Goal: Task Accomplishment & Management: Manage account settings

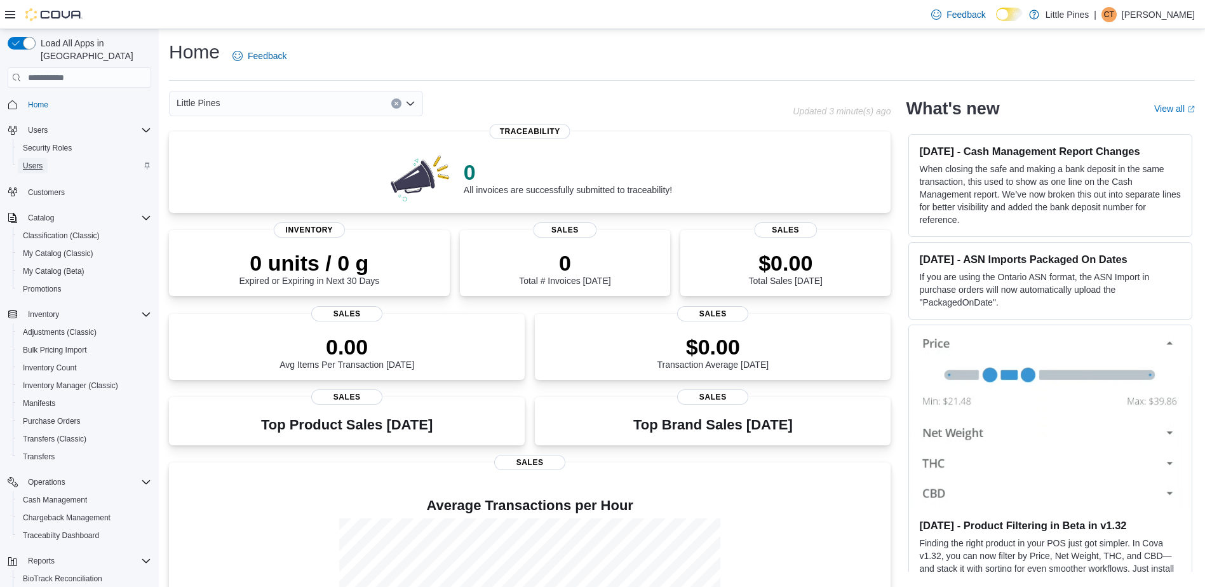
drag, startPoint x: 36, startPoint y: 146, endPoint x: 62, endPoint y: 149, distance: 25.6
click at [36, 158] on span "Users" at bounding box center [33, 165] width 20 height 15
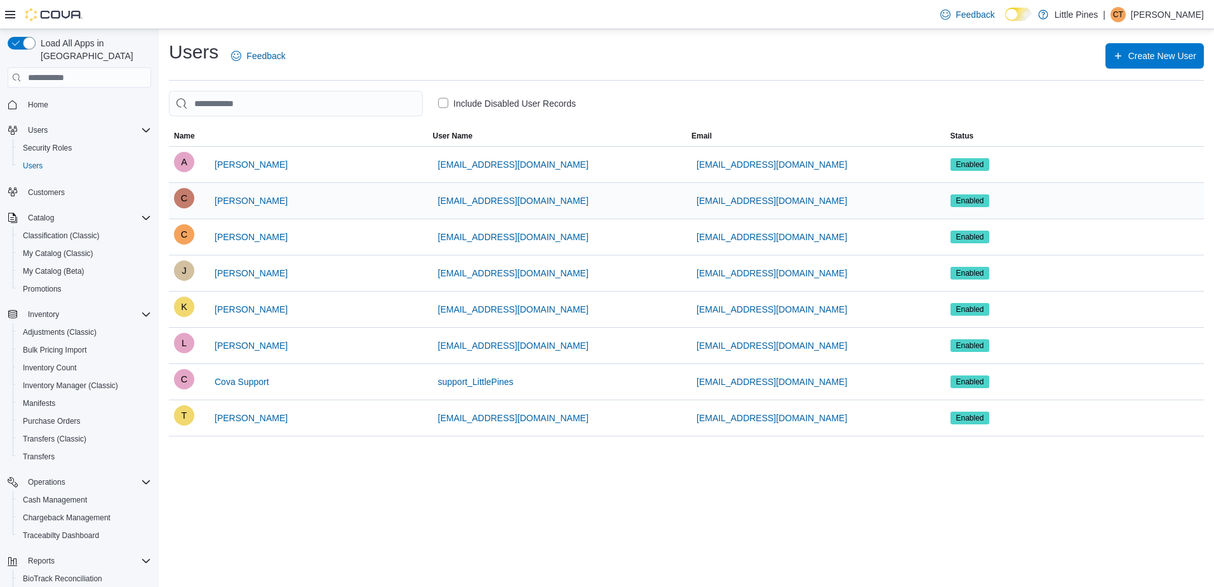
click at [904, 196] on div "cthompson@ldfbdc.com" at bounding box center [816, 201] width 259 height 36
click at [288, 203] on span "[PERSON_NAME]" at bounding box center [251, 200] width 73 height 13
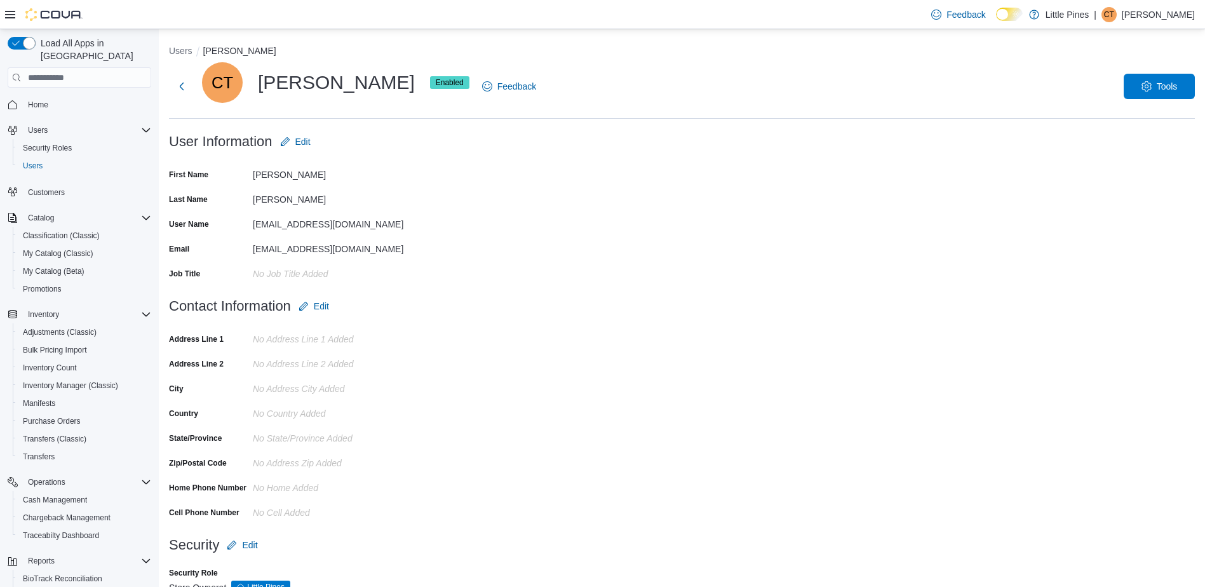
scroll to position [32, 0]
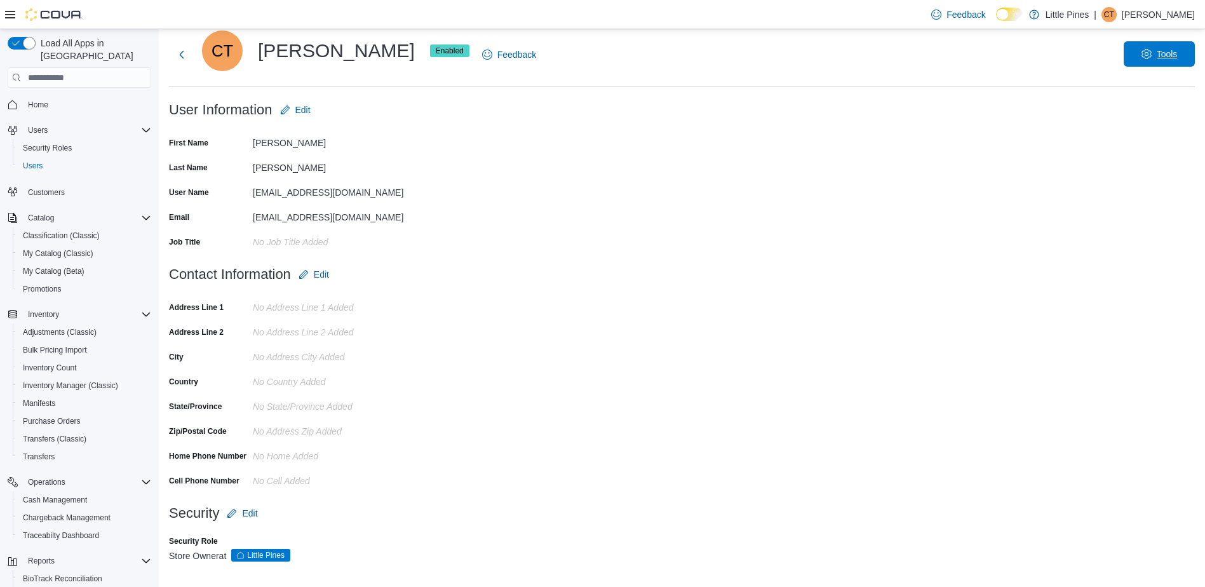
click at [1175, 48] on span "Tools" at bounding box center [1159, 53] width 56 height 25
click at [1159, 85] on span "Reset Password" at bounding box center [1148, 87] width 74 height 15
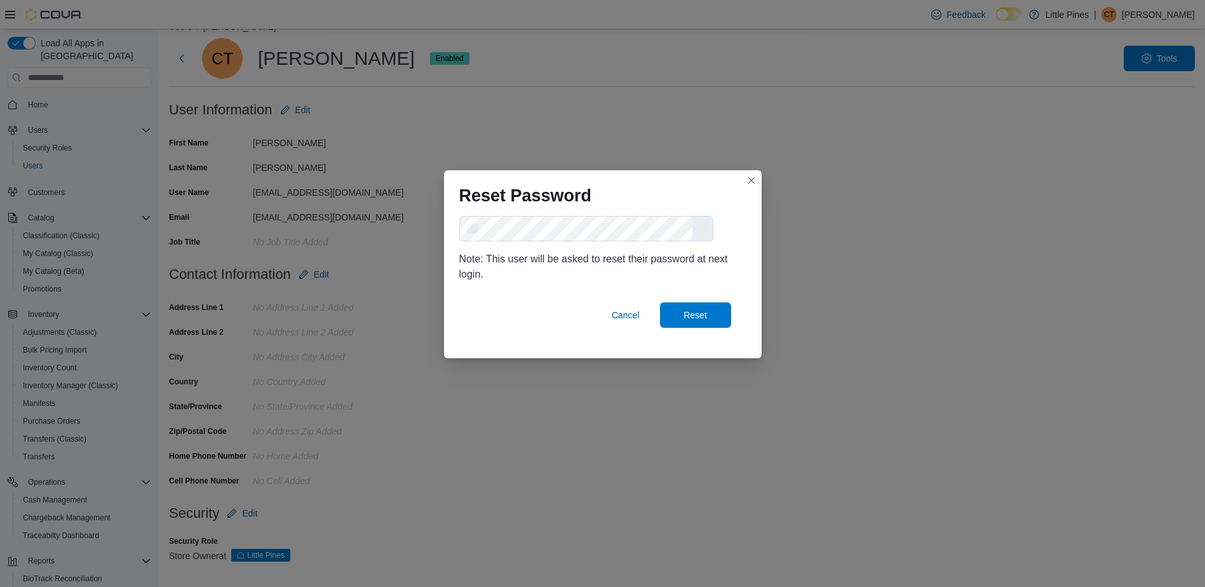
scroll to position [24, 0]
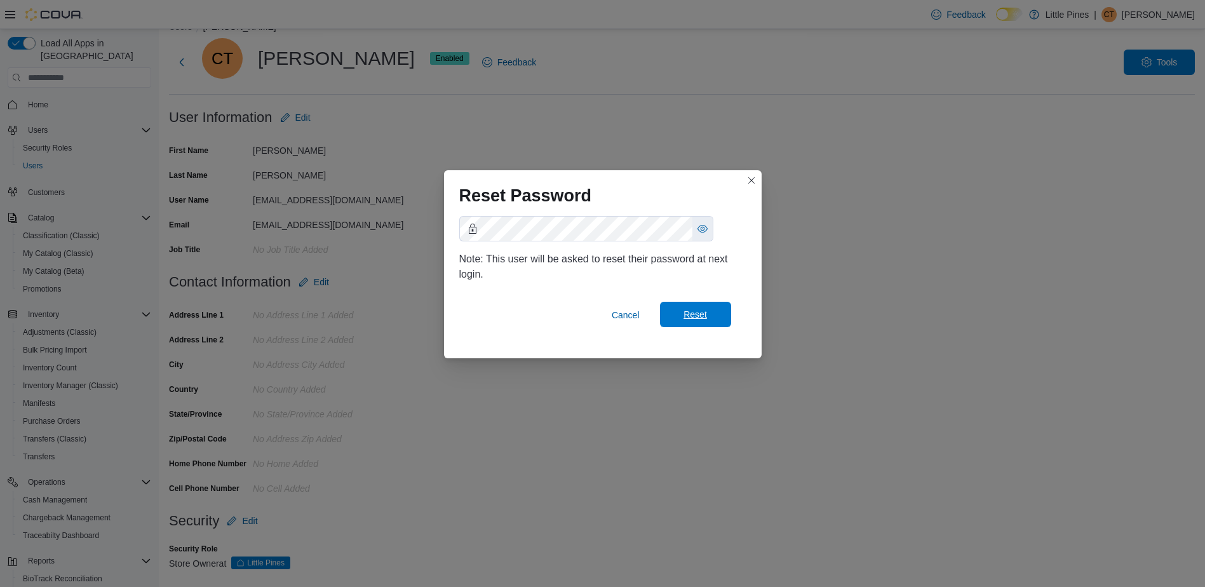
click at [706, 318] on span "Reset" at bounding box center [694, 314] width 23 height 13
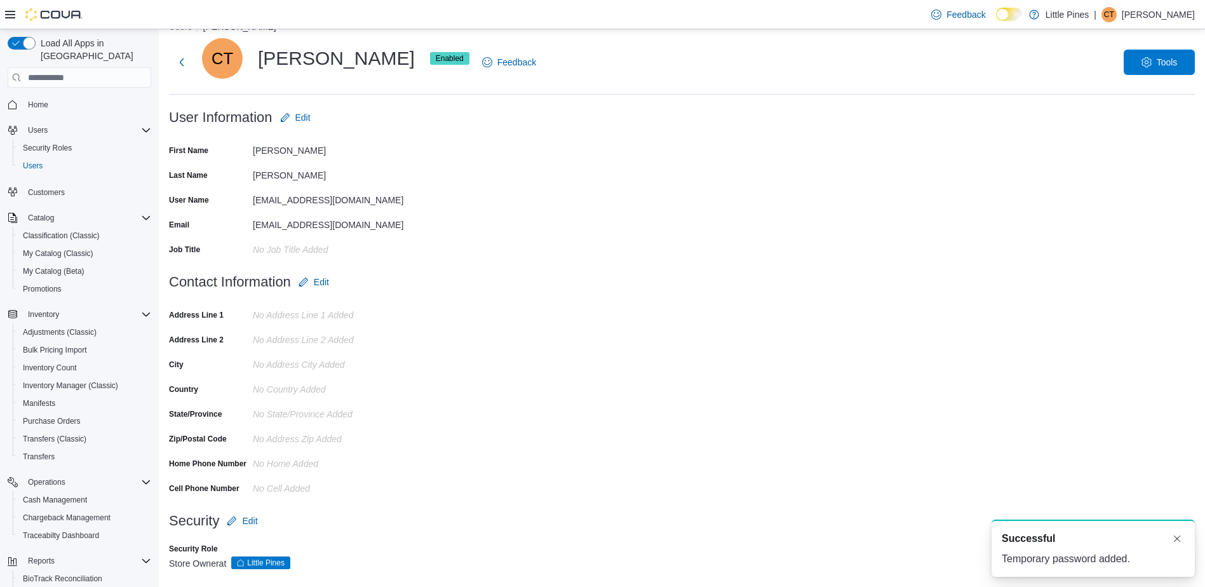
scroll to position [0, 0]
click at [41, 100] on span "Home" at bounding box center [38, 105] width 20 height 10
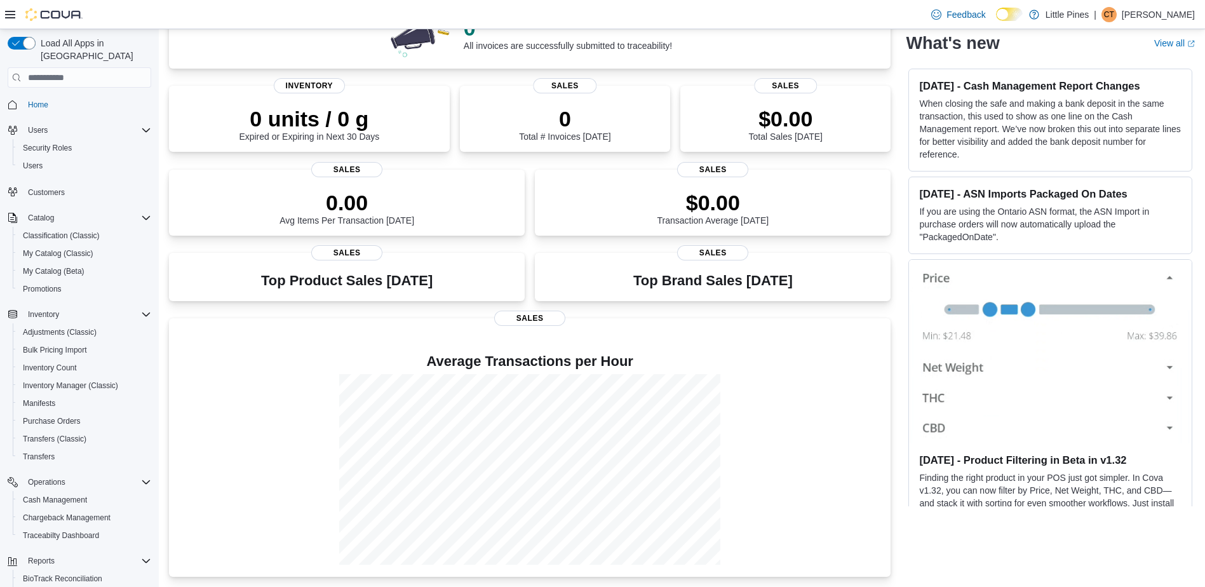
drag, startPoint x: 54, startPoint y: 90, endPoint x: 67, endPoint y: 97, distance: 14.2
click at [54, 97] on span "Home" at bounding box center [87, 105] width 128 height 16
click at [901, 384] on div "Little Pines Updated 7 minute(s) ago 0 All invoices are successfully submitted …" at bounding box center [682, 262] width 1026 height 630
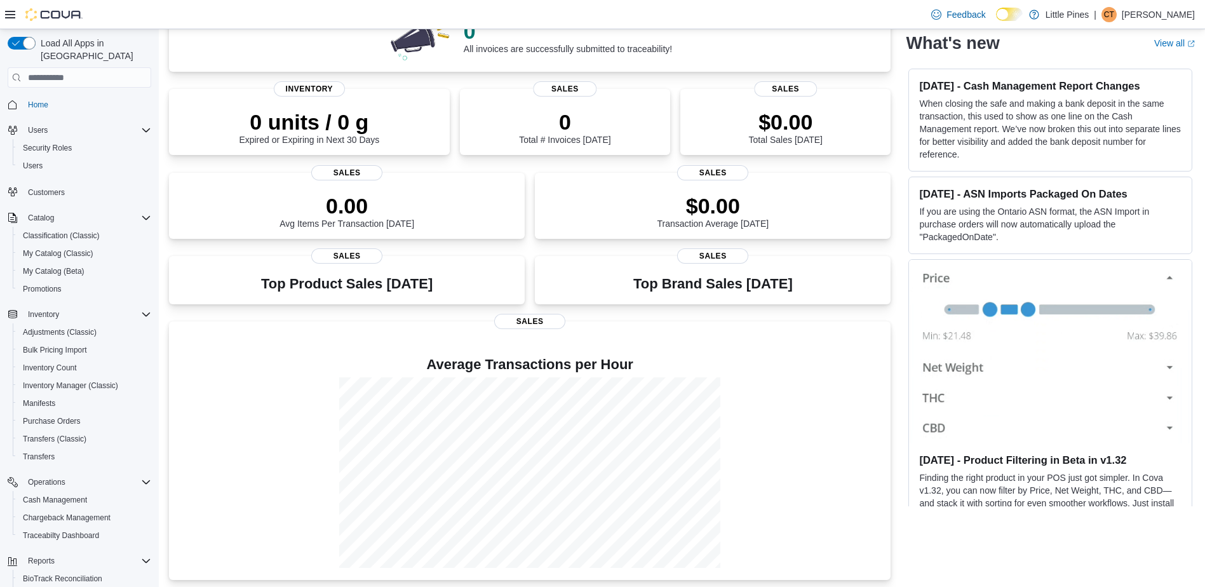
scroll to position [144, 0]
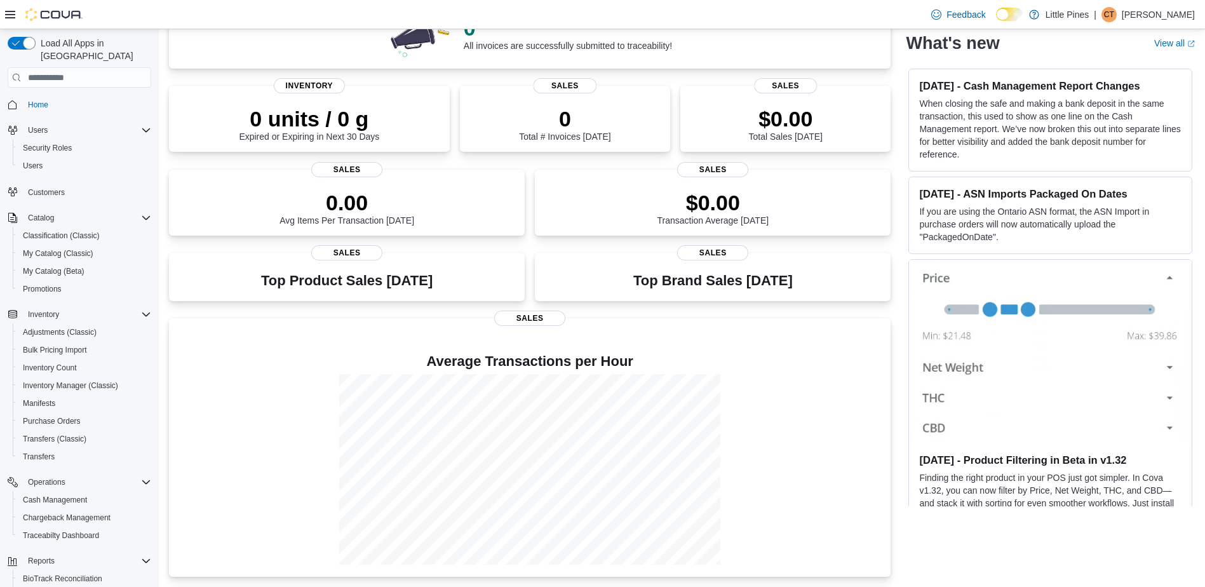
click at [67, 97] on span "Home" at bounding box center [87, 105] width 128 height 16
drag, startPoint x: 64, startPoint y: 239, endPoint x: 124, endPoint y: 248, distance: 61.1
click at [64, 248] on span "My Catalog (Classic)" at bounding box center [58, 253] width 70 height 10
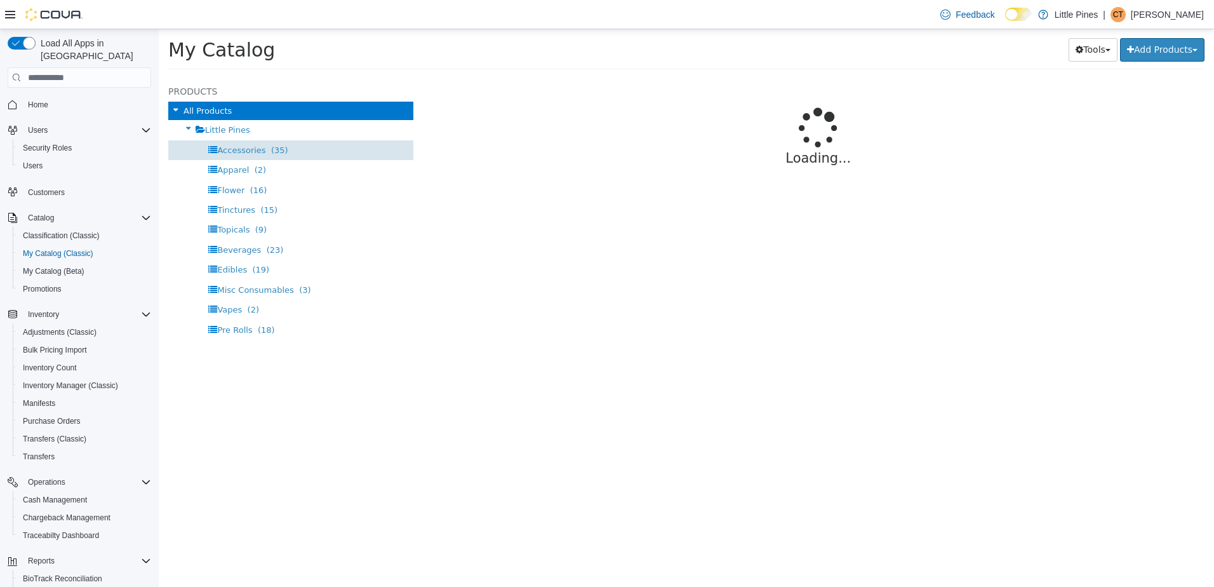
select select "**********"
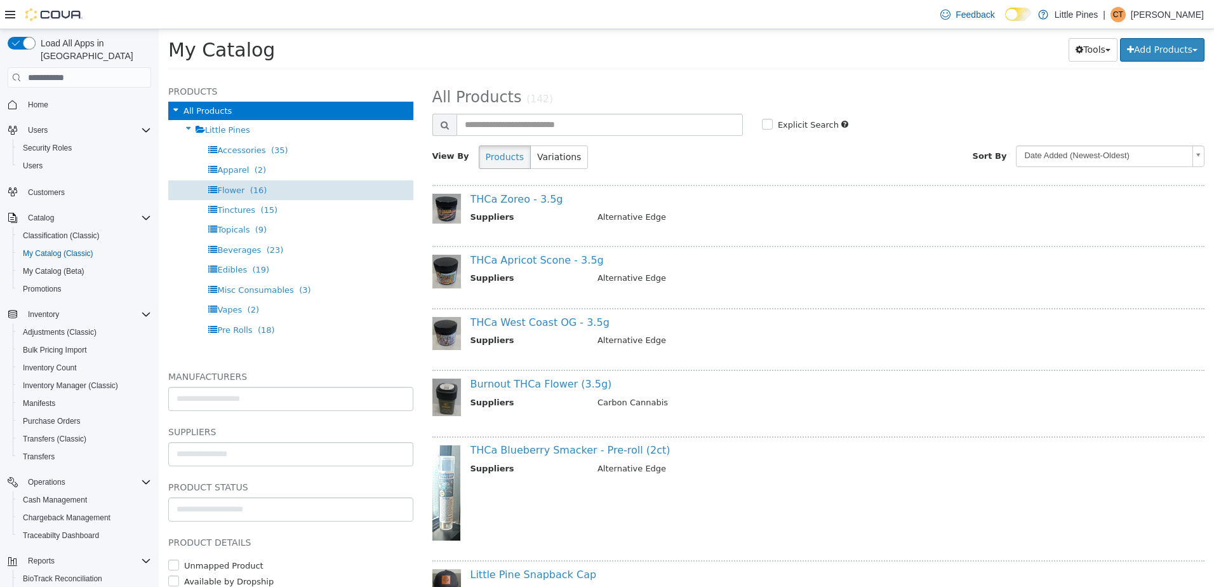
click at [258, 189] on span "(16)" at bounding box center [258, 190] width 17 height 10
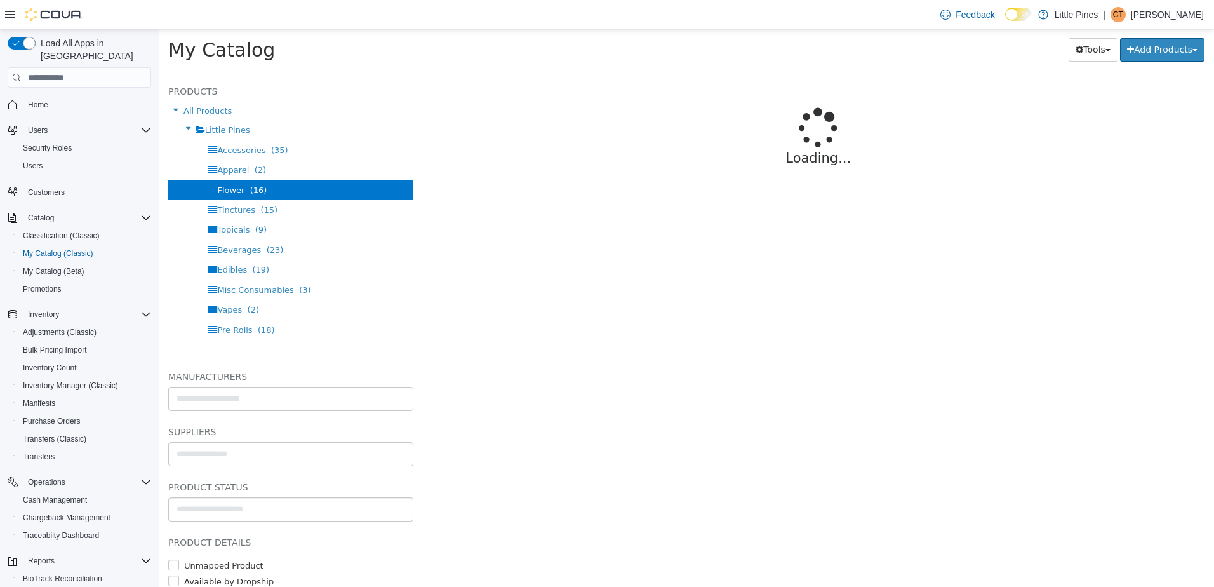
select select "**********"
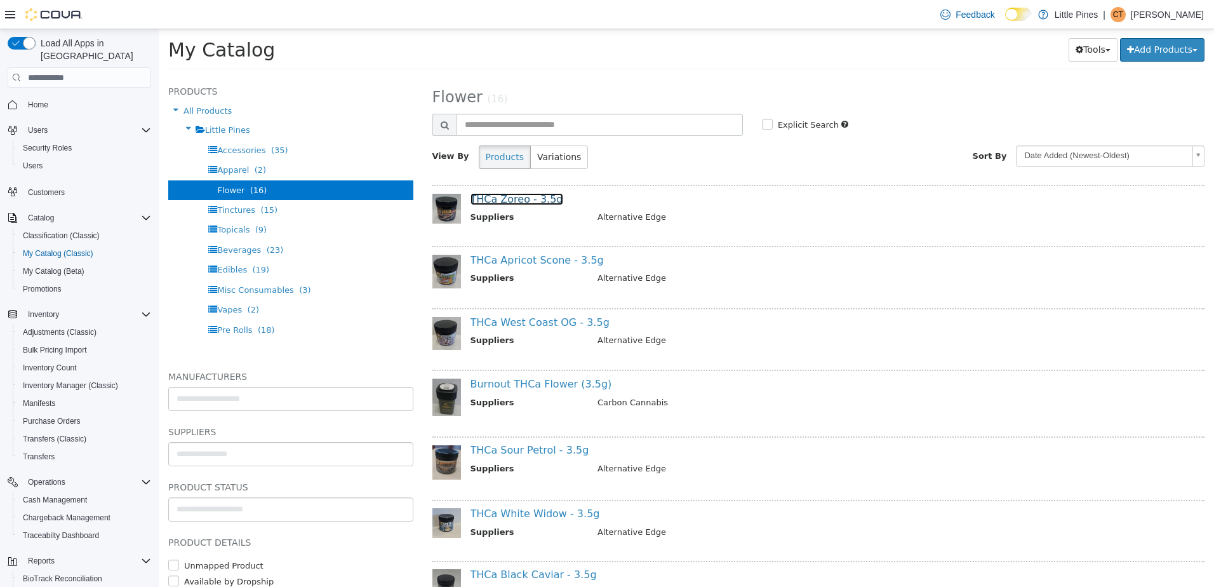
click at [507, 203] on link "THCa Zoreo - 3.5g" at bounding box center [517, 199] width 93 height 12
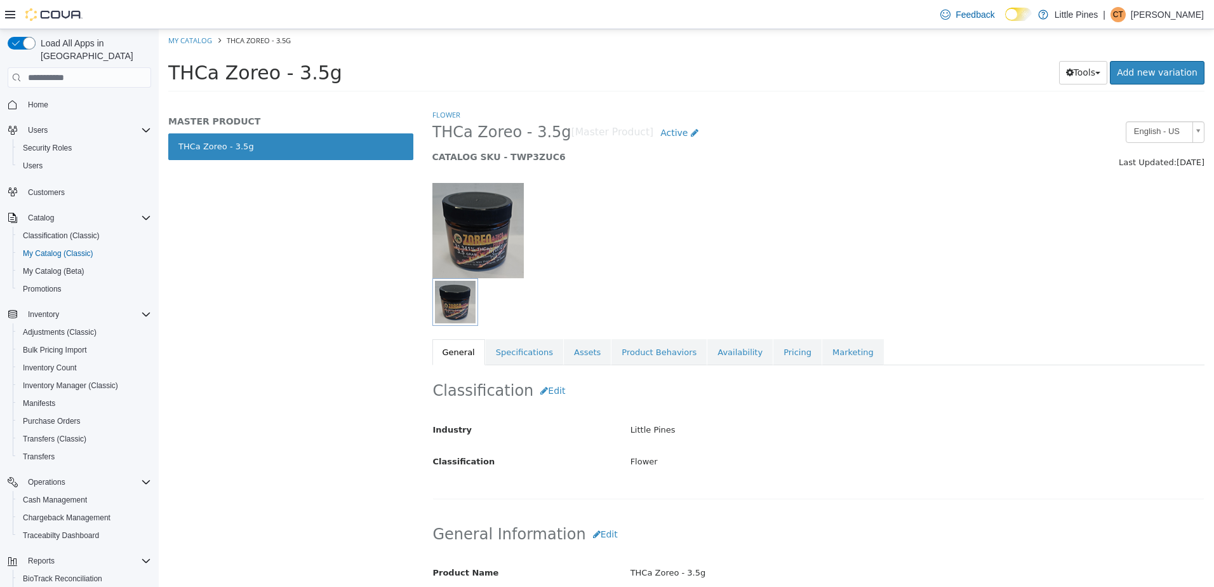
scroll to position [64, 0]
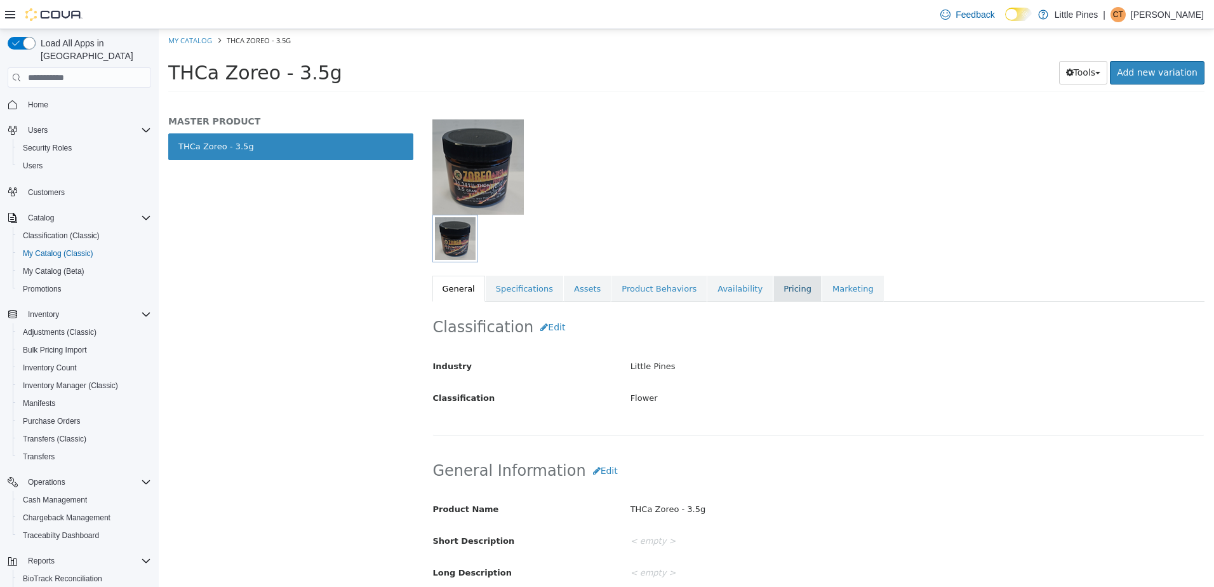
click at [774, 293] on link "Pricing" at bounding box center [798, 289] width 48 height 27
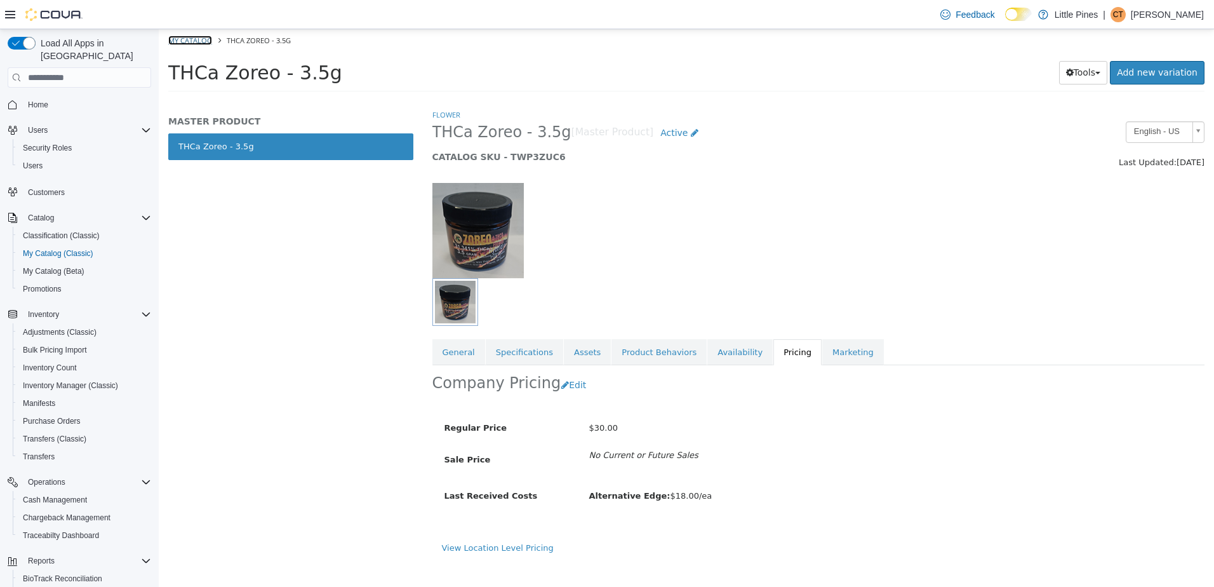
click at [208, 40] on link "My Catalog" at bounding box center [190, 41] width 44 height 10
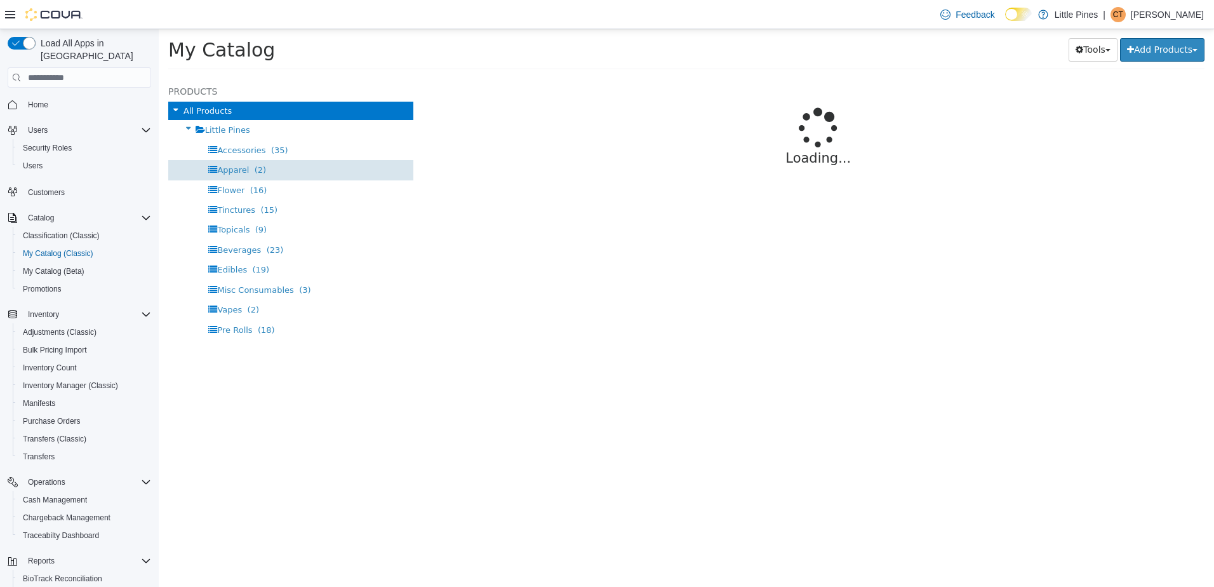
select select "**********"
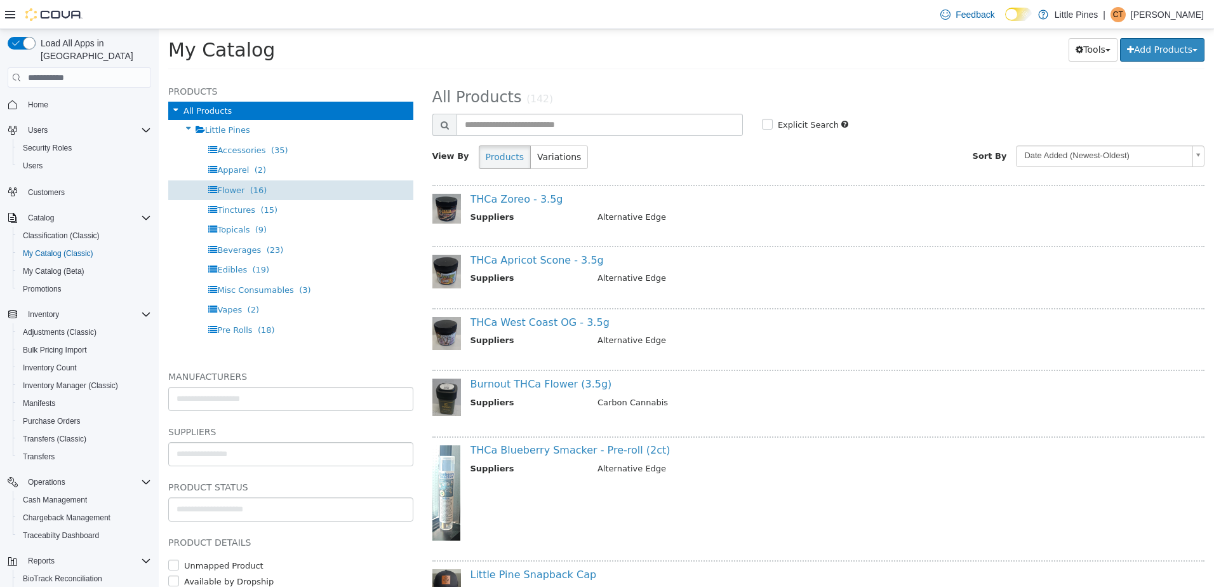
click at [269, 185] on div "Flower (16)" at bounding box center [290, 190] width 245 height 20
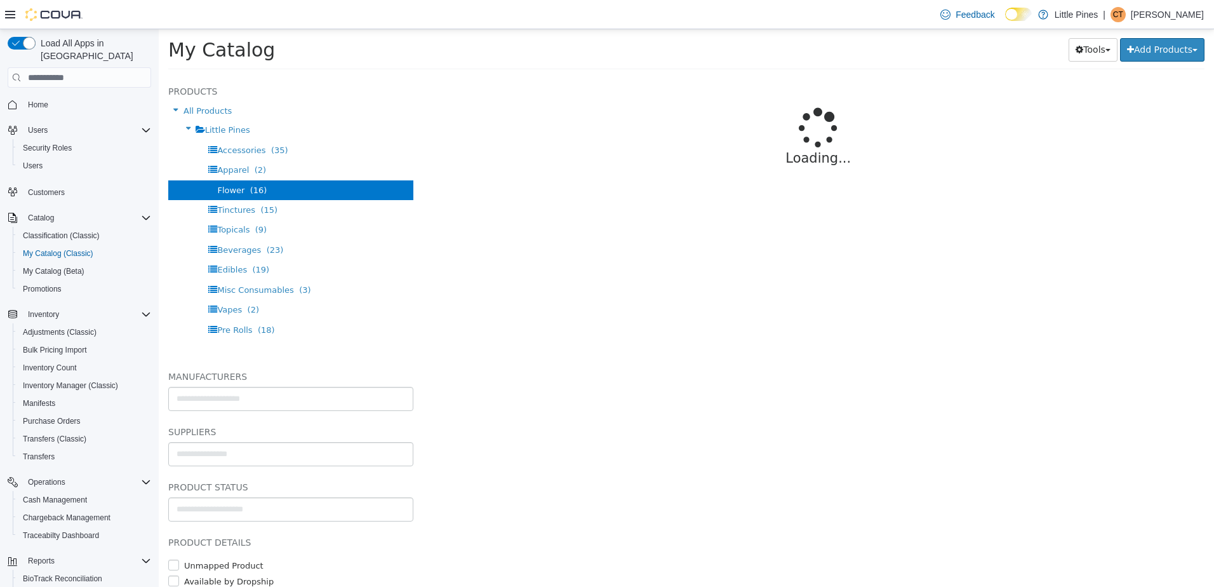
select select "**********"
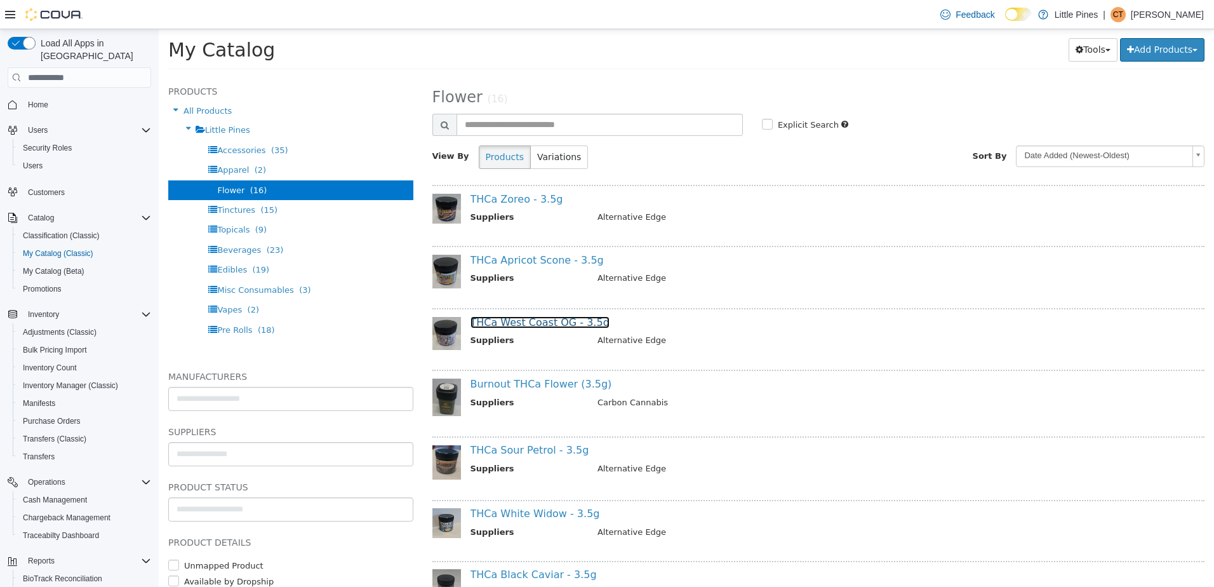
click at [541, 325] on link "THCa West Coast OG - 3.5g" at bounding box center [540, 322] width 139 height 12
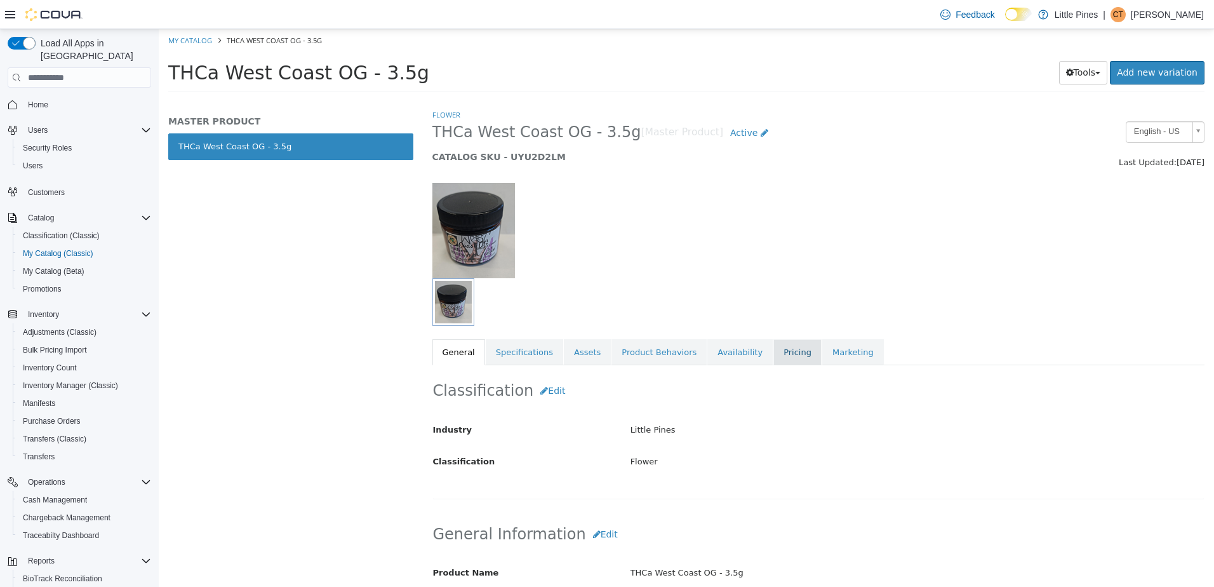
click at [774, 343] on link "Pricing" at bounding box center [798, 352] width 48 height 27
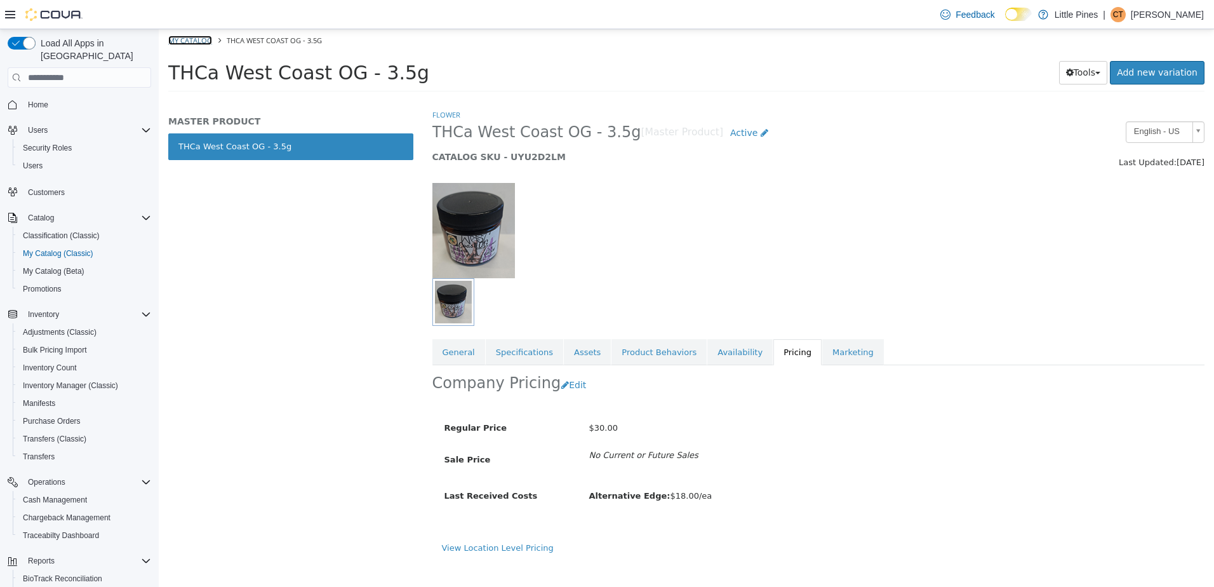
click at [194, 39] on link "My Catalog" at bounding box center [190, 41] width 44 height 10
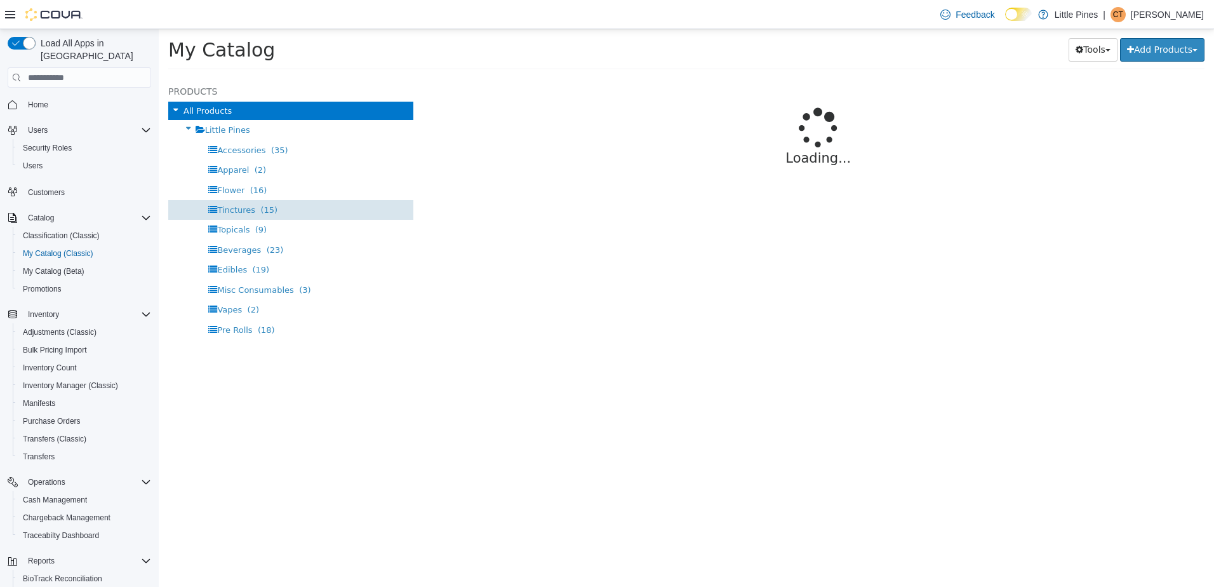
select select "**********"
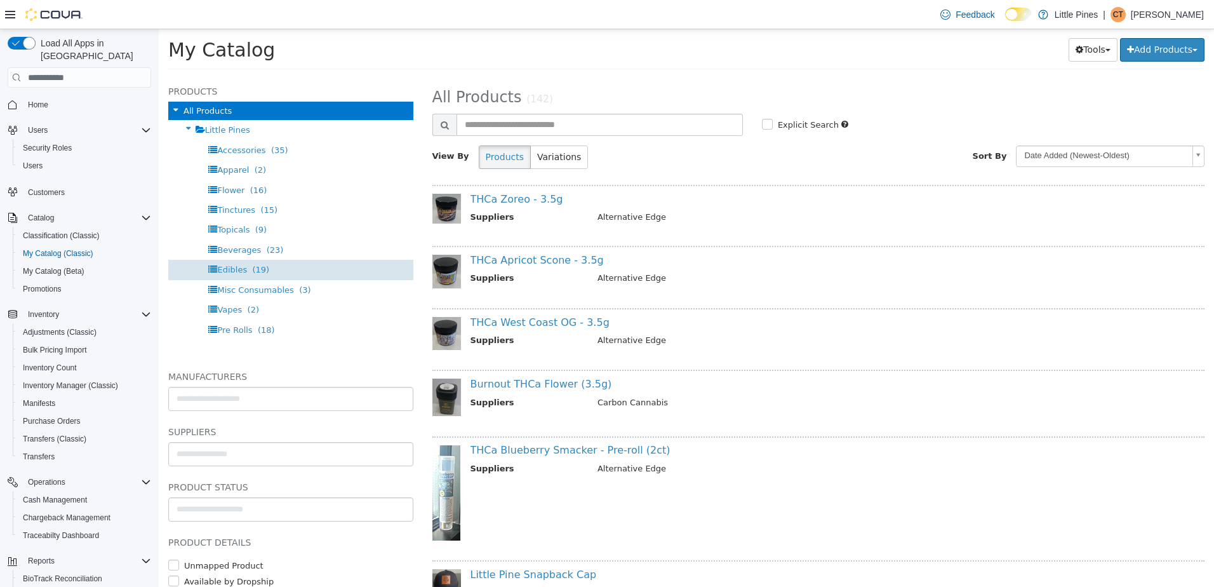
click at [260, 265] on span "(19)" at bounding box center [260, 270] width 17 height 10
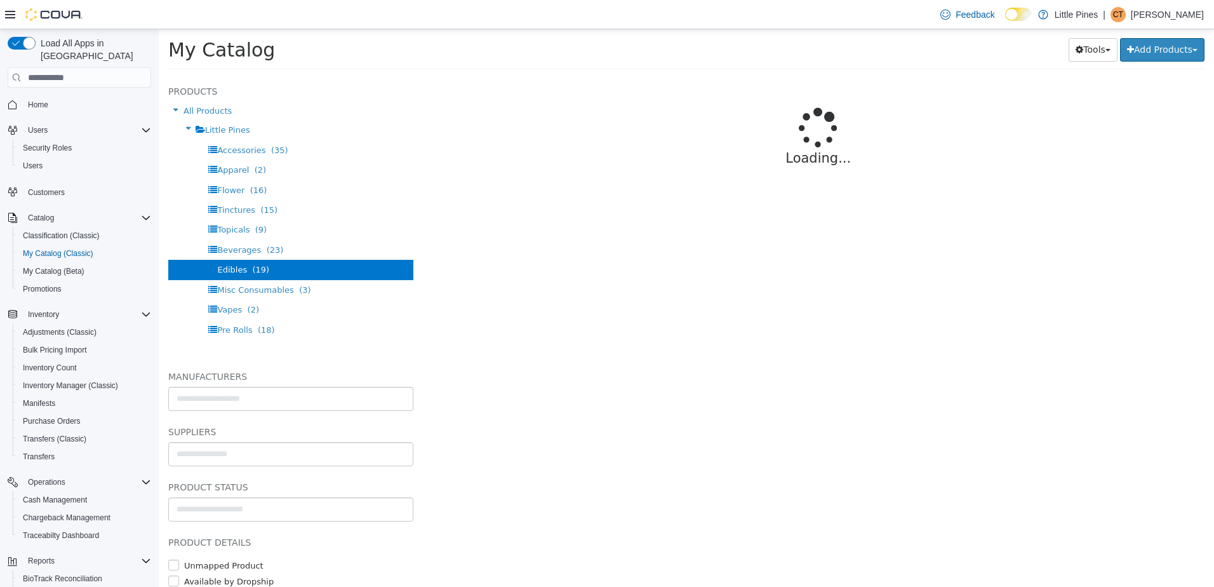
select select "**********"
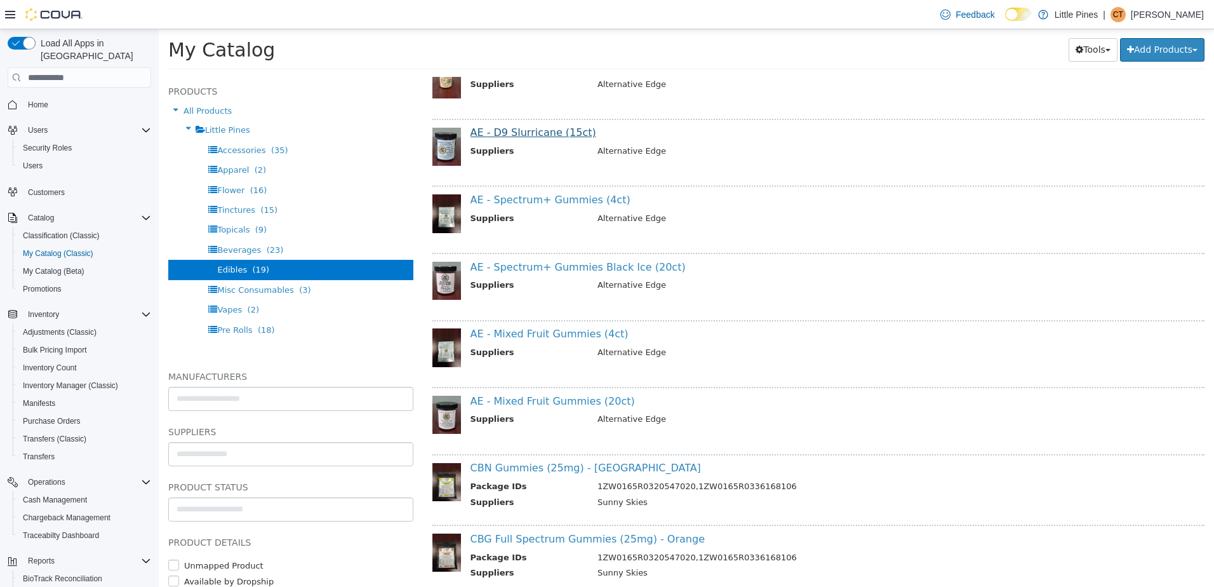
scroll to position [415, 0]
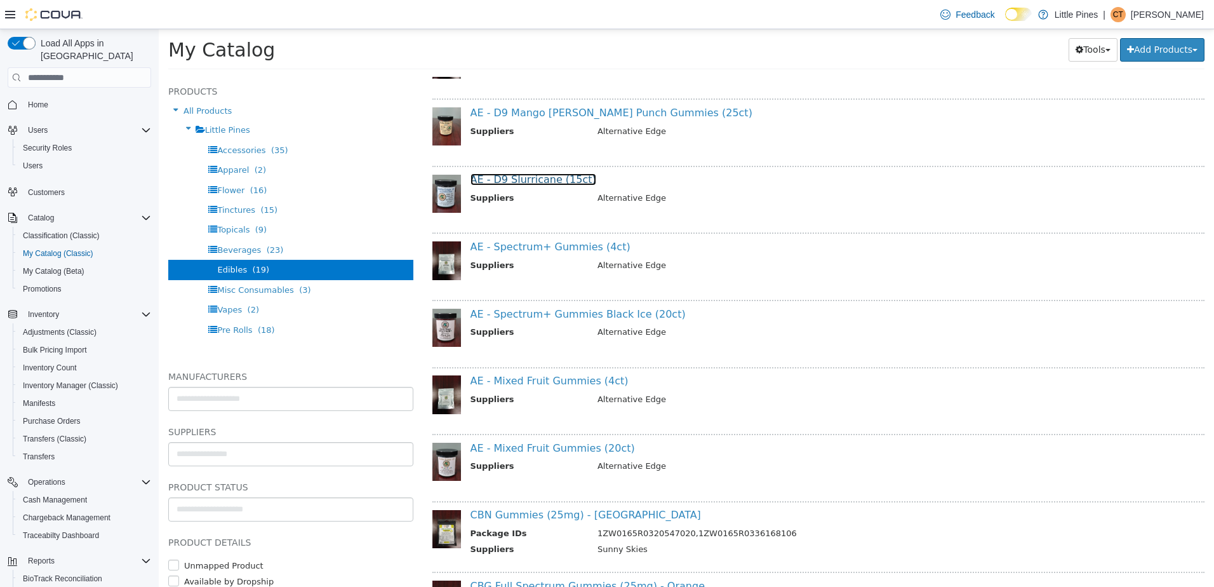
click at [536, 181] on link "AE - D9 Slurricane (15ct)" at bounding box center [534, 179] width 126 height 12
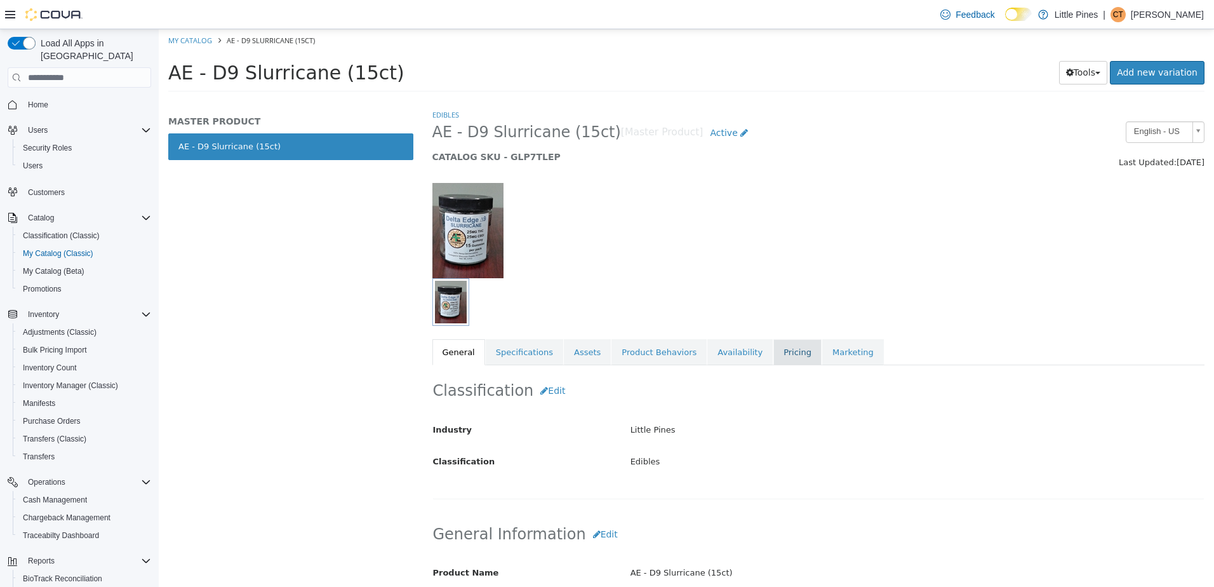
click at [774, 353] on link "Pricing" at bounding box center [798, 352] width 48 height 27
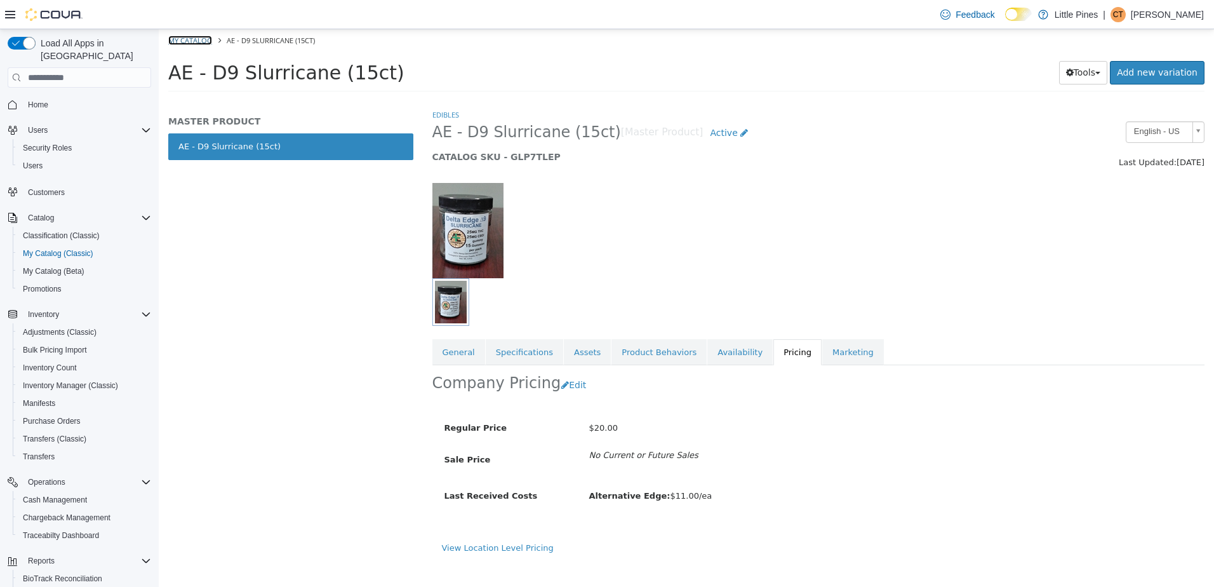
click at [191, 41] on link "My Catalog" at bounding box center [190, 41] width 44 height 10
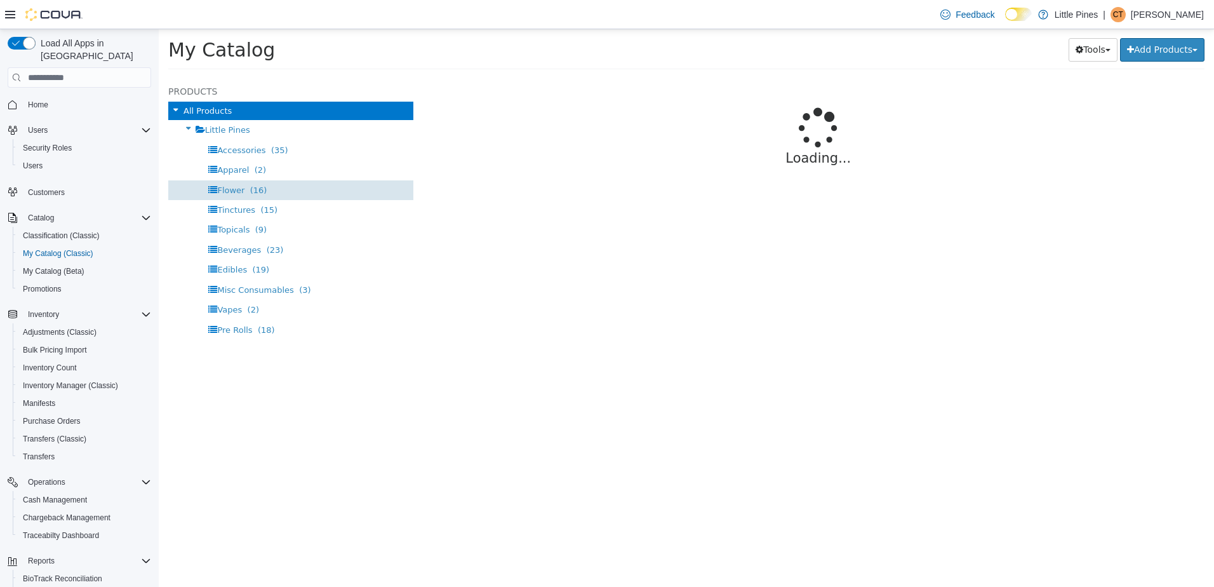
select select "**********"
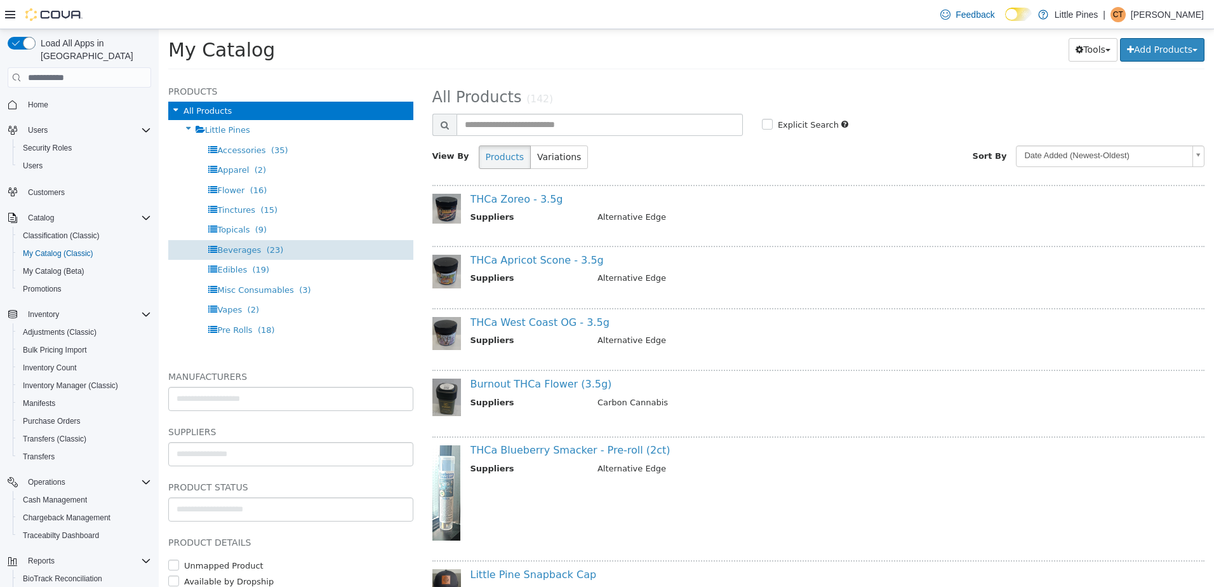
click at [250, 245] on span "Beverages" at bounding box center [239, 250] width 44 height 10
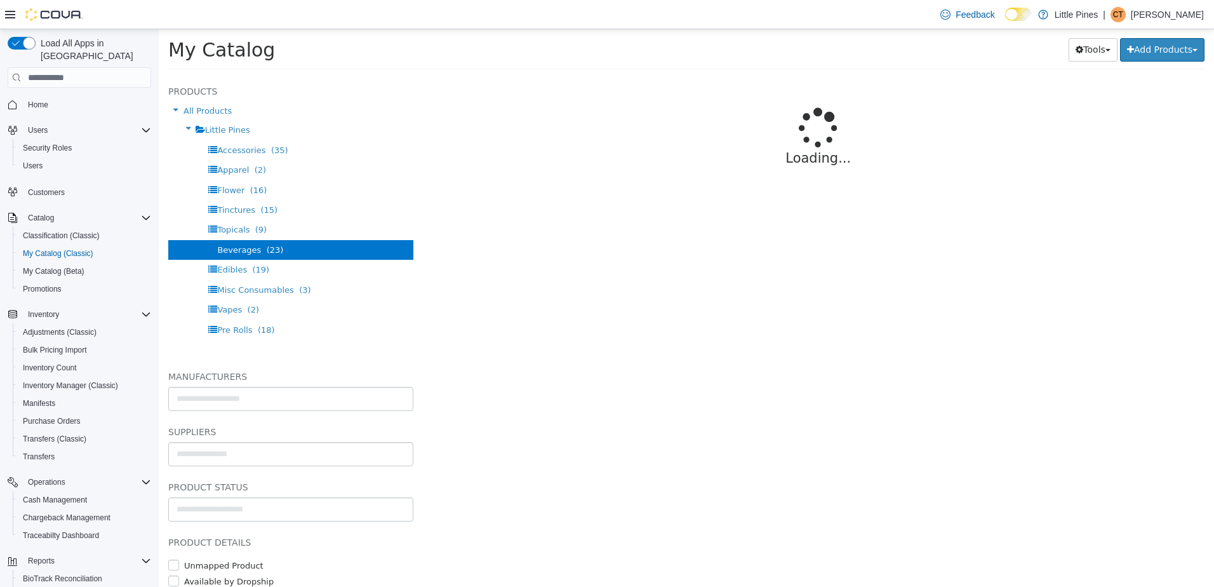
select select "**********"
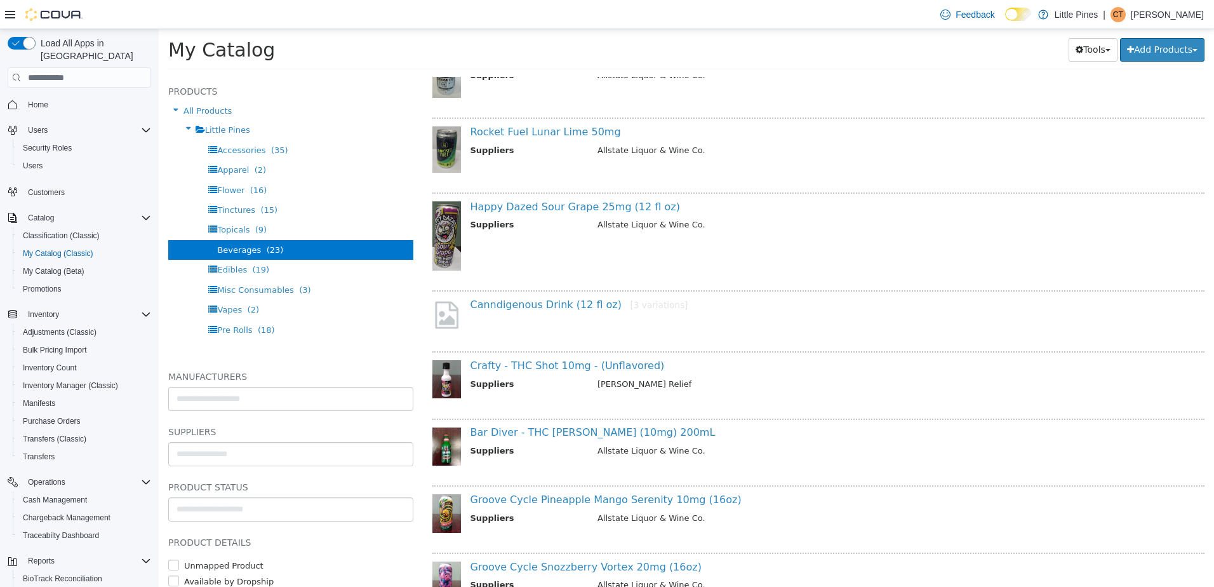
scroll to position [508, 0]
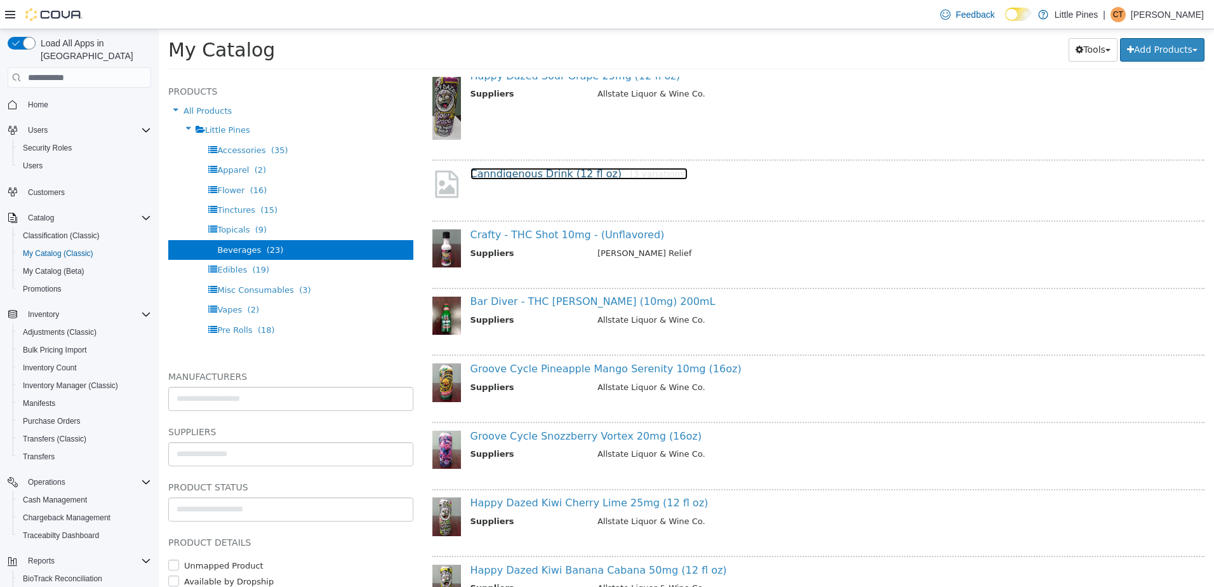
click at [544, 170] on link "Canndigenous Drink (12 fl oz) [3 variations]" at bounding box center [580, 174] width 218 height 12
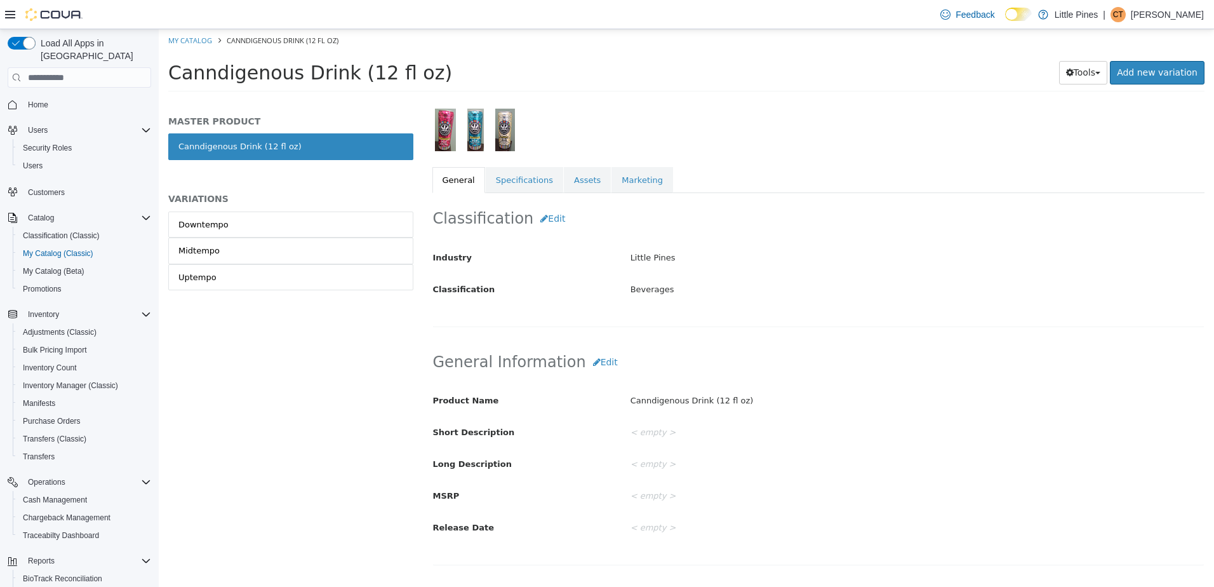
scroll to position [191, 0]
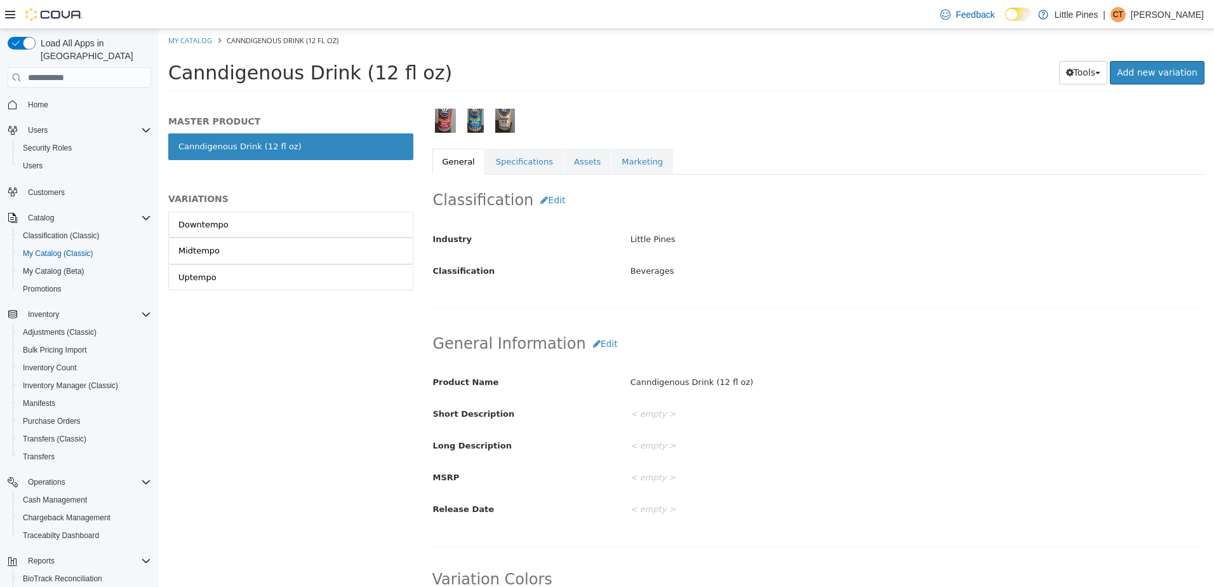
click at [507, 117] on img "button" at bounding box center [505, 111] width 20 height 43
click at [265, 266] on link "Uptempo" at bounding box center [290, 277] width 245 height 27
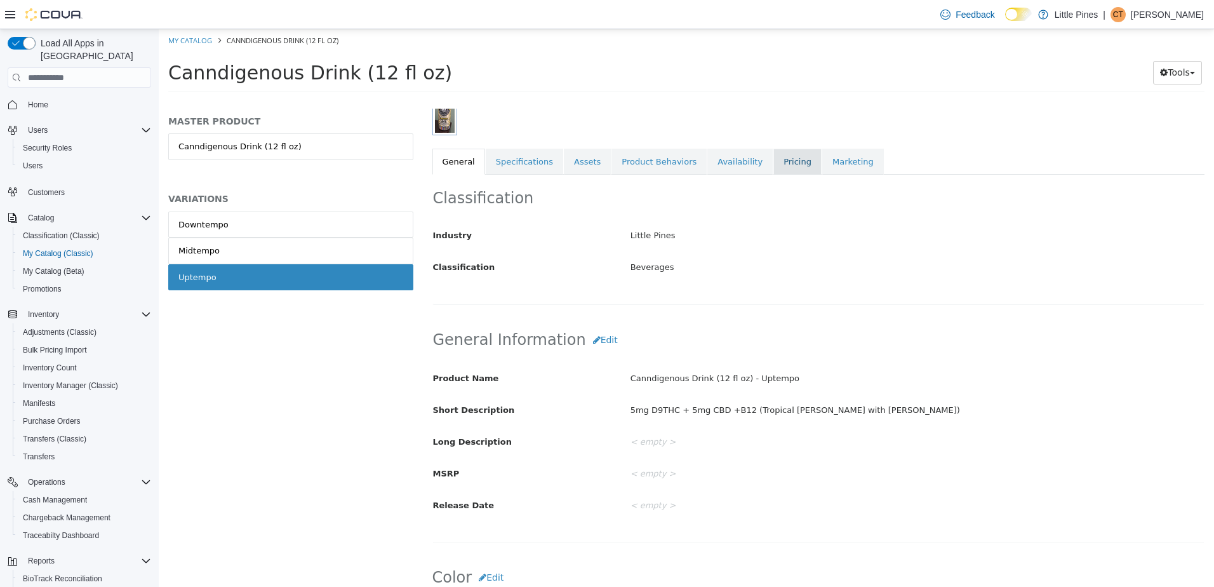
click at [774, 157] on link "Pricing" at bounding box center [798, 162] width 48 height 27
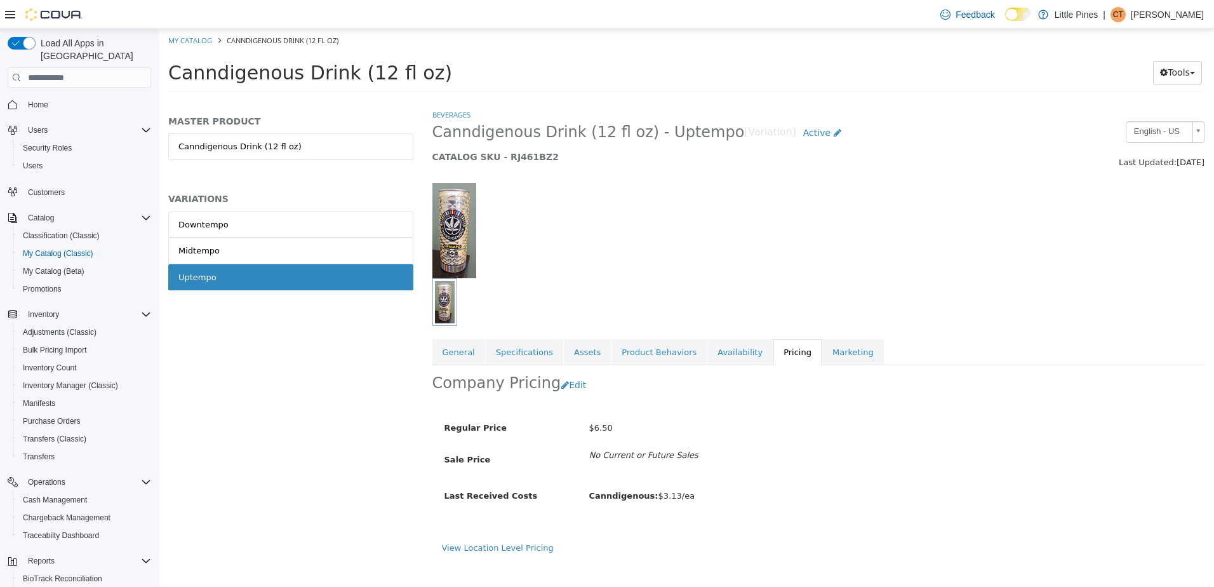
click at [56, 97] on span "Home" at bounding box center [87, 105] width 128 height 16
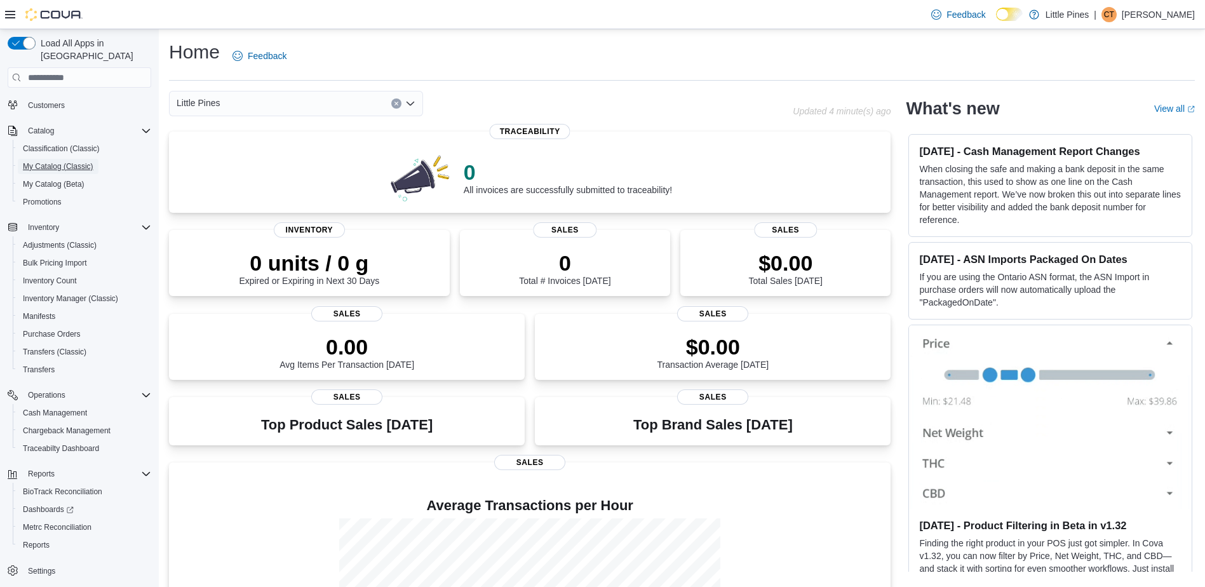
drag, startPoint x: 72, startPoint y: 154, endPoint x: 142, endPoint y: 156, distance: 69.3
click at [72, 161] on span "My Catalog (Classic)" at bounding box center [58, 166] width 70 height 10
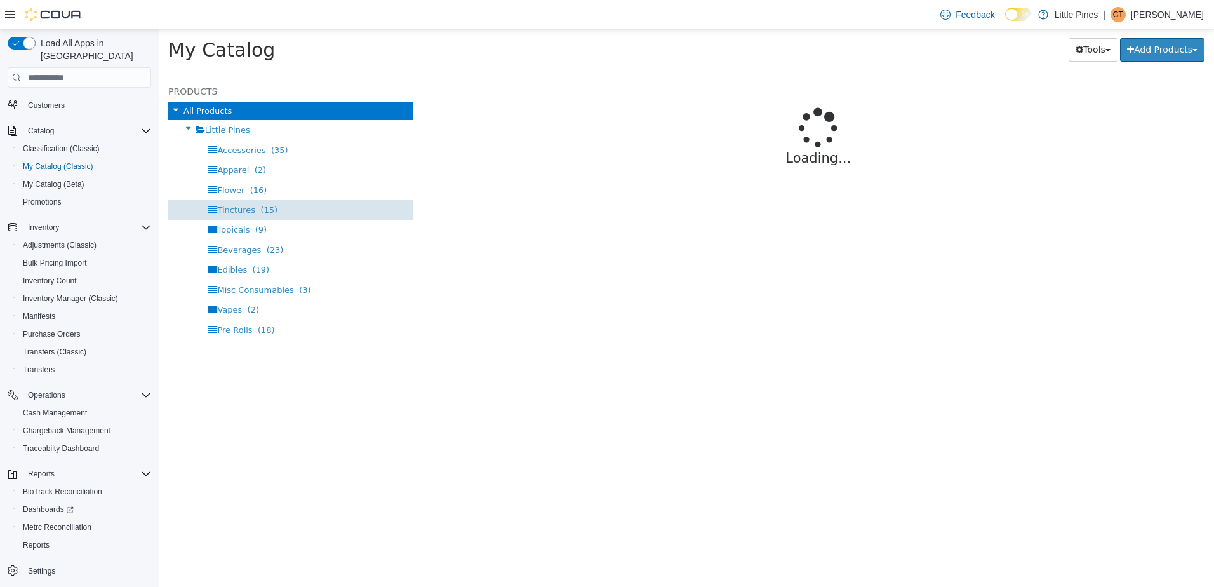
select select "**********"
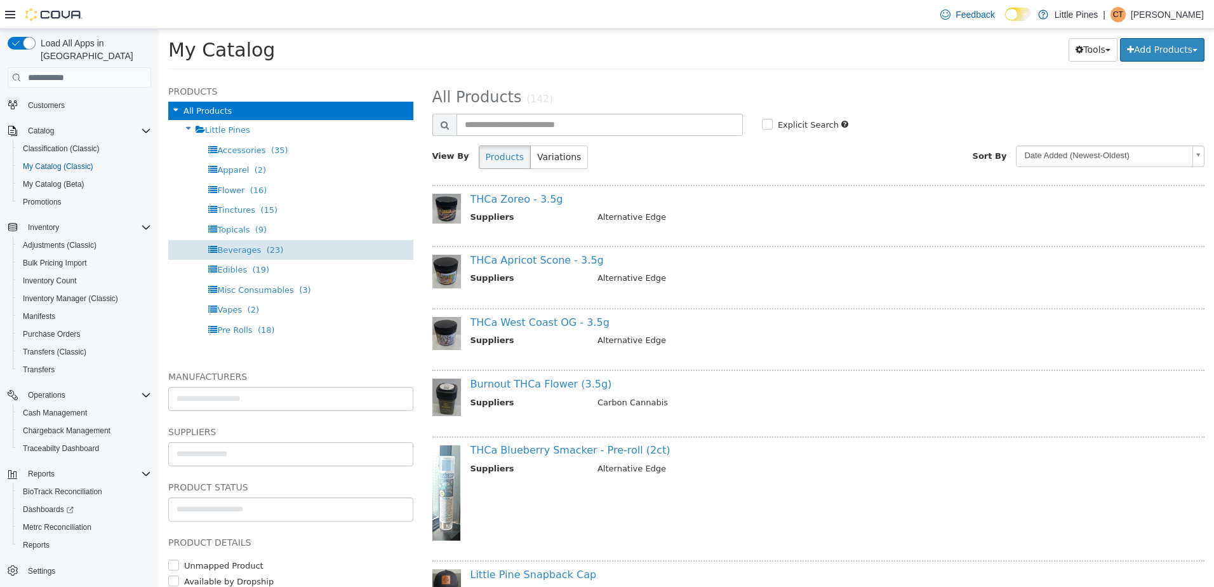
click at [275, 250] on div "Beverages (23)" at bounding box center [290, 250] width 245 height 20
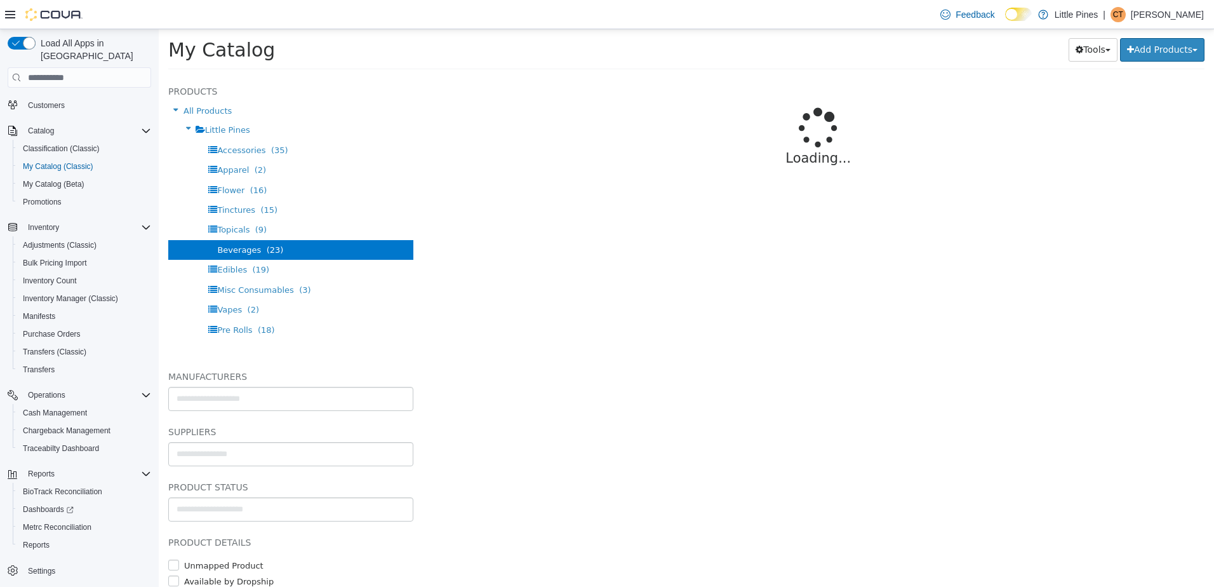
select select "**********"
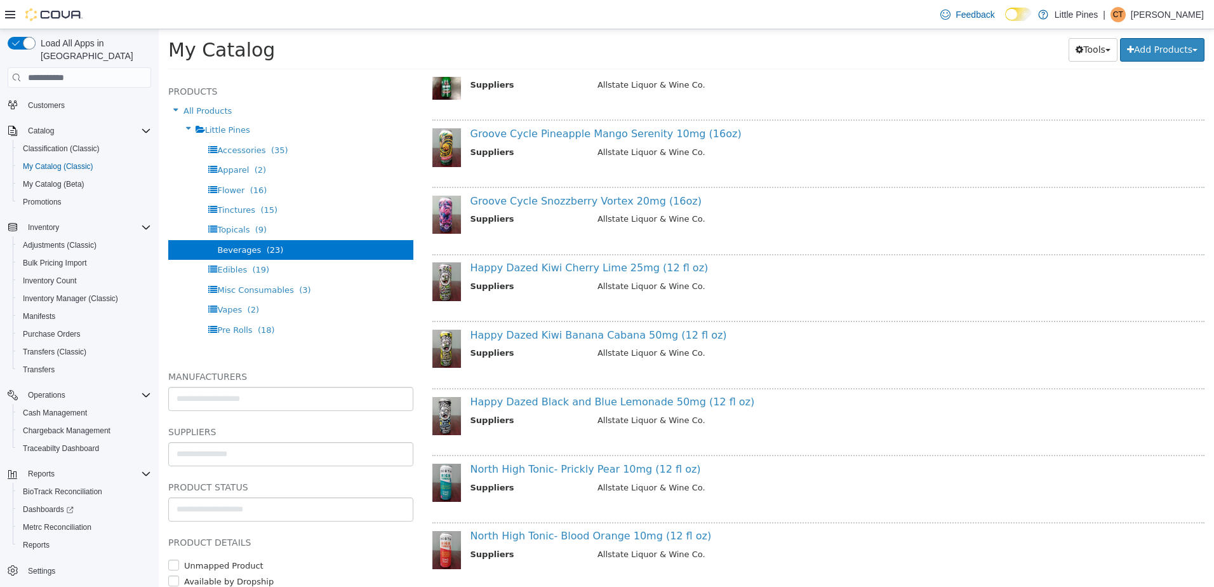
scroll to position [762, 0]
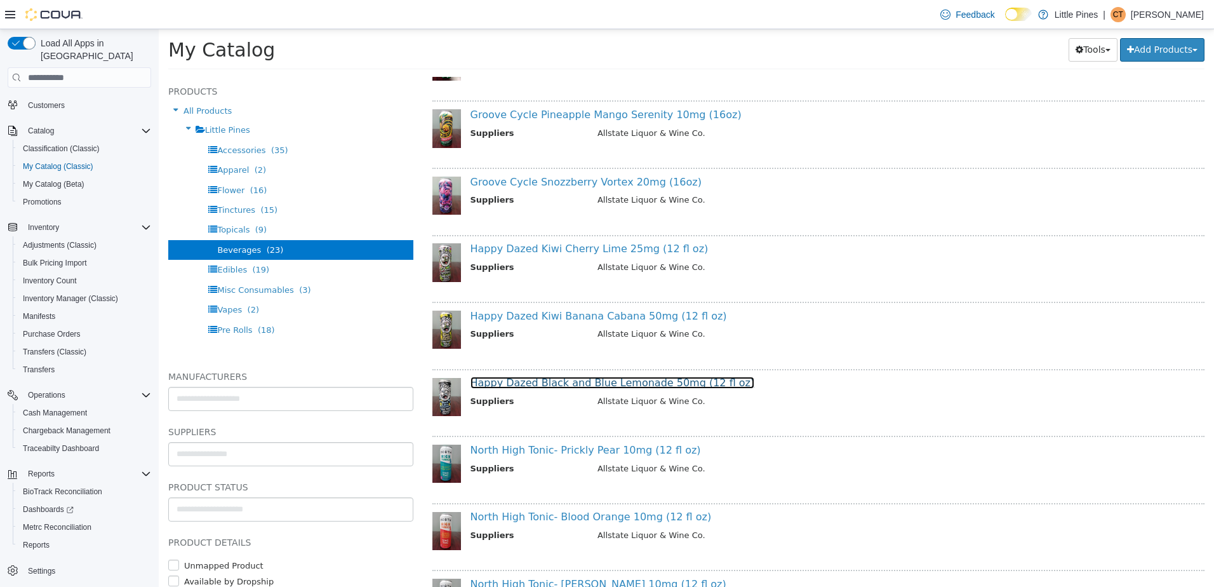
click at [667, 386] on link "Happy Dazed Black and Blue Lemonade 50mg (12 fl oz)" at bounding box center [613, 383] width 285 height 12
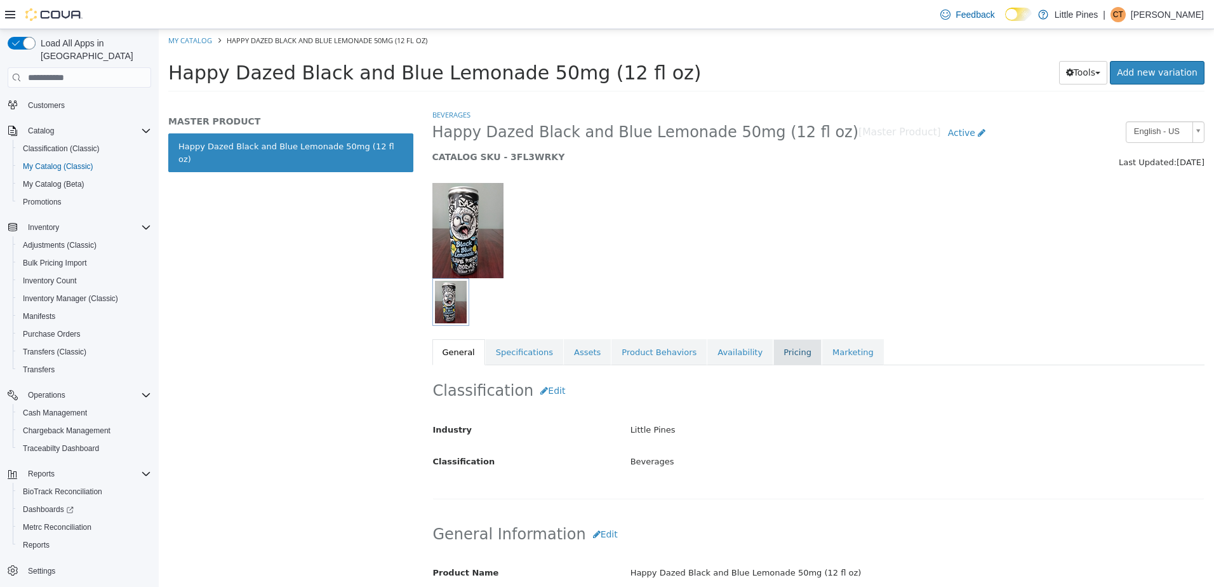
click at [776, 341] on link "Pricing" at bounding box center [798, 352] width 48 height 27
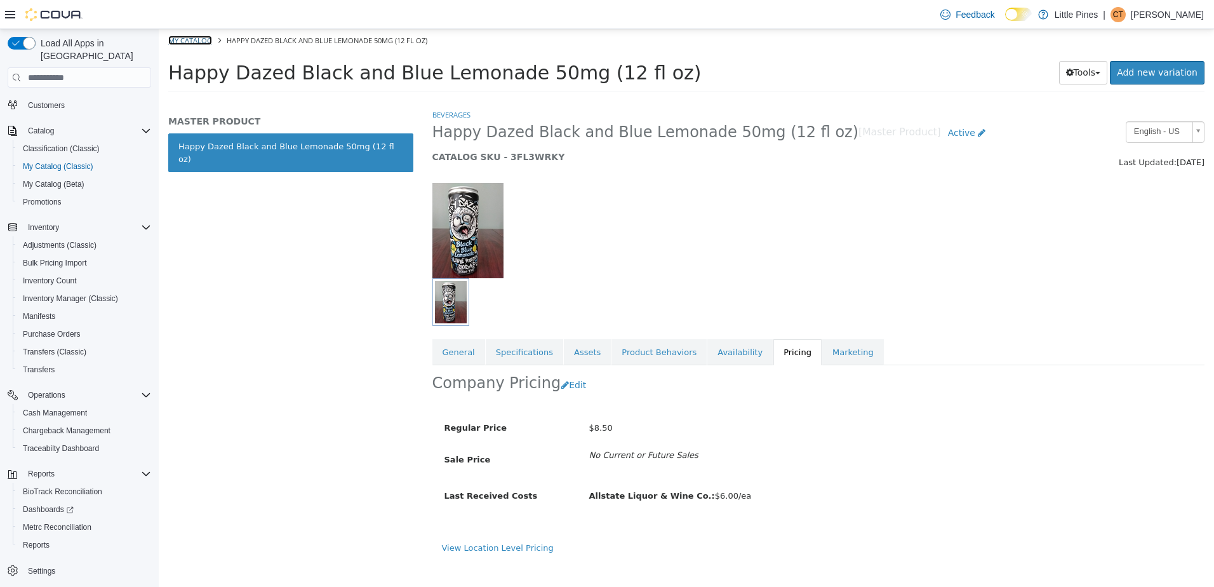
click at [199, 39] on link "My Catalog" at bounding box center [190, 41] width 44 height 10
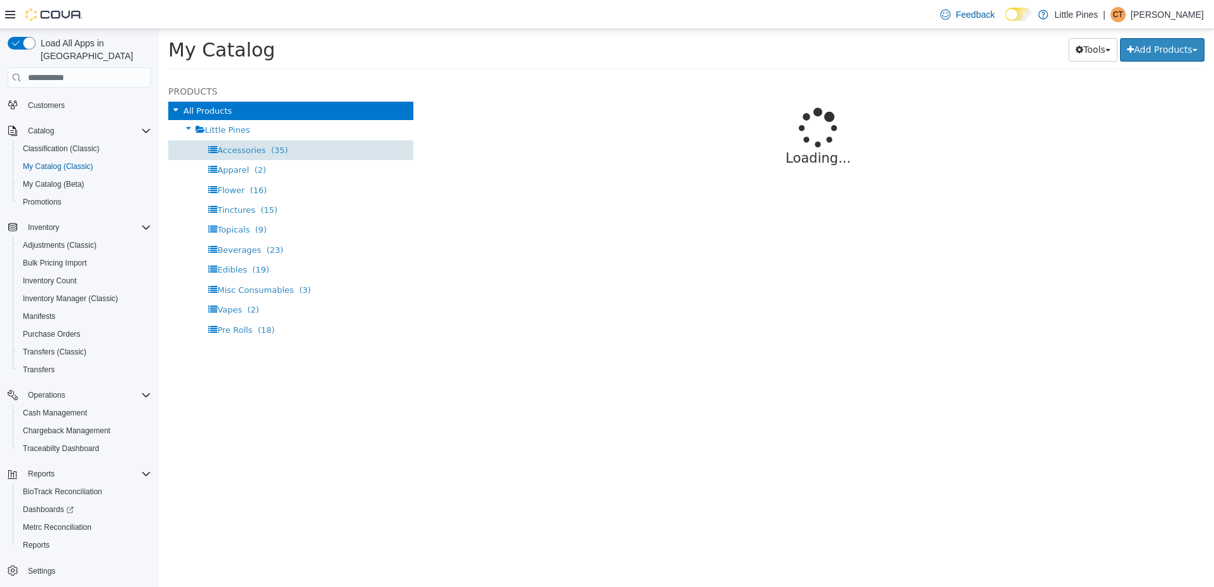
select select "**********"
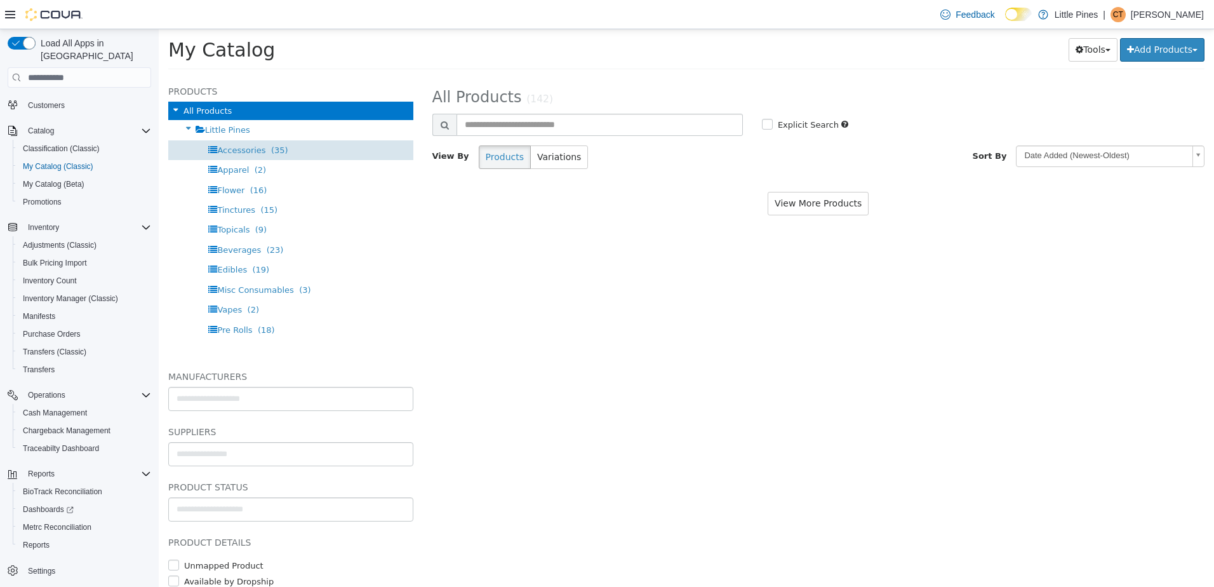
click at [255, 152] on span "Accessories" at bounding box center [241, 150] width 48 height 10
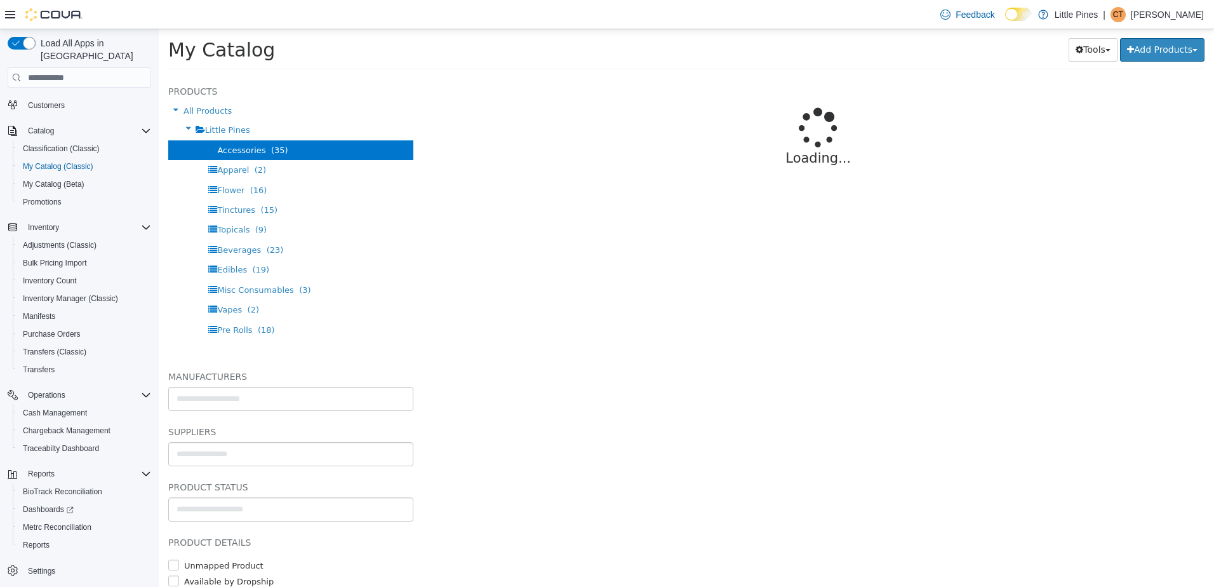
select select "**********"
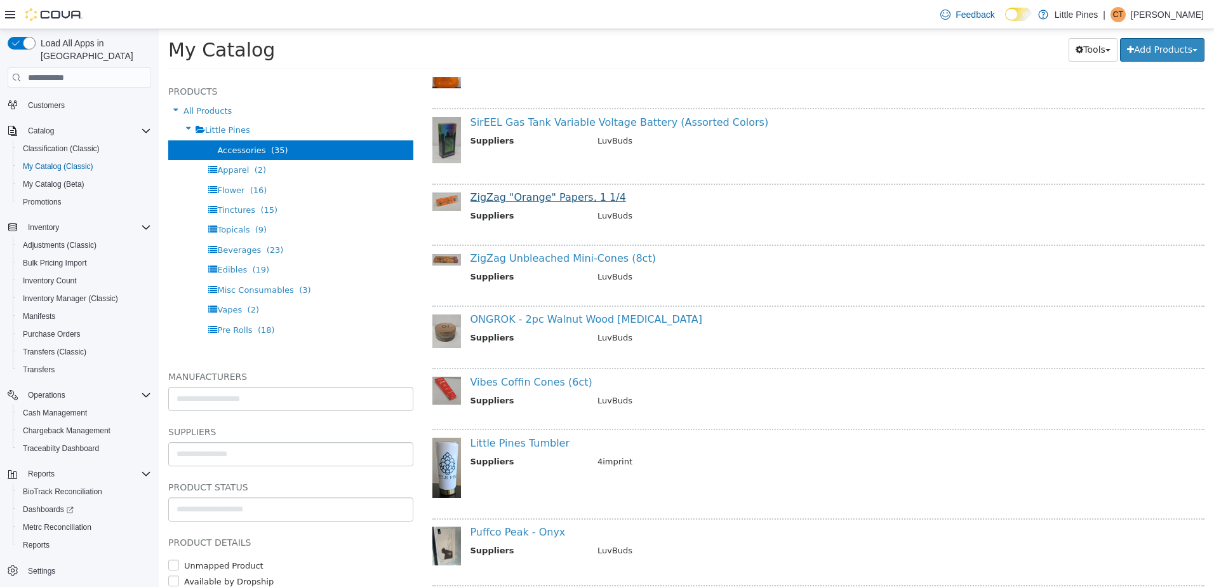
scroll to position [953, 0]
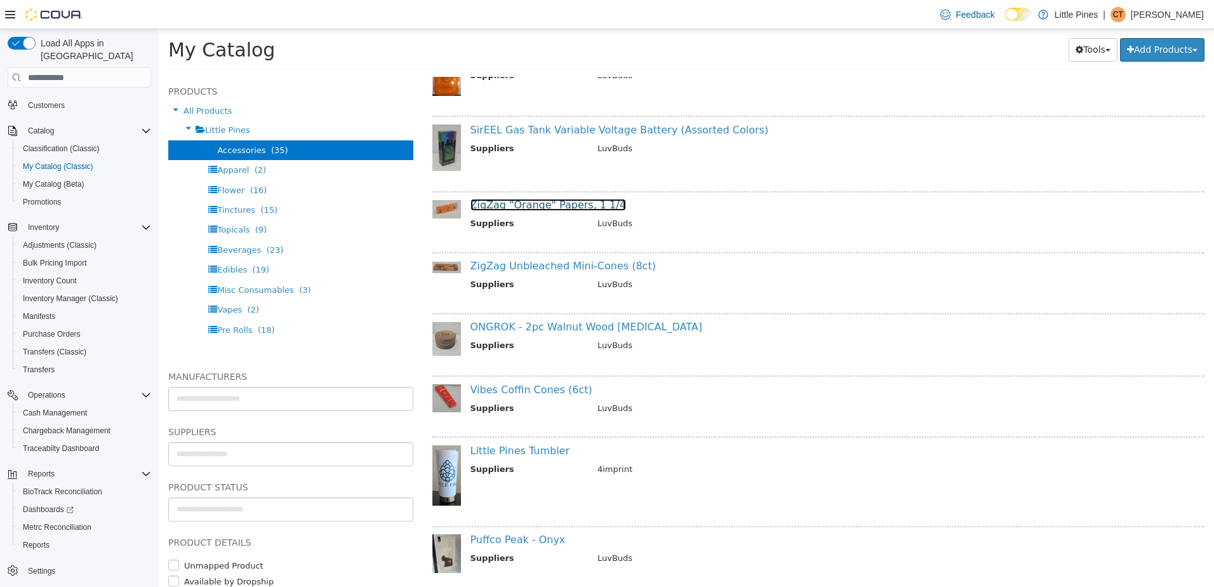
click at [550, 206] on link "ZigZag "Orange" Papers, 1 1/4" at bounding box center [549, 205] width 156 height 12
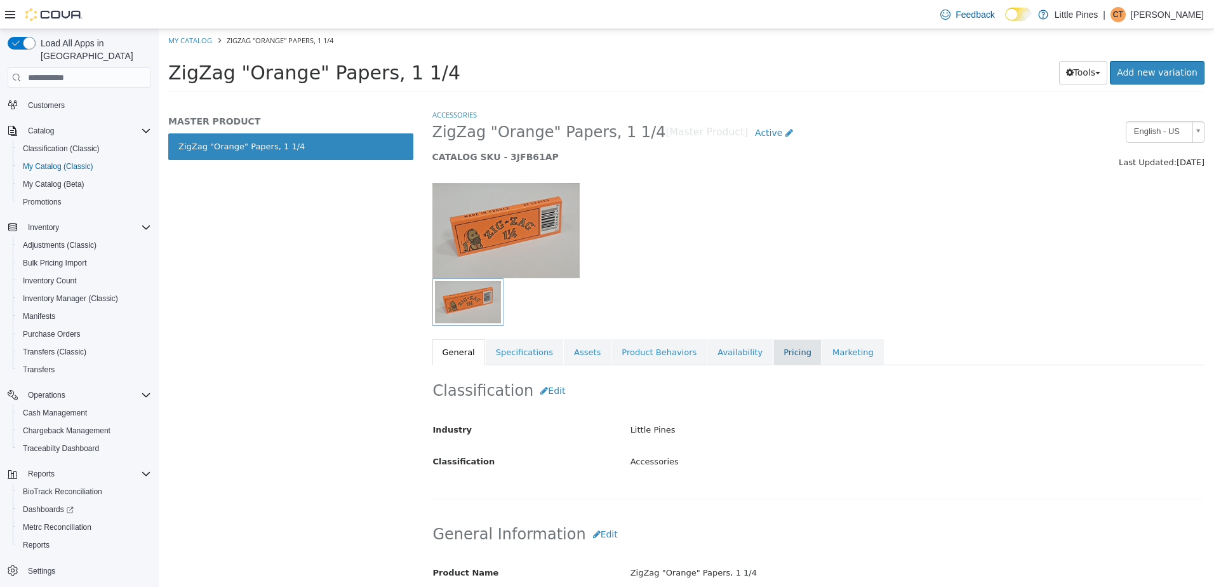
click at [774, 347] on link "Pricing" at bounding box center [798, 352] width 48 height 27
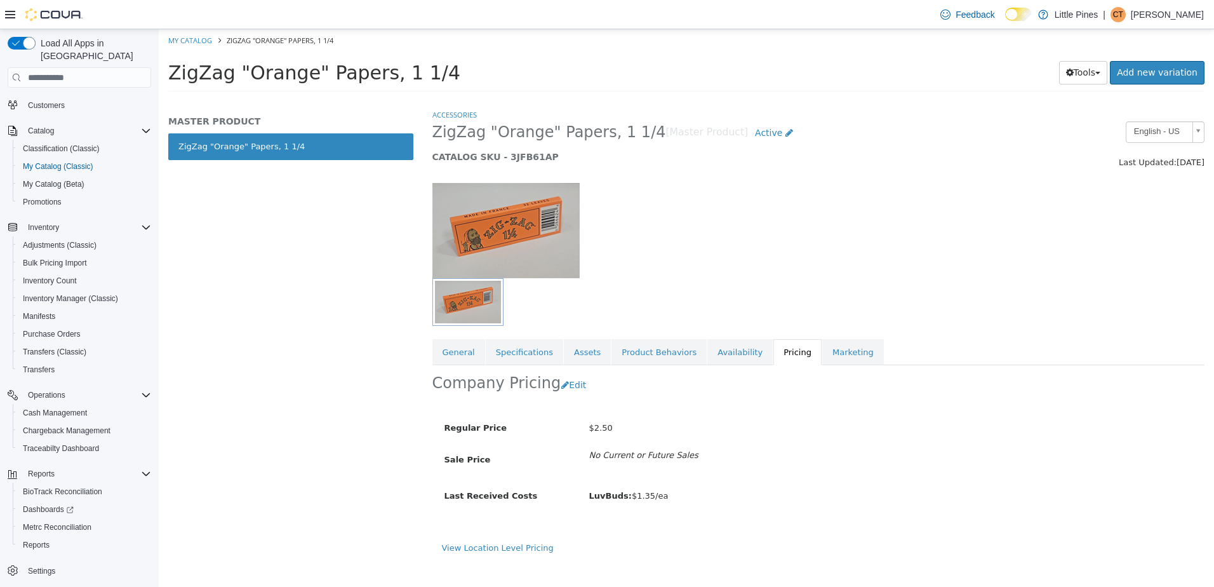
click at [212, 37] on li "My Catalog" at bounding box center [191, 39] width 46 height 11
click at [210, 37] on link "My Catalog" at bounding box center [190, 41] width 44 height 10
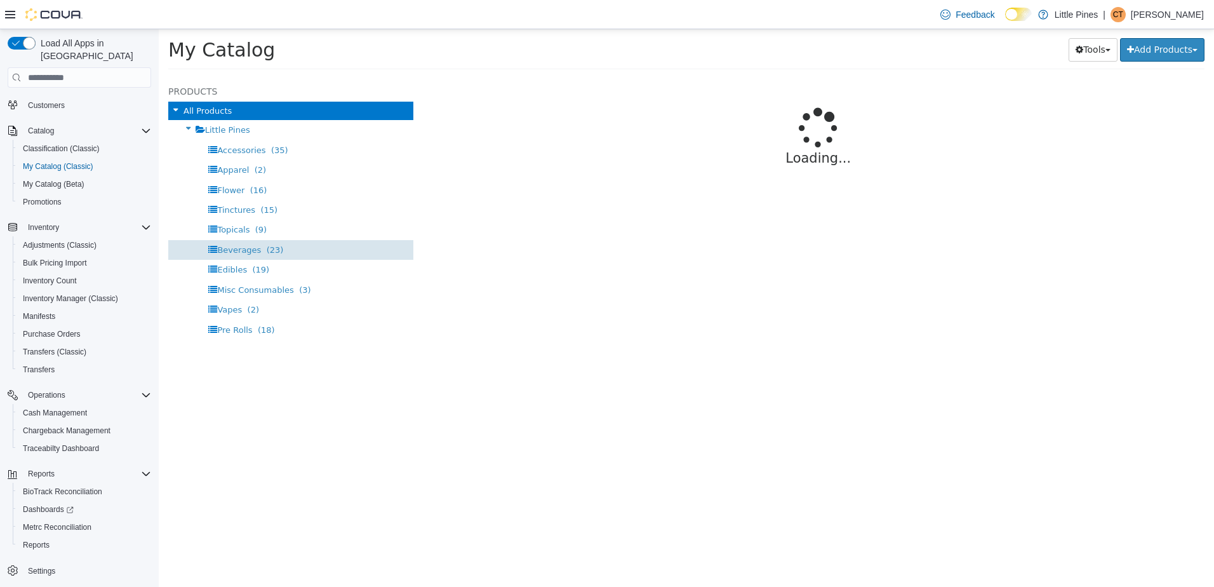
select select "**********"
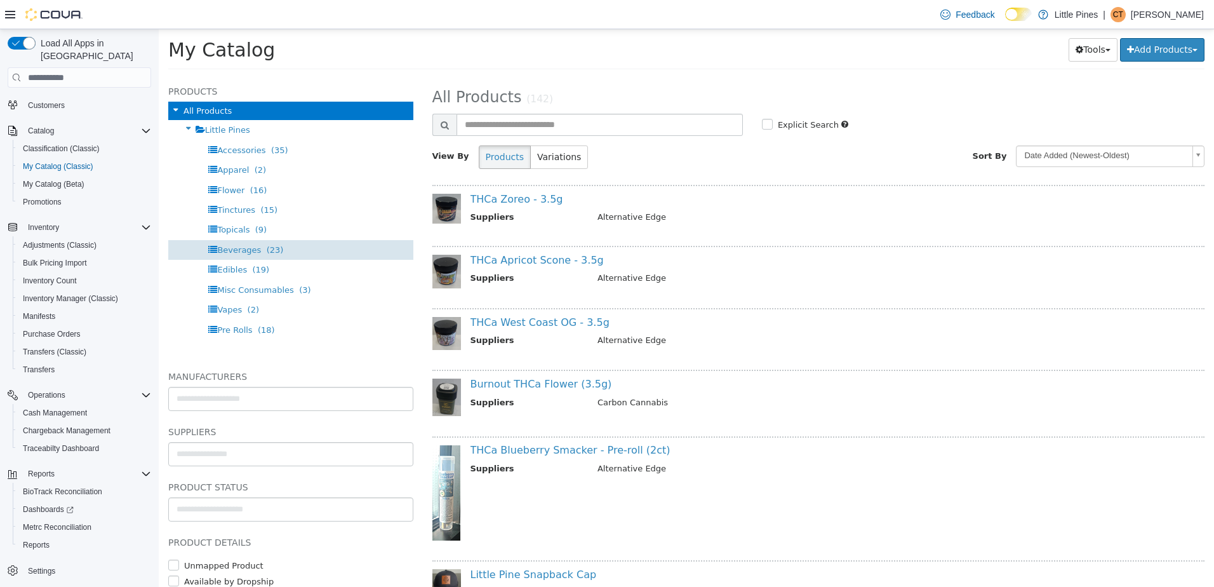
click at [277, 247] on div "Beverages (23)" at bounding box center [290, 250] width 245 height 20
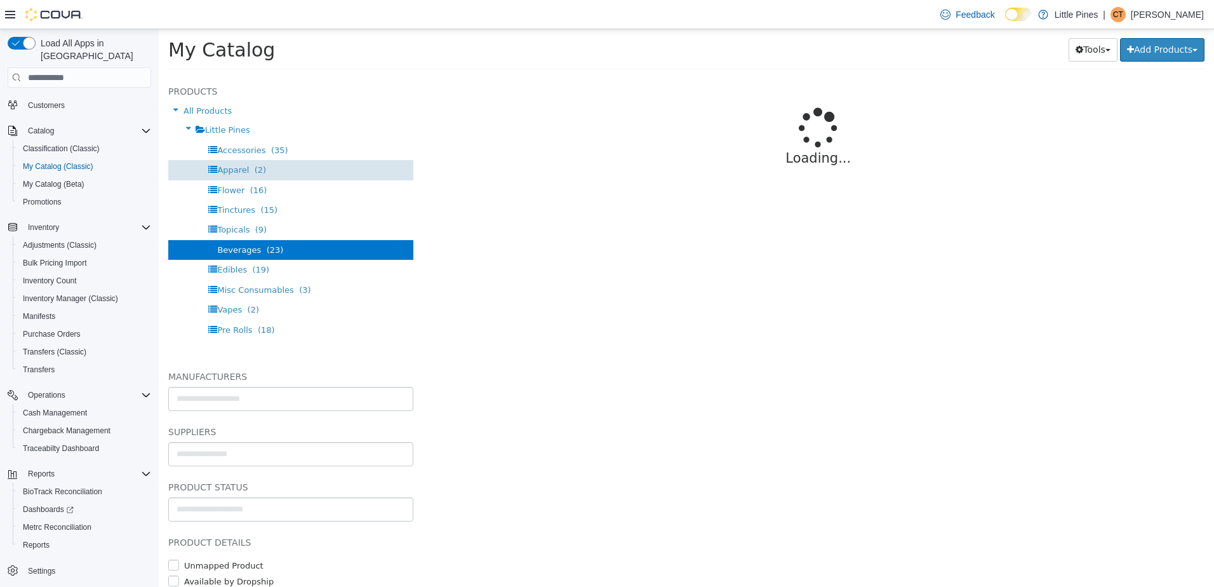
select select "**********"
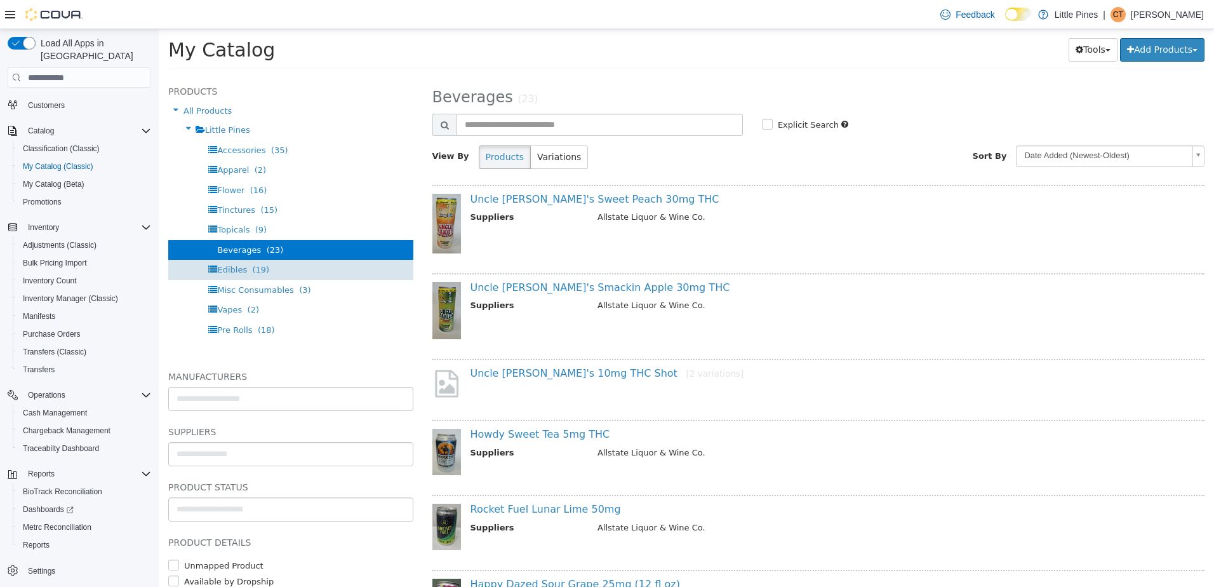
click at [246, 265] on span "Edibles (19)" at bounding box center [243, 270] width 52 height 10
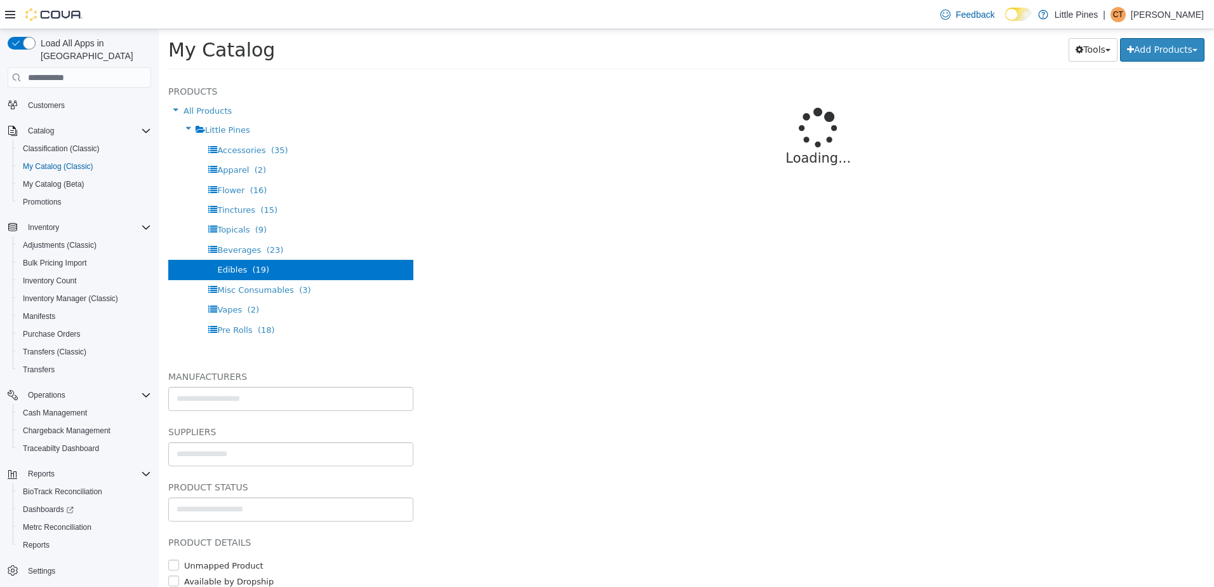
select select "**********"
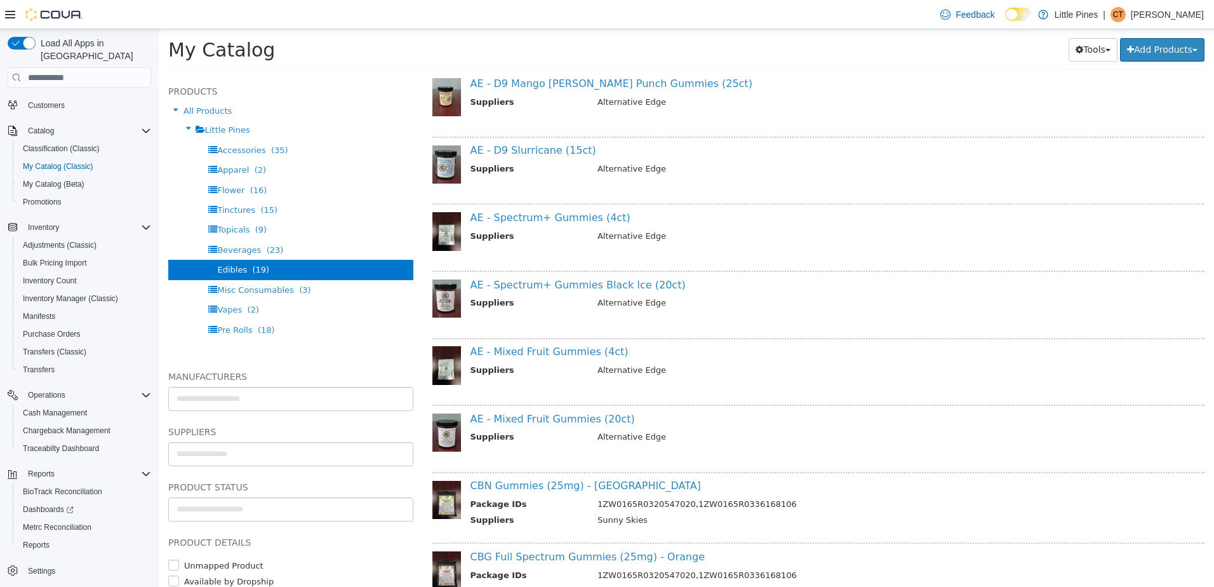
scroll to position [826, 0]
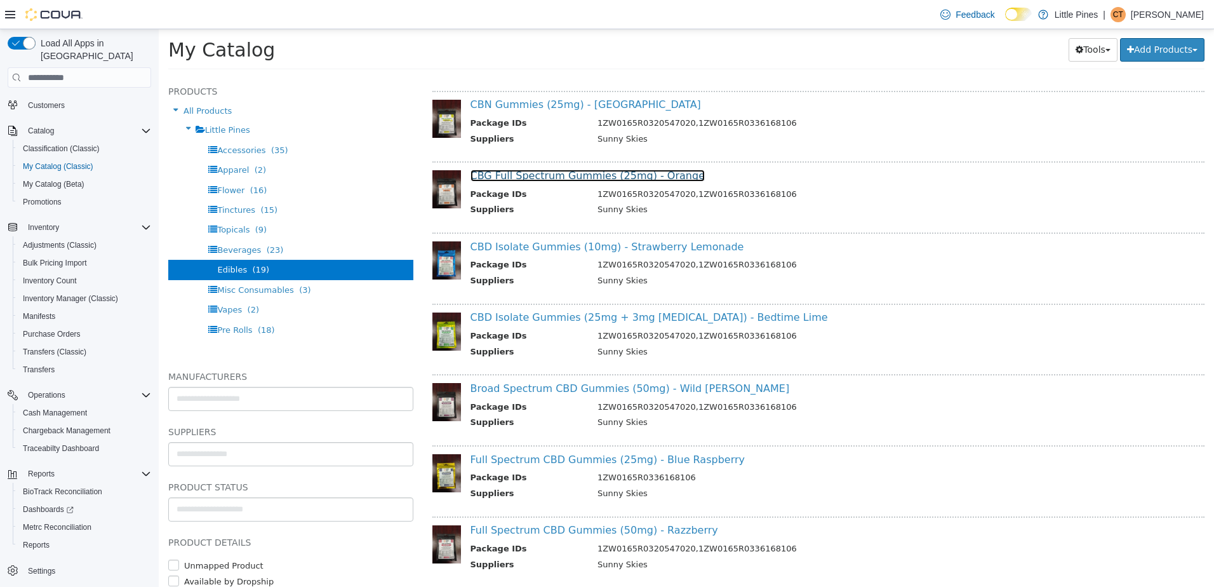
click at [557, 175] on link "CBG Full Spectrum Gummies (25mg) - Orange" at bounding box center [588, 176] width 234 height 12
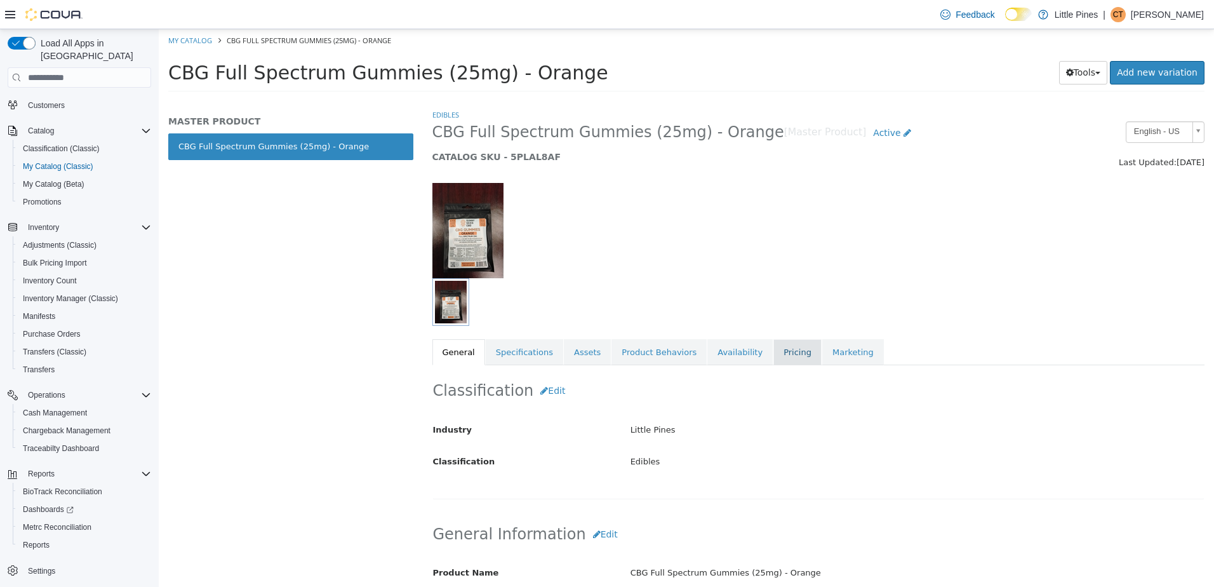
click at [777, 345] on link "Pricing" at bounding box center [798, 352] width 48 height 27
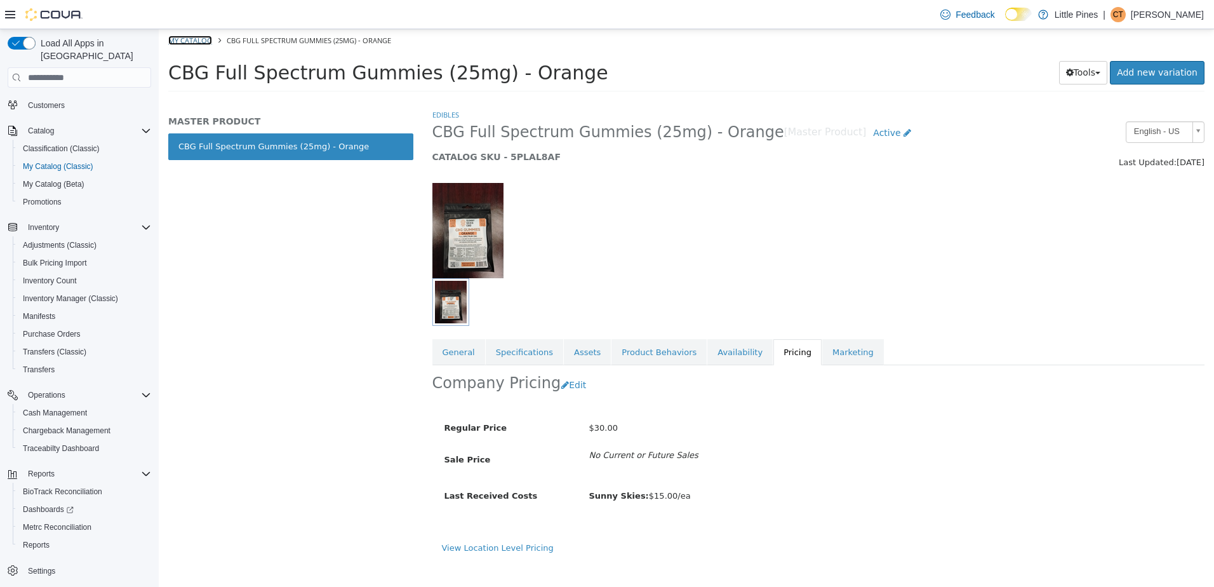
click at [192, 44] on link "My Catalog" at bounding box center [190, 41] width 44 height 10
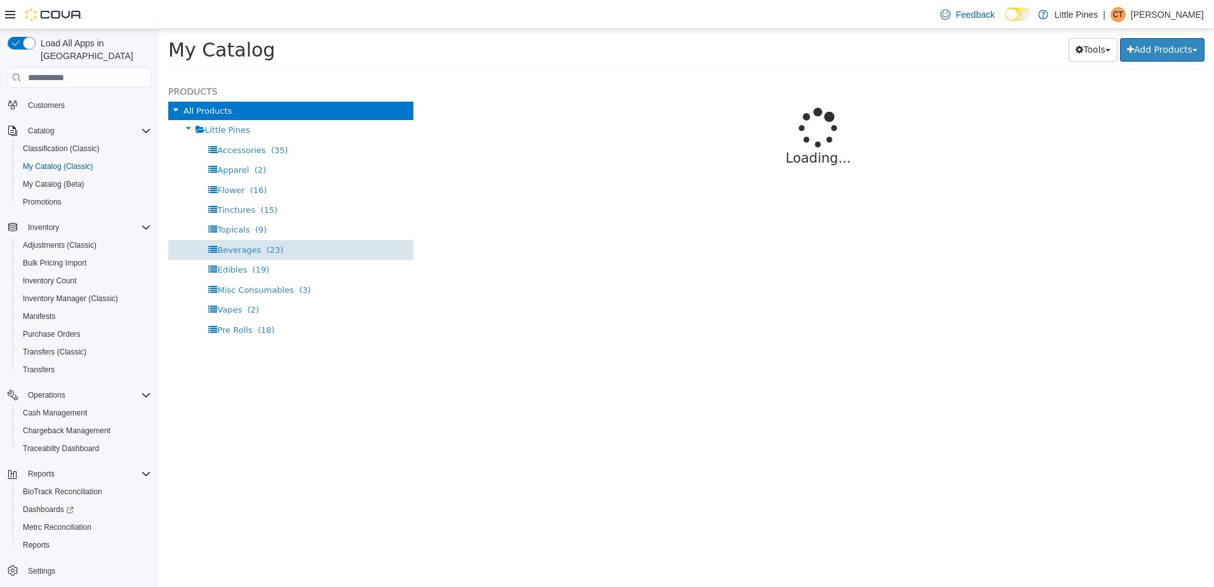
click at [267, 248] on span "(23)" at bounding box center [275, 250] width 17 height 10
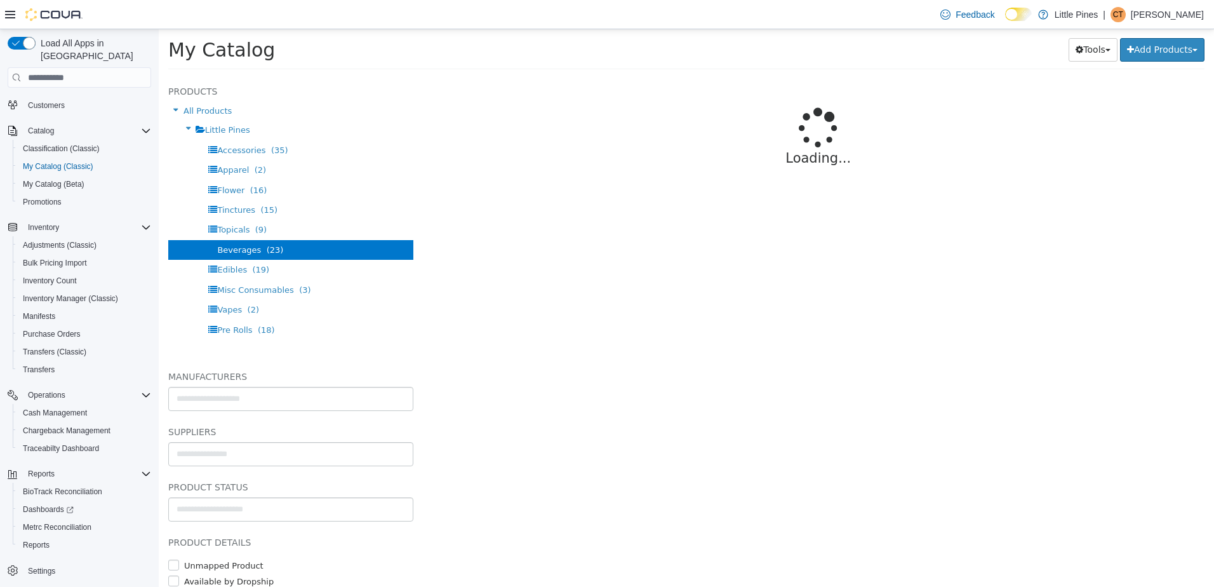
select select "**********"
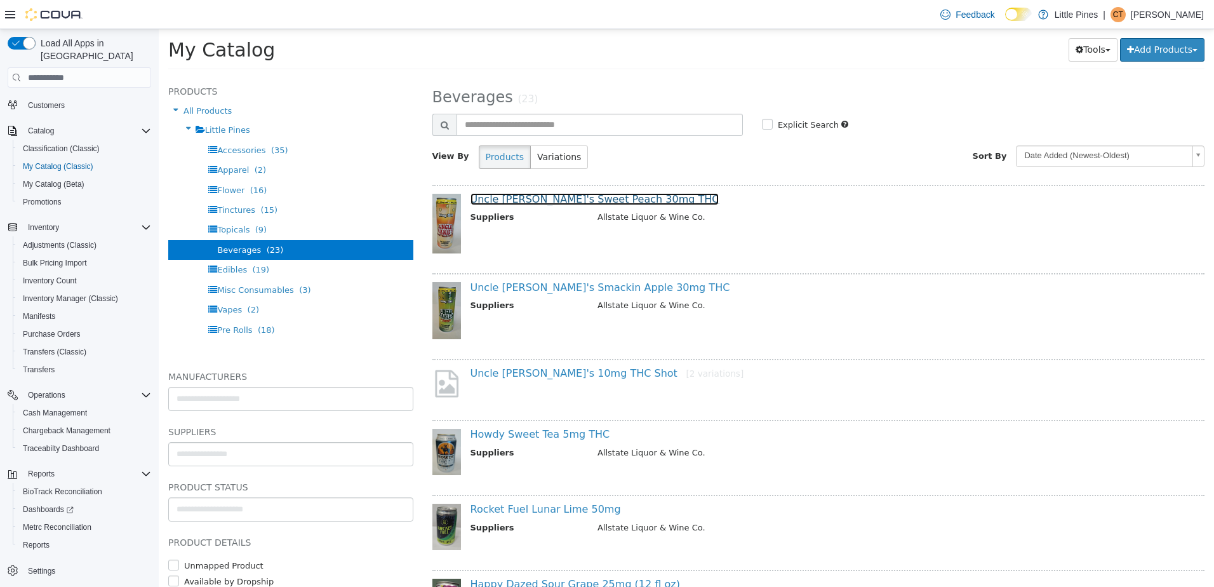
click at [570, 195] on link "Uncle [PERSON_NAME]'s Sweet Peach 30mg THC" at bounding box center [595, 199] width 249 height 12
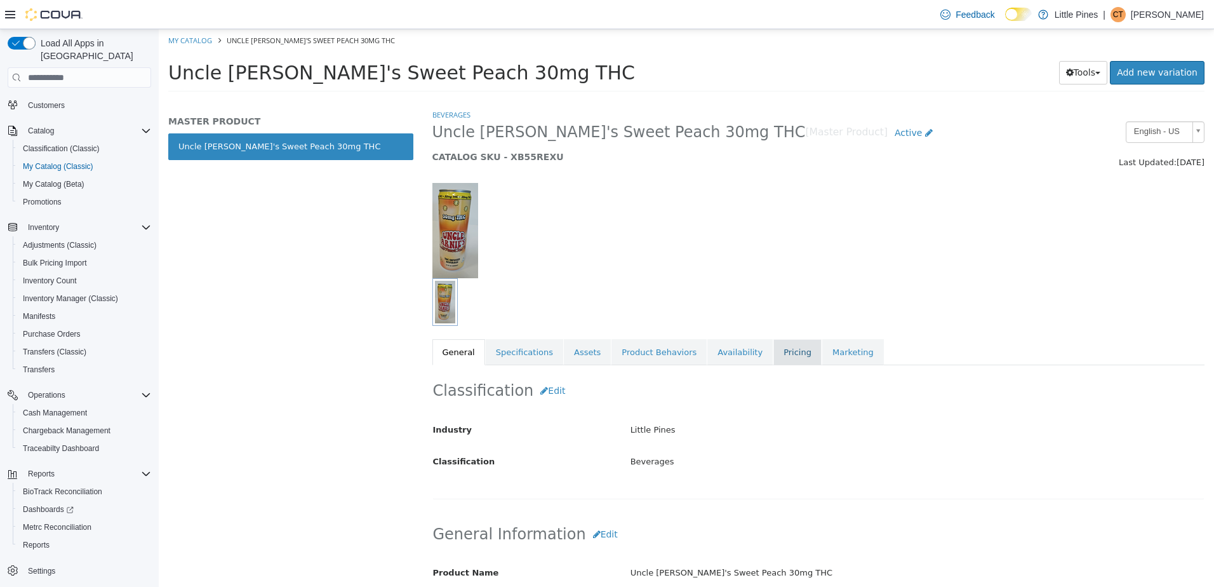
click at [774, 358] on link "Pricing" at bounding box center [798, 352] width 48 height 27
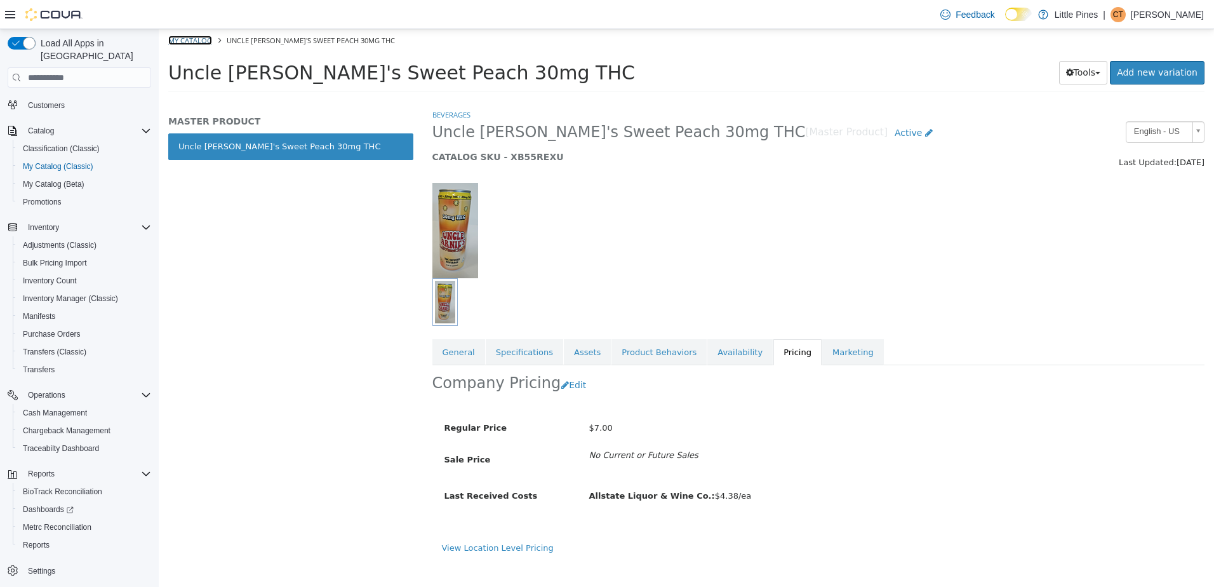
click at [201, 41] on link "My Catalog" at bounding box center [190, 41] width 44 height 10
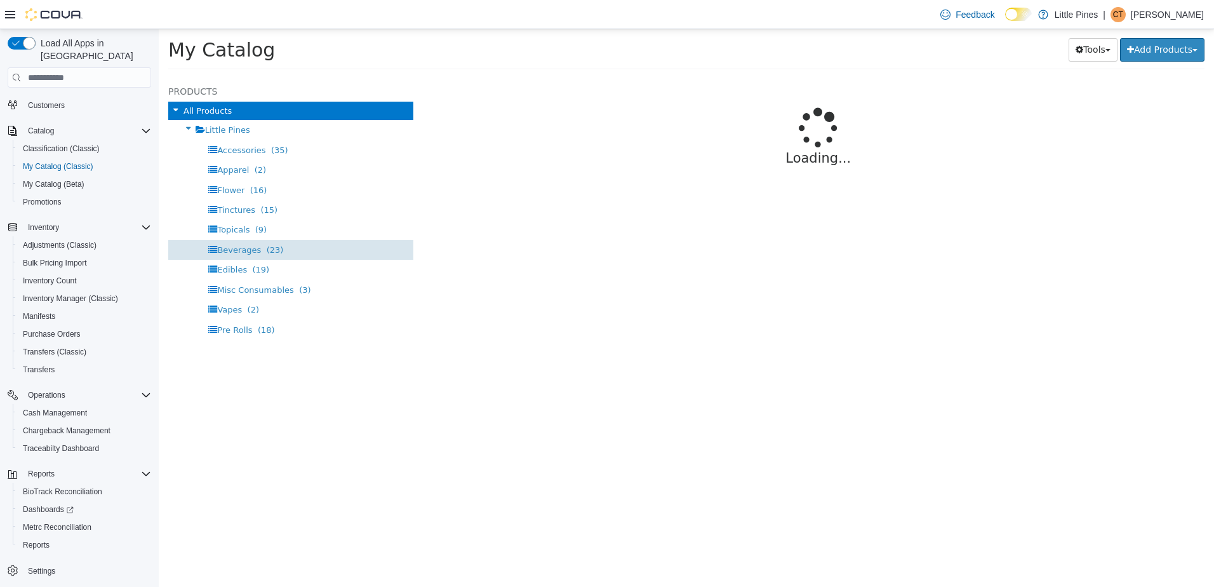
select select "**********"
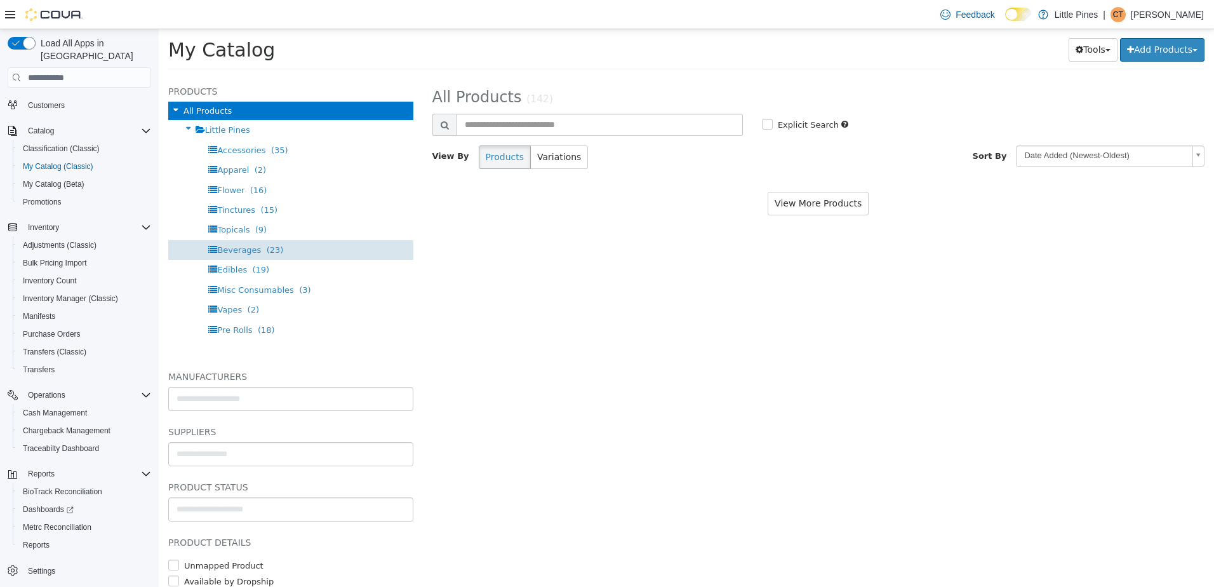
click at [304, 240] on div "Beverages (23)" at bounding box center [290, 250] width 245 height 20
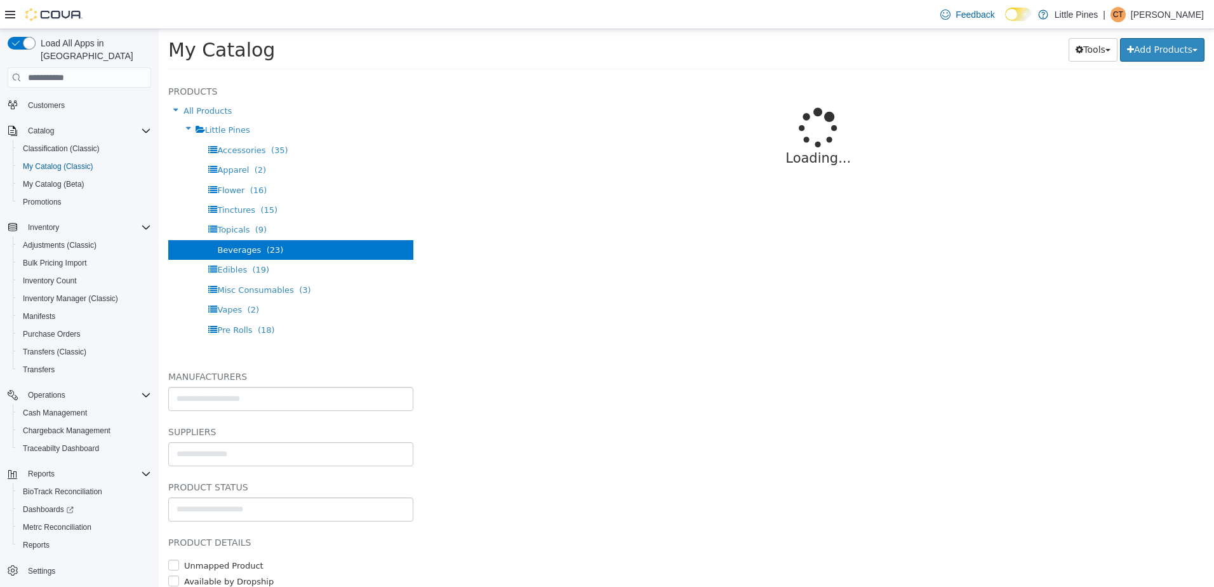
select select "**********"
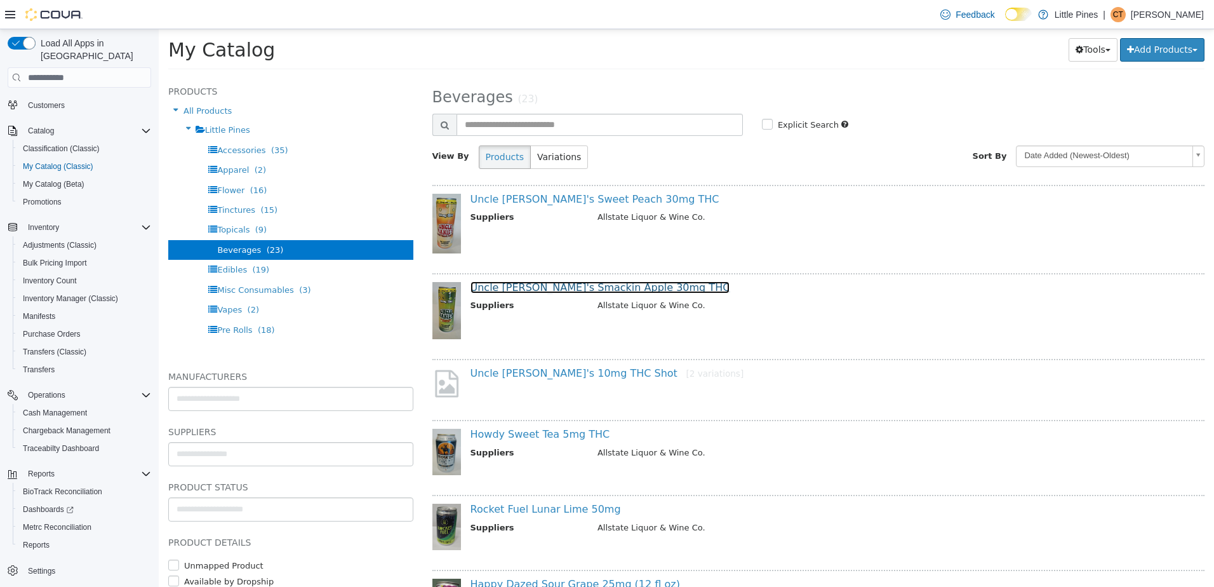
click at [539, 285] on link "Uncle [PERSON_NAME]'s Smackin Apple 30mg THC" at bounding box center [601, 287] width 260 height 12
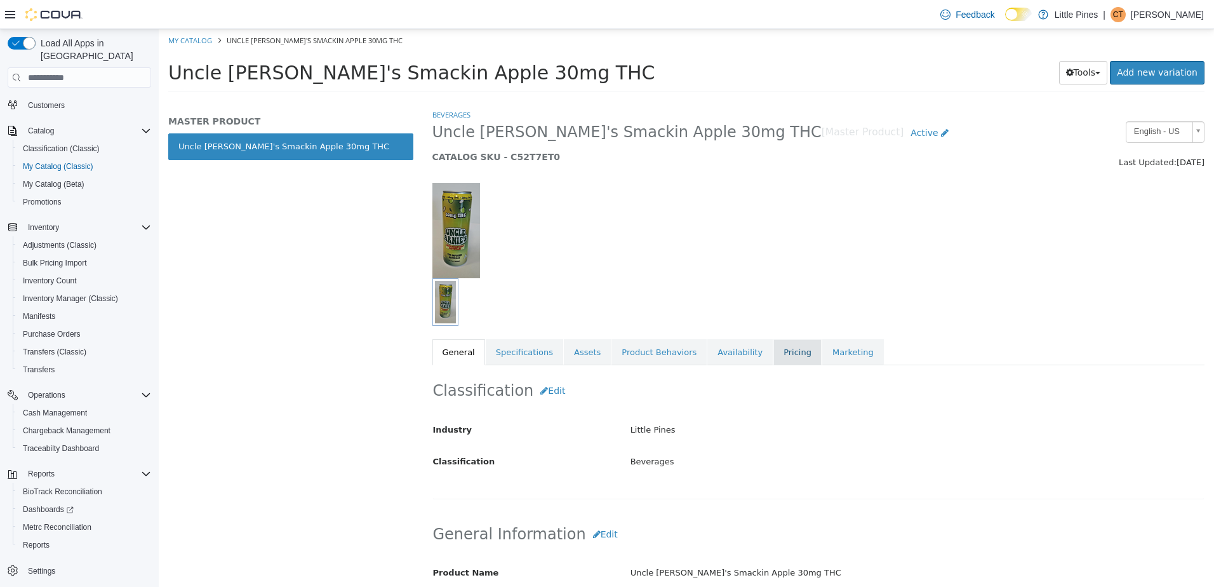
click at [774, 354] on link "Pricing" at bounding box center [798, 352] width 48 height 27
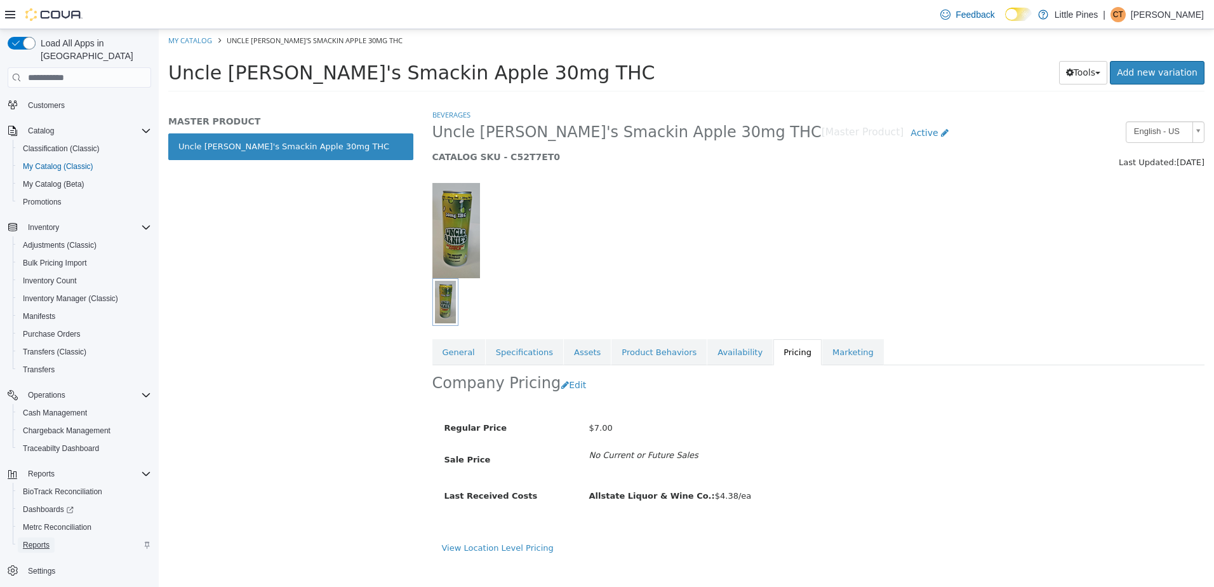
click at [45, 540] on span "Reports" at bounding box center [36, 545] width 27 height 10
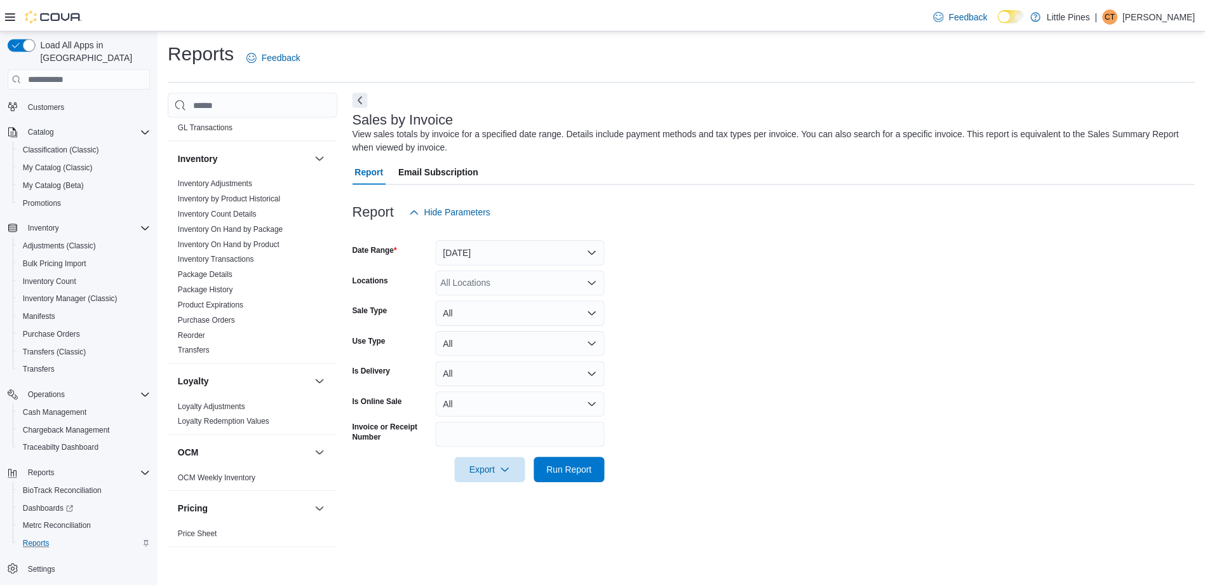
scroll to position [318, 0]
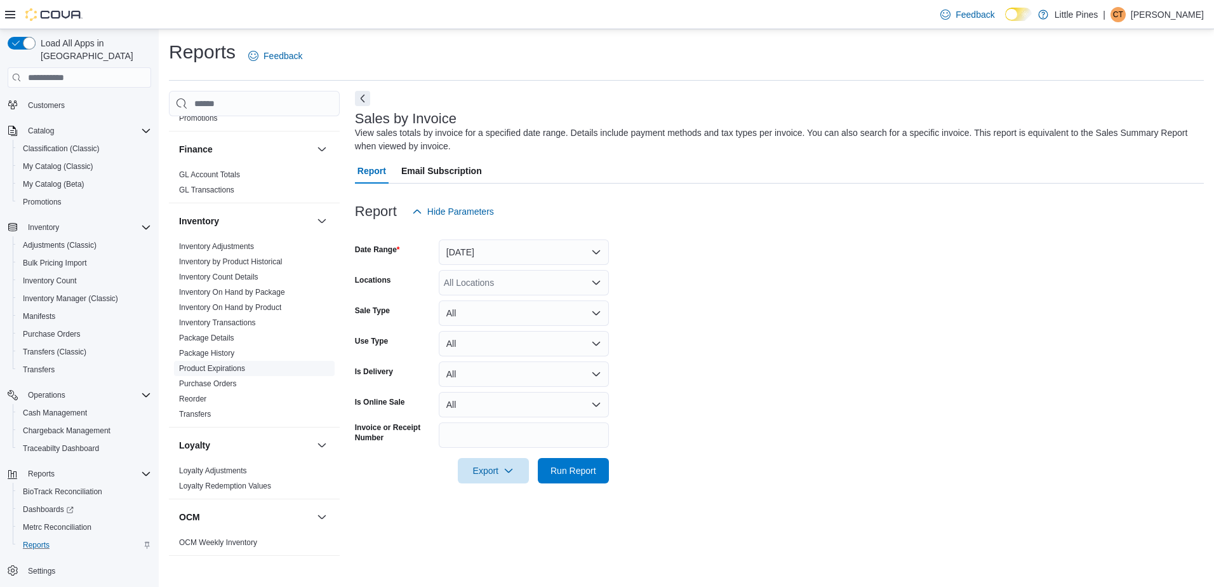
click at [205, 368] on link "Product Expirations" at bounding box center [212, 368] width 66 height 9
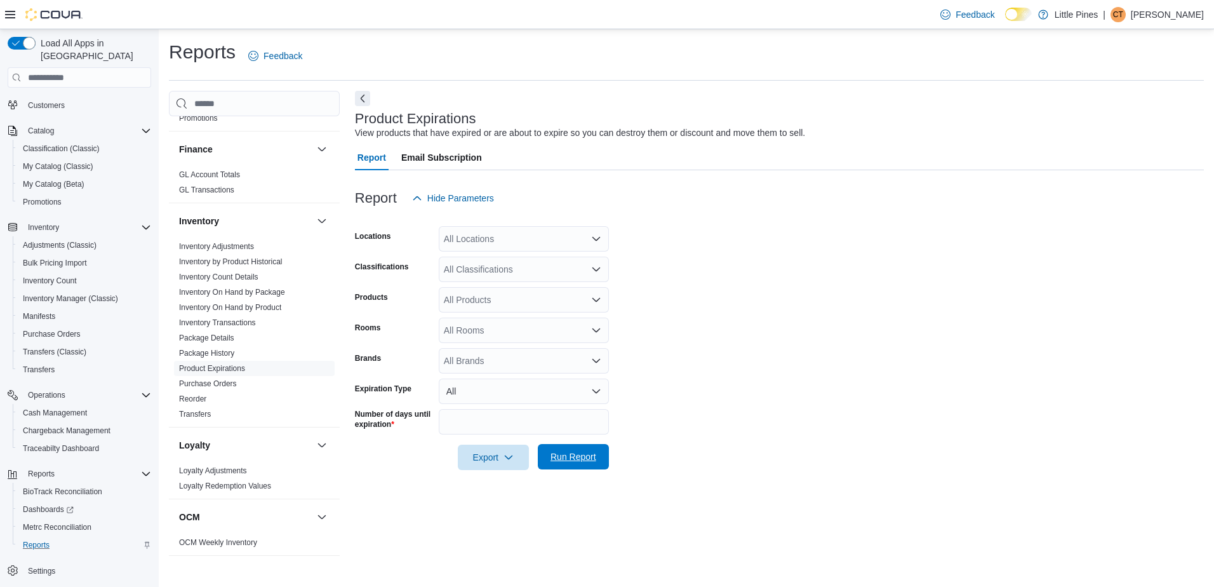
drag, startPoint x: 593, startPoint y: 458, endPoint x: 605, endPoint y: 455, distance: 11.7
click at [592, 458] on span "Run Report" at bounding box center [574, 456] width 46 height 13
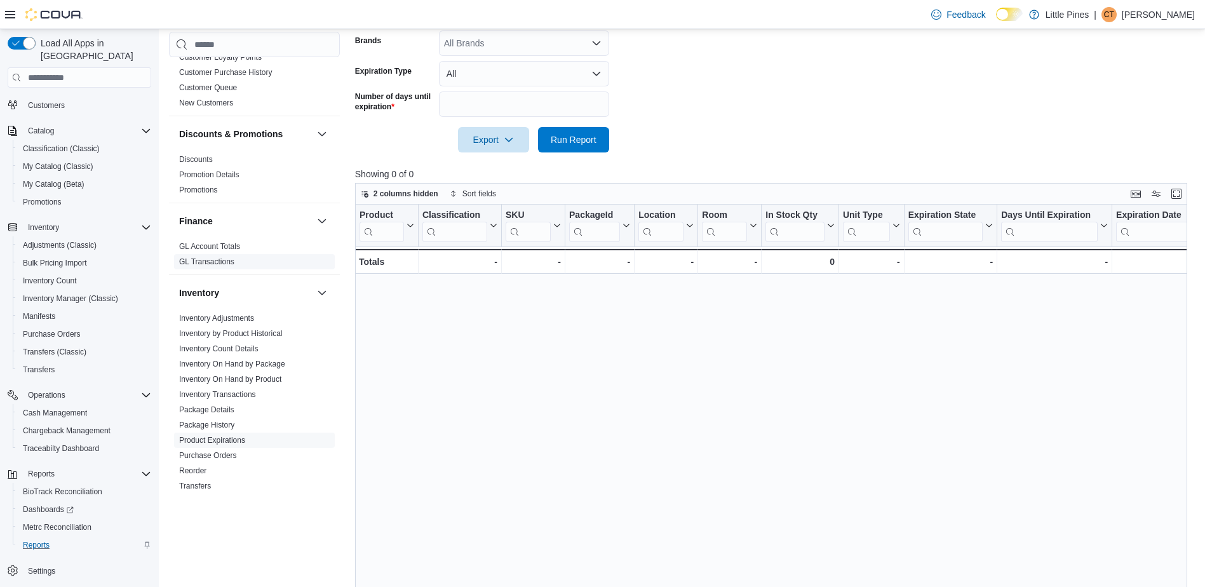
scroll to position [254, 0]
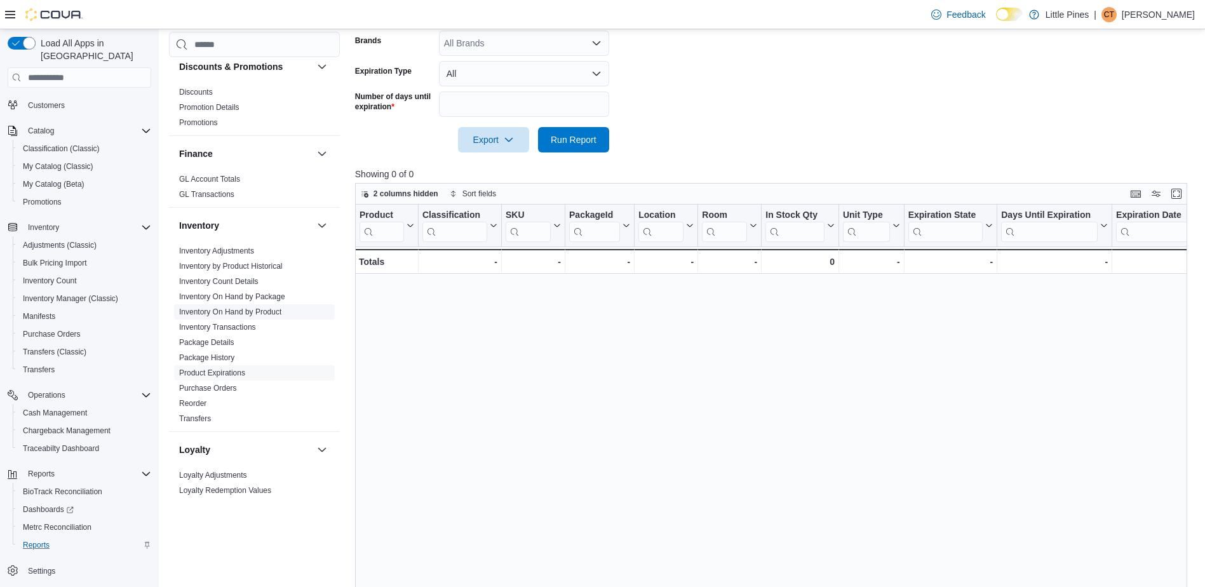
click at [267, 314] on link "Inventory On Hand by Product" at bounding box center [230, 311] width 102 height 9
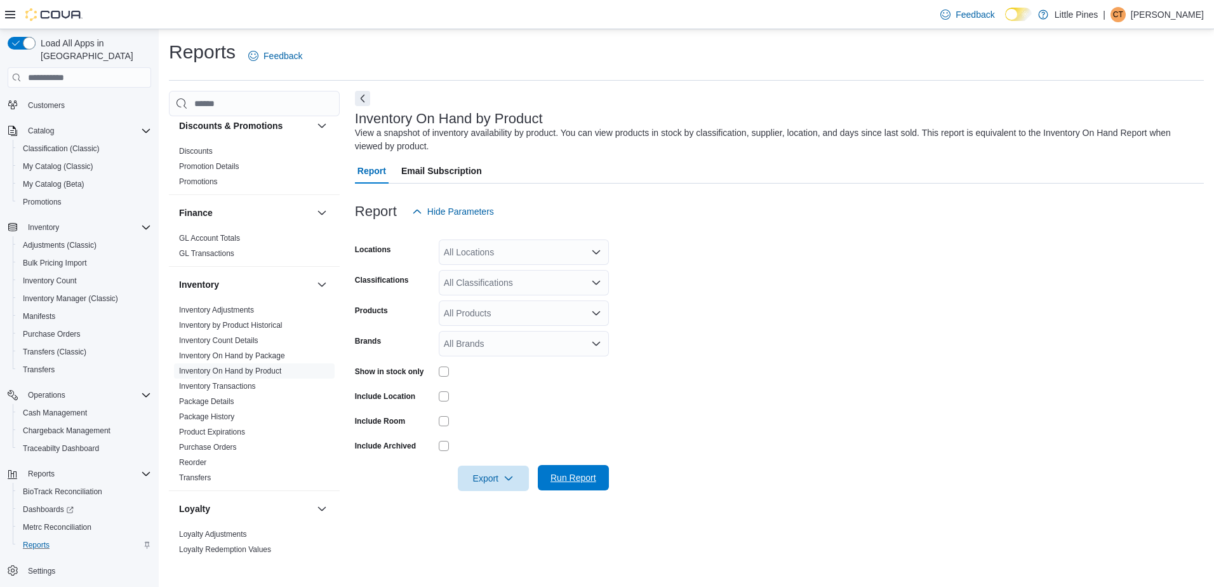
click at [600, 475] on span "Run Report" at bounding box center [574, 477] width 56 height 25
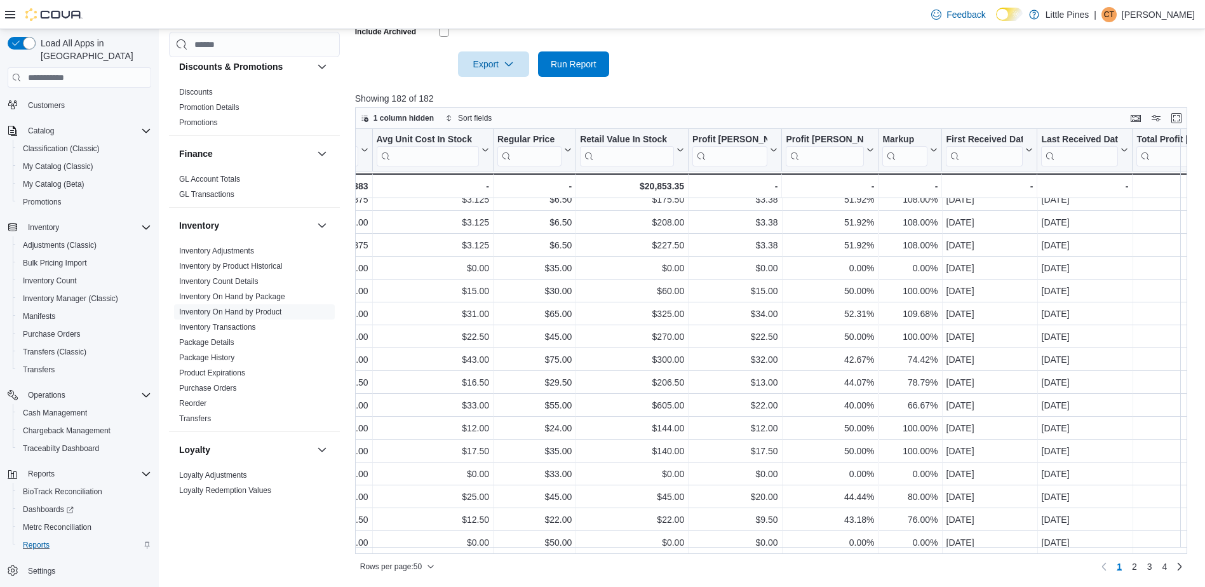
scroll to position [794, 1019]
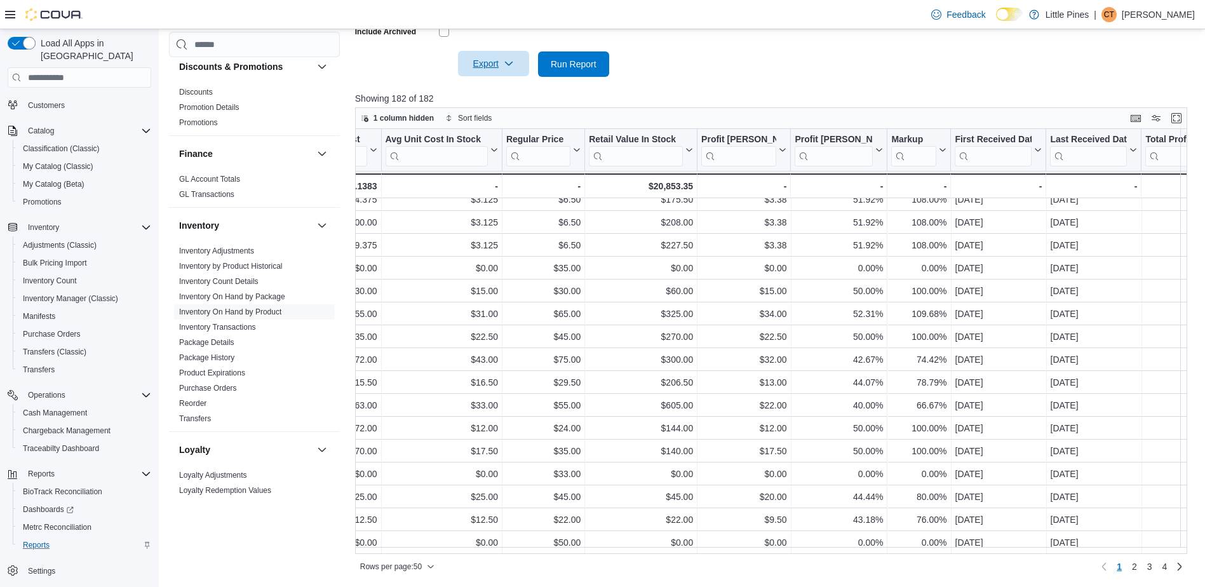
click at [501, 66] on span "Export" at bounding box center [494, 63] width 56 height 25
click at [513, 88] on span "Export to Excel" at bounding box center [495, 89] width 57 height 10
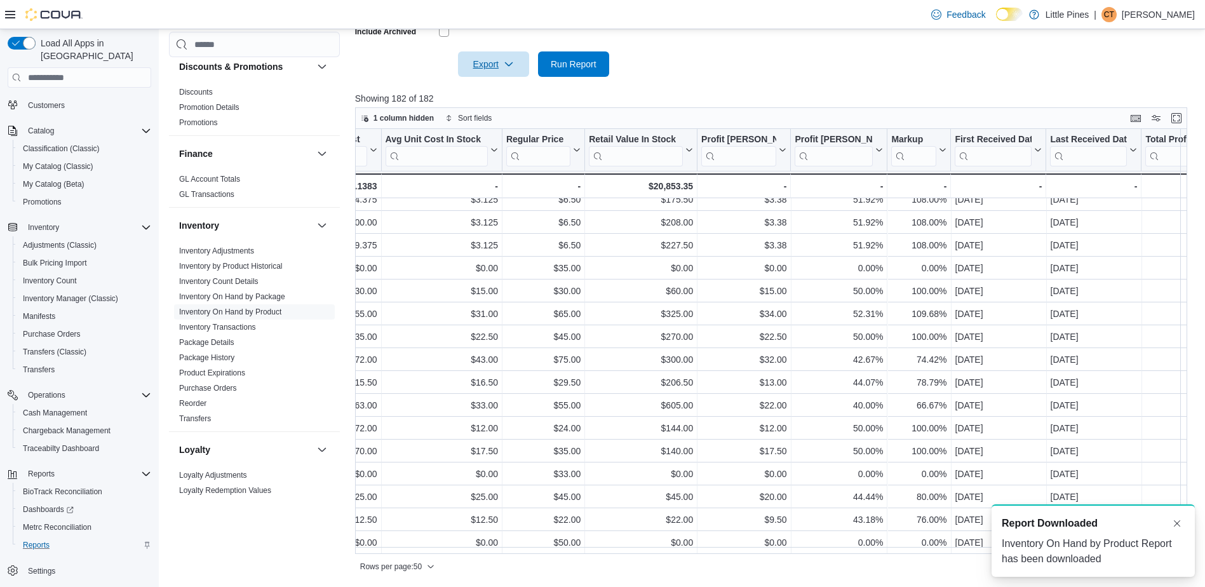
scroll to position [0, 0]
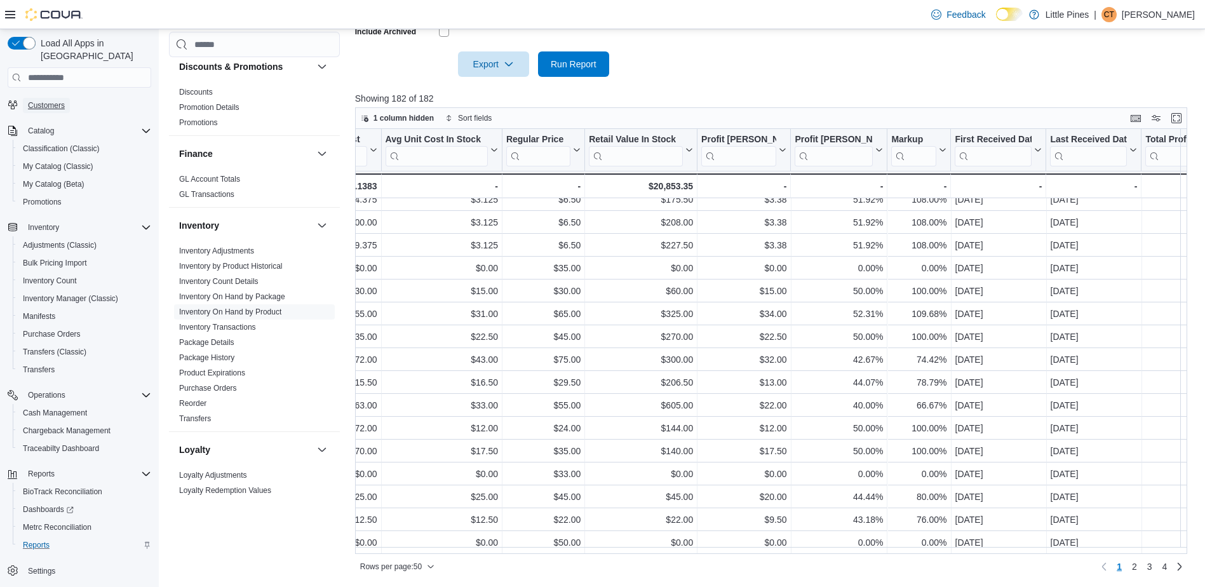
click at [46, 100] on span "Customers" at bounding box center [46, 105] width 37 height 10
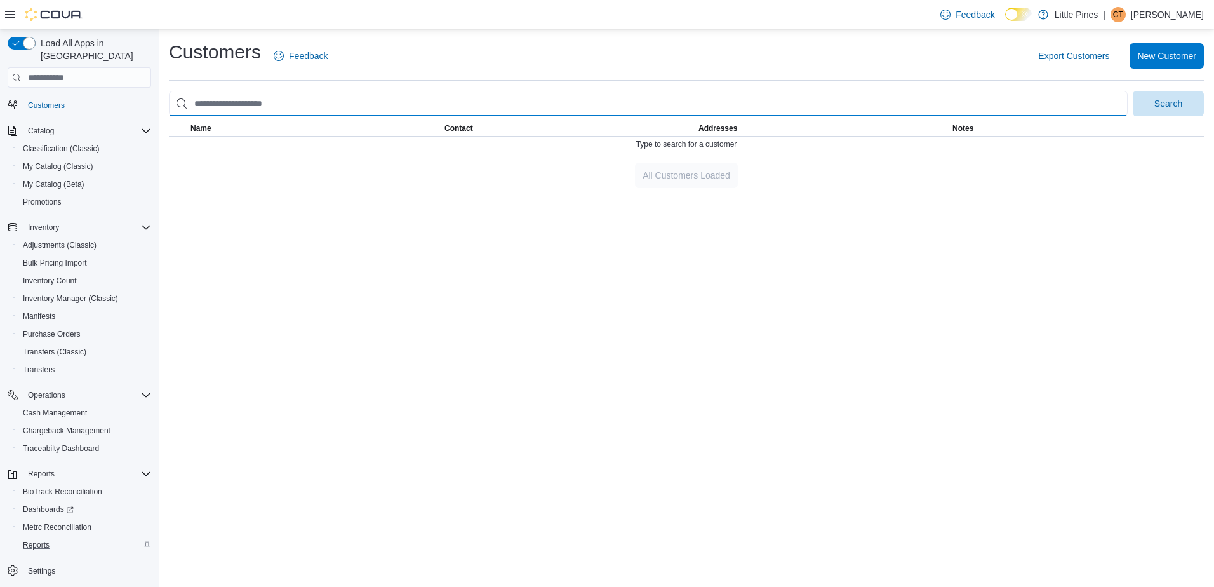
click at [492, 100] on input "search" at bounding box center [648, 103] width 959 height 25
type input "**********"
click at [1133, 91] on button "Search" at bounding box center [1168, 103] width 71 height 25
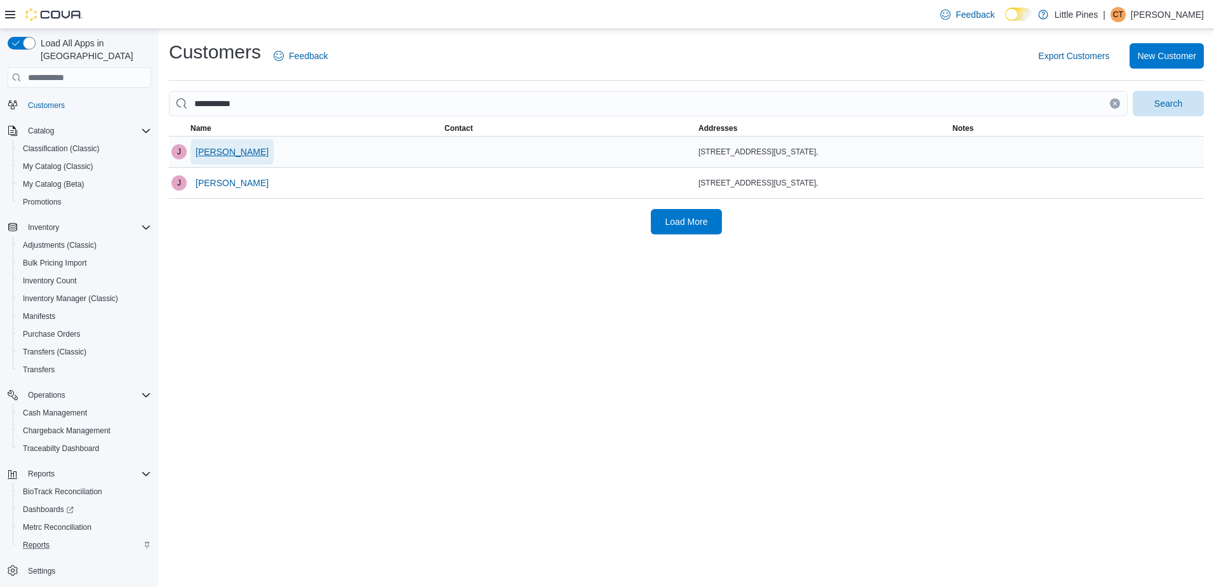
click at [224, 154] on span "[PERSON_NAME]" at bounding box center [232, 151] width 73 height 13
click at [216, 182] on span "[PERSON_NAME]" at bounding box center [232, 183] width 73 height 13
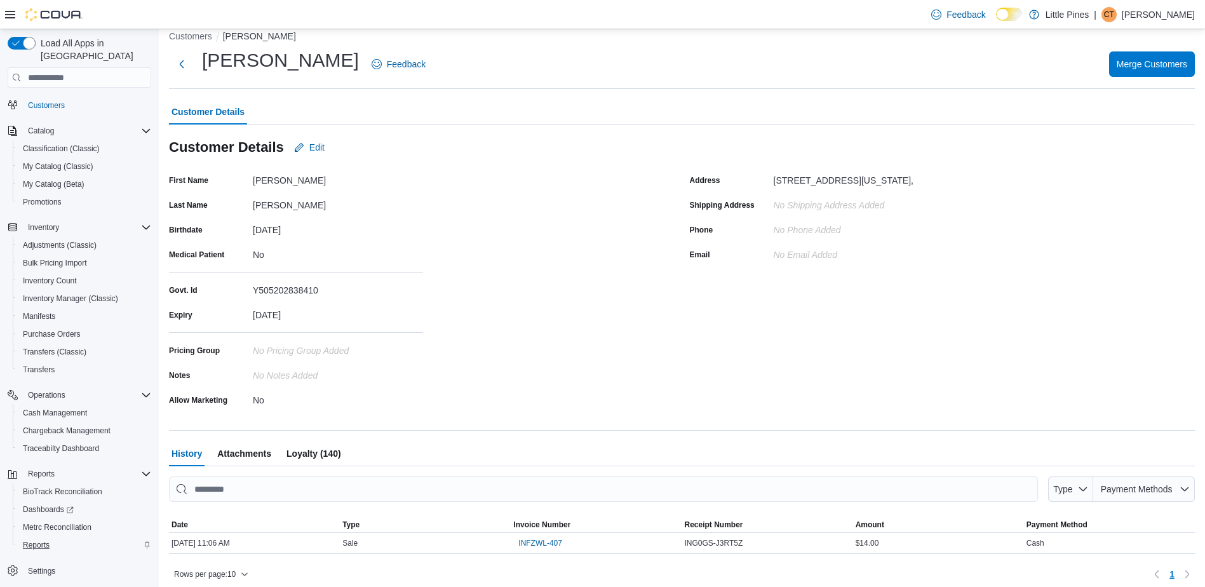
scroll to position [22, 0]
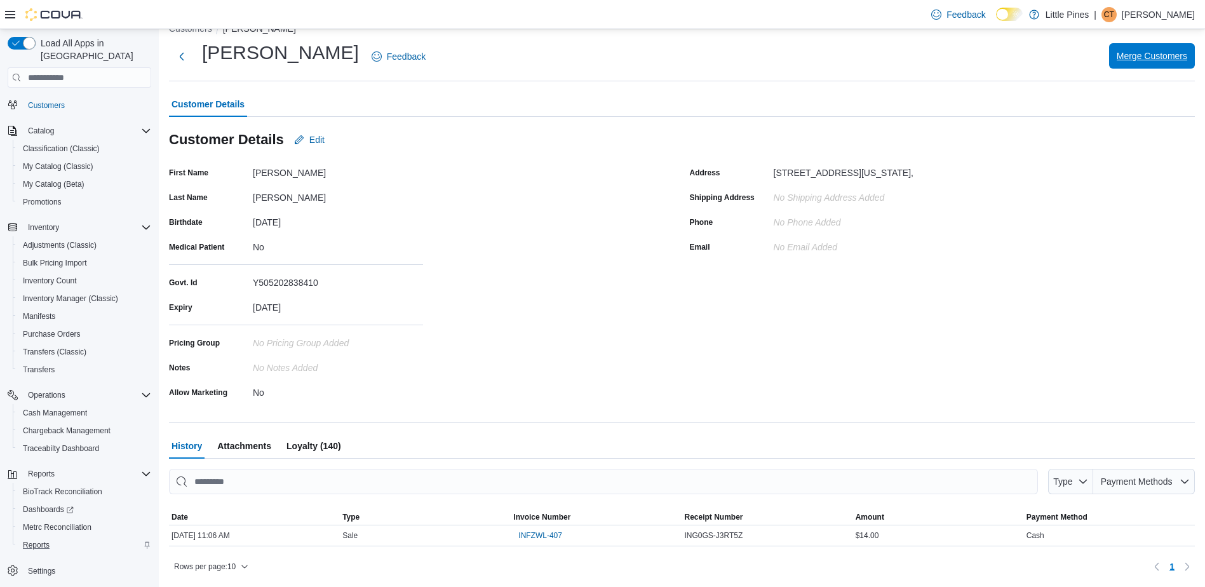
click at [1155, 45] on span "Merge Customers" at bounding box center [1152, 55] width 70 height 25
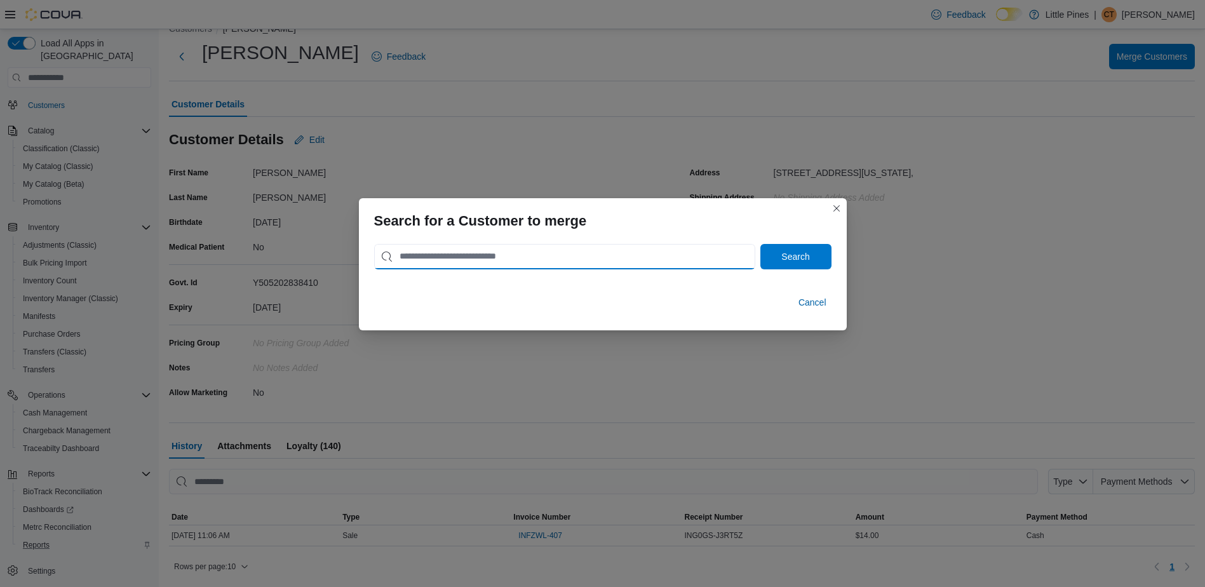
click at [468, 255] on input "search" at bounding box center [564, 256] width 381 height 25
type input "**********"
click at [800, 264] on span "Search" at bounding box center [796, 255] width 56 height 25
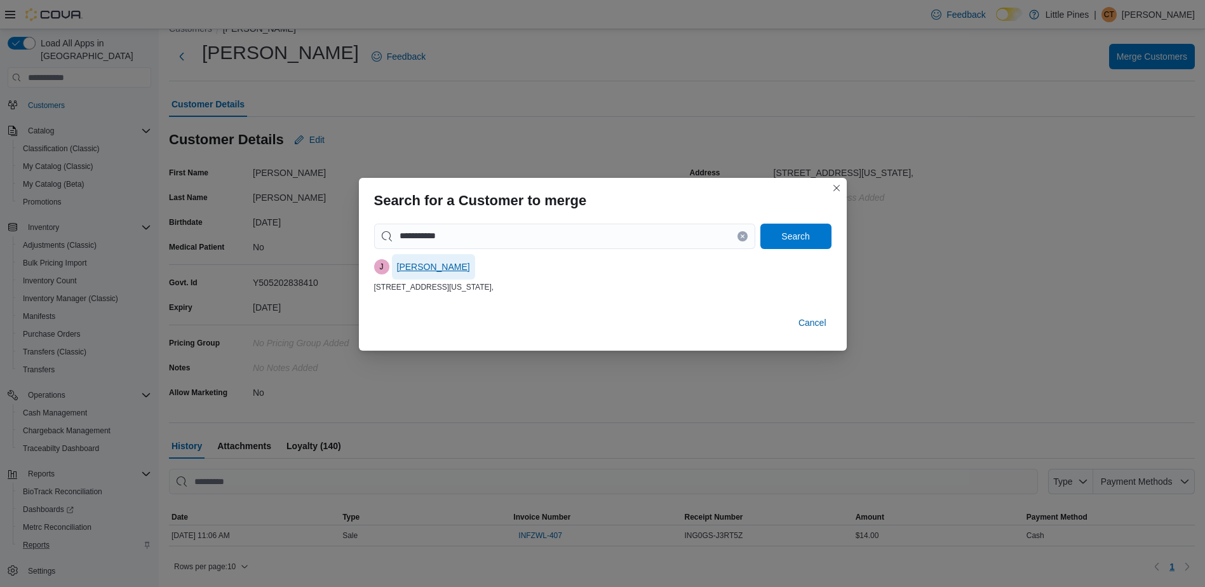
click at [436, 267] on span "[PERSON_NAME]" at bounding box center [433, 266] width 73 height 13
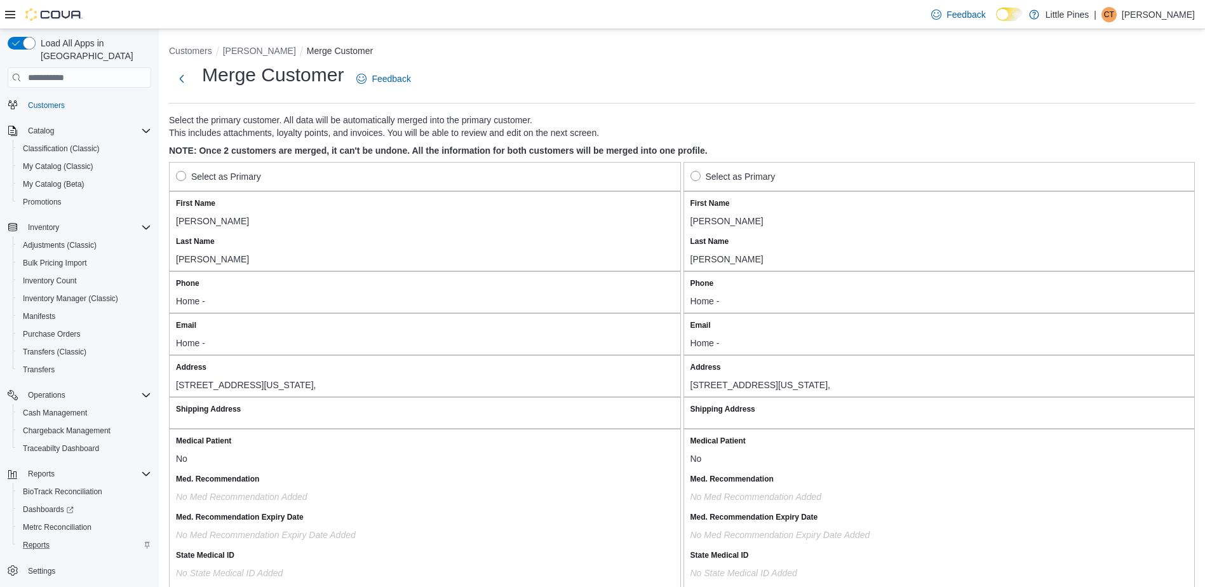
click at [178, 178] on label "Select as Primary" at bounding box center [218, 176] width 85 height 15
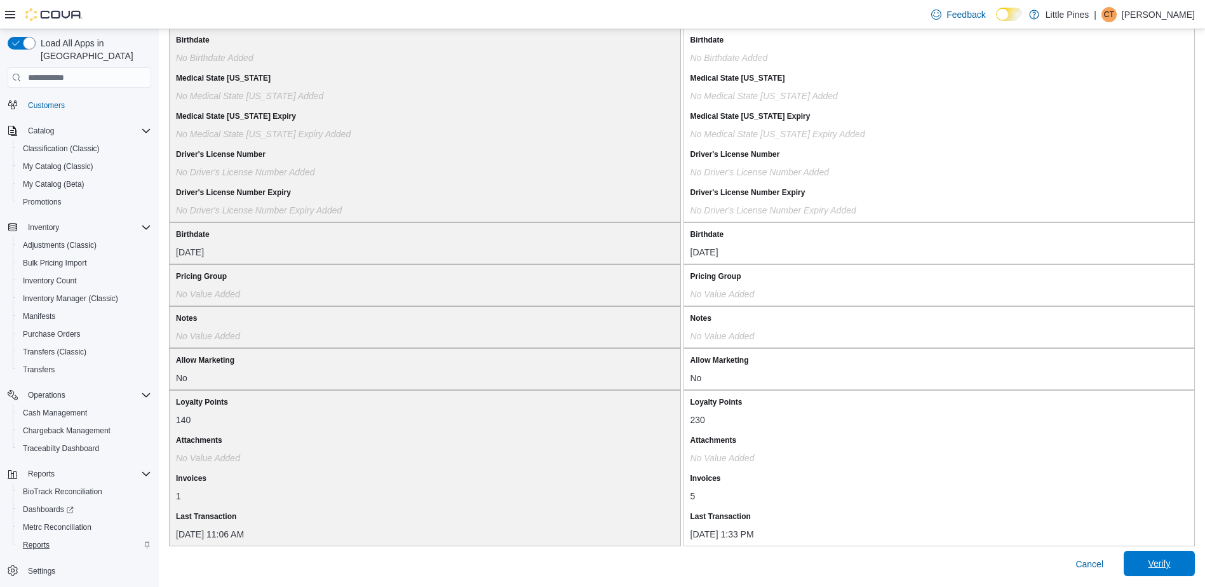
scroll to position [983, 0]
click at [1161, 565] on span "Verify" at bounding box center [1159, 563] width 22 height 13
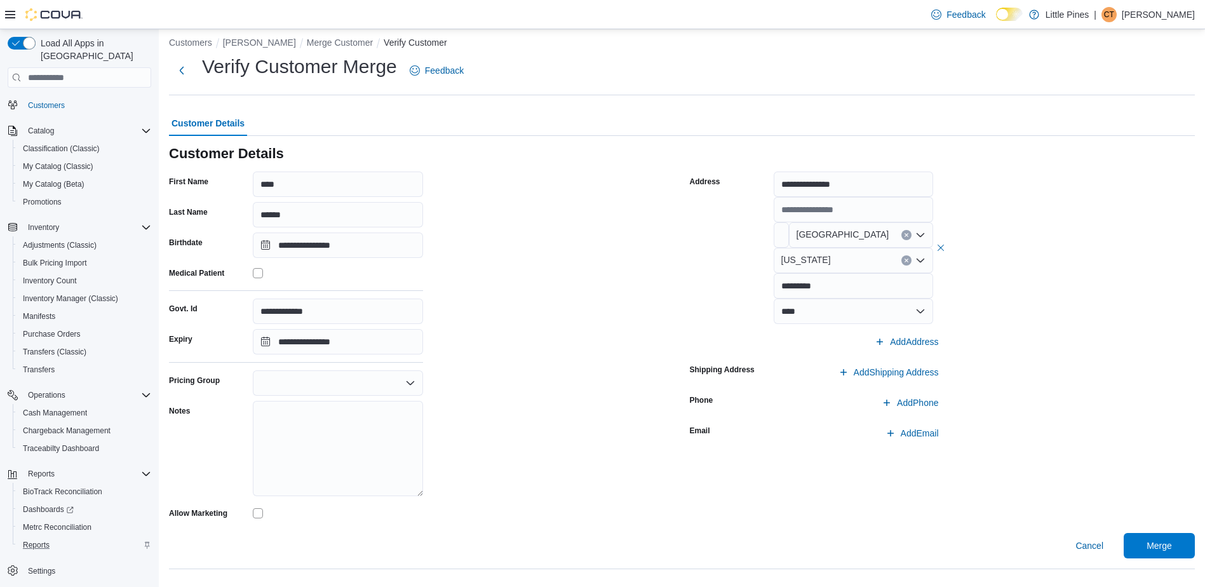
scroll to position [11, 0]
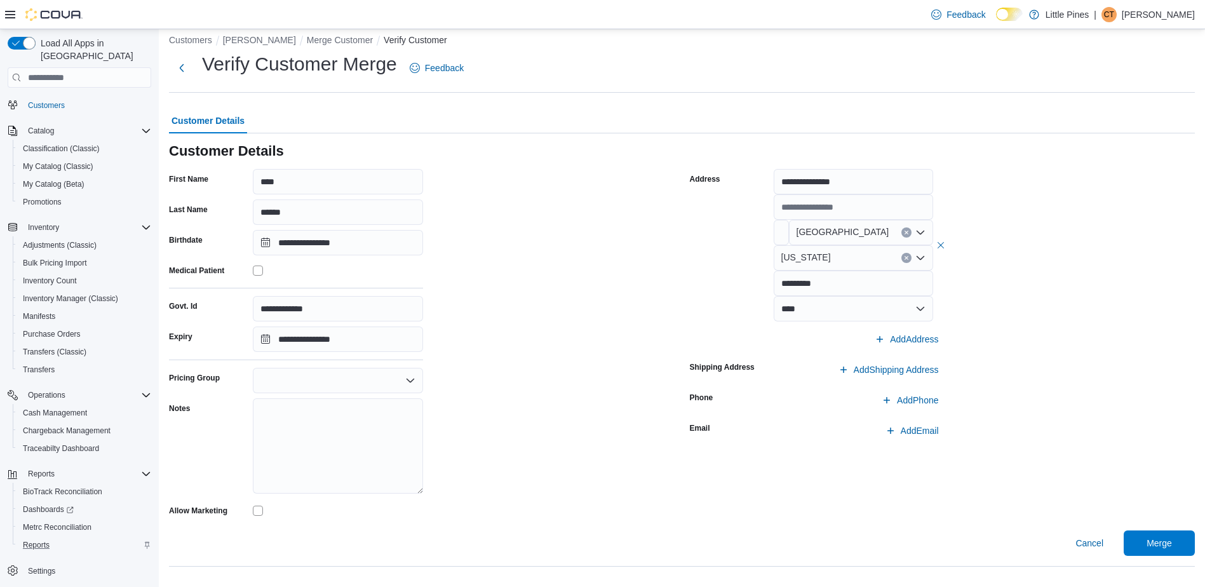
click at [414, 381] on icon "Open list of options" at bounding box center [410, 380] width 10 height 10
click at [339, 438] on span "Veterans/Military" at bounding box center [346, 439] width 140 height 13
click at [1154, 539] on span "Merge" at bounding box center [1159, 542] width 56 height 25
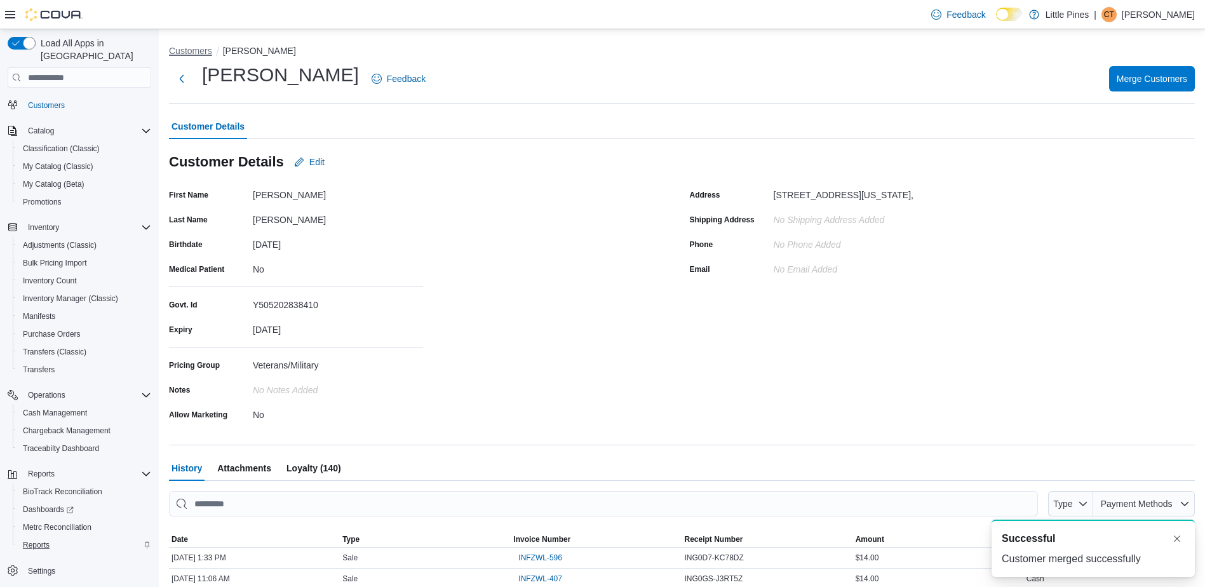
click at [204, 50] on button "Customers" at bounding box center [190, 51] width 43 height 10
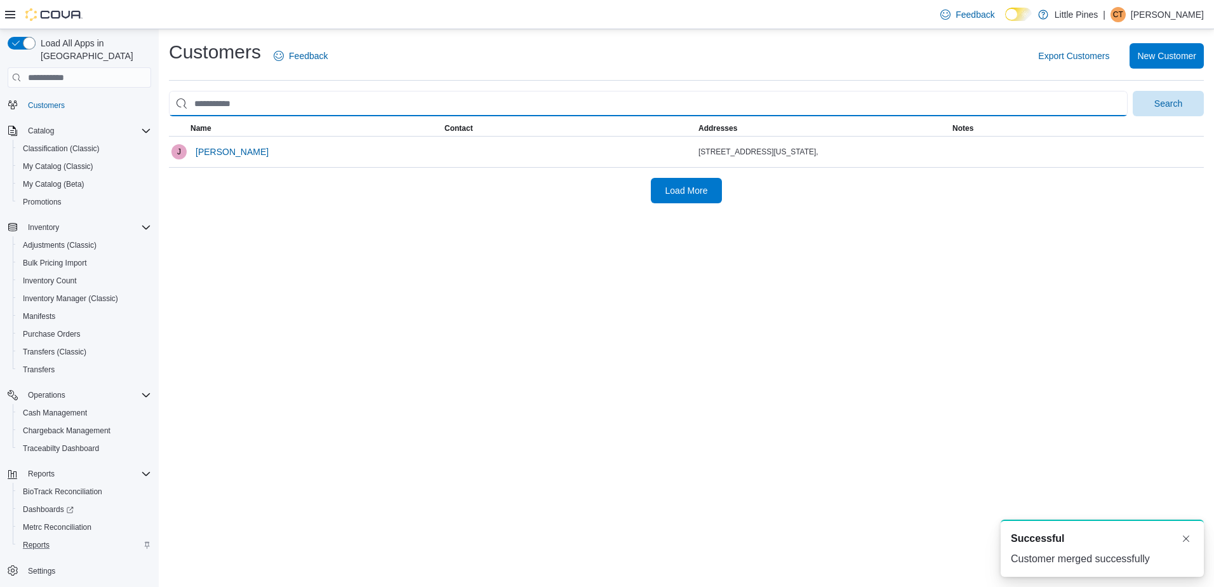
drag, startPoint x: 269, startPoint y: 107, endPoint x: 199, endPoint y: 107, distance: 69.9
click at [199, 107] on input "search" at bounding box center [648, 103] width 959 height 25
click at [252, 107] on input "search" at bounding box center [648, 103] width 959 height 25
click at [251, 107] on input "search" at bounding box center [648, 103] width 959 height 25
click at [234, 99] on input "search" at bounding box center [648, 103] width 959 height 25
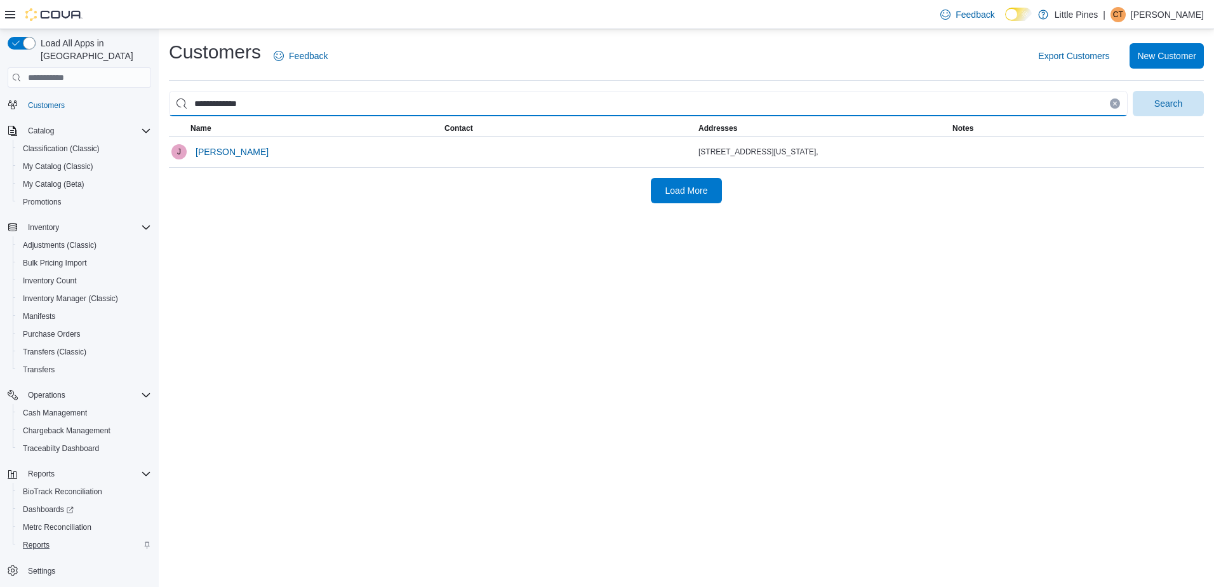
type input "**********"
click at [1133, 91] on button "Search" at bounding box center [1168, 103] width 71 height 25
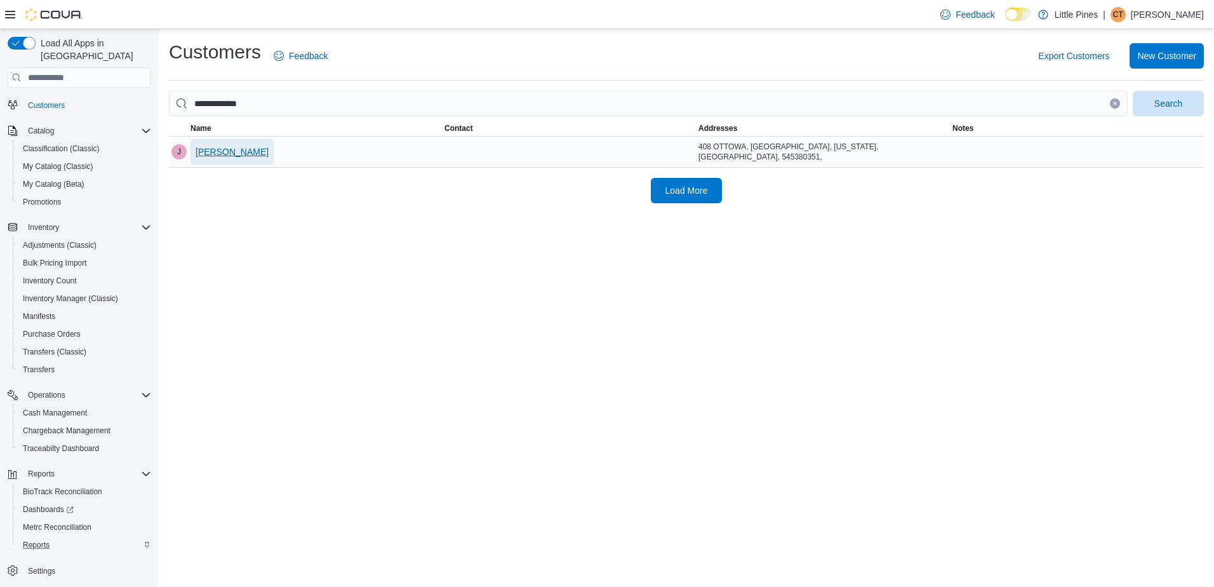
click at [215, 152] on span "[PERSON_NAME]" at bounding box center [232, 151] width 73 height 13
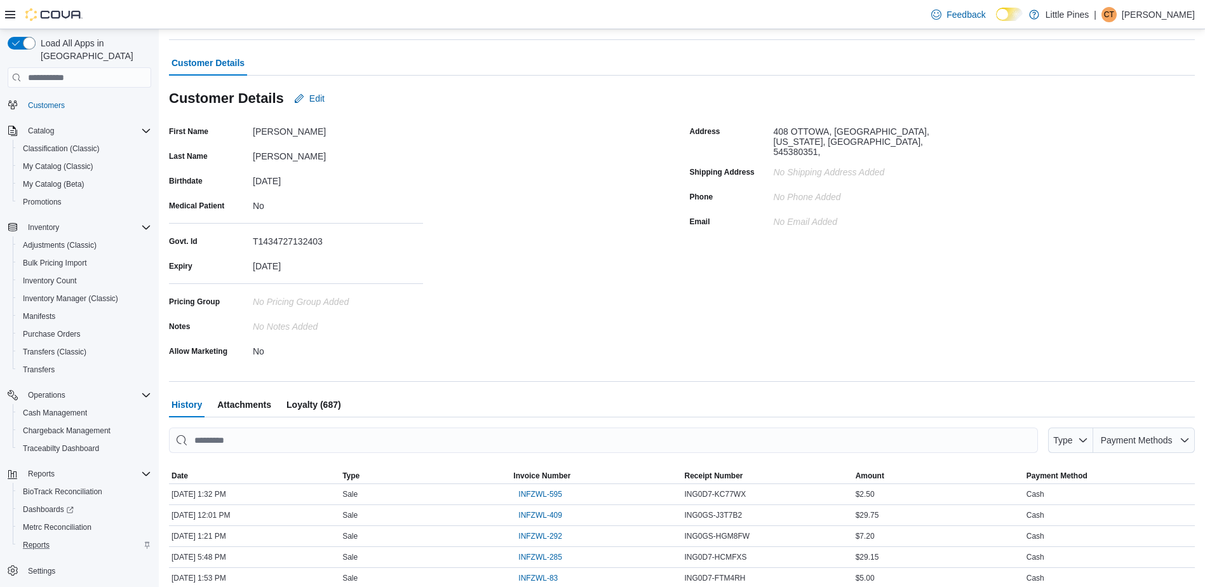
scroll to position [43, 0]
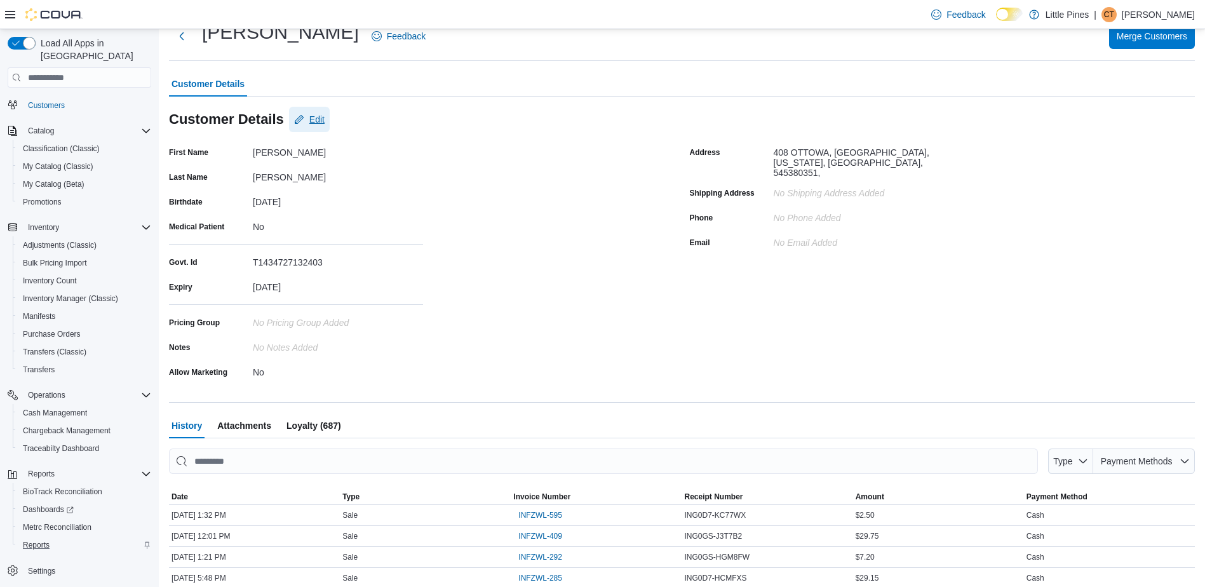
click at [312, 111] on span "Edit" at bounding box center [309, 119] width 30 height 25
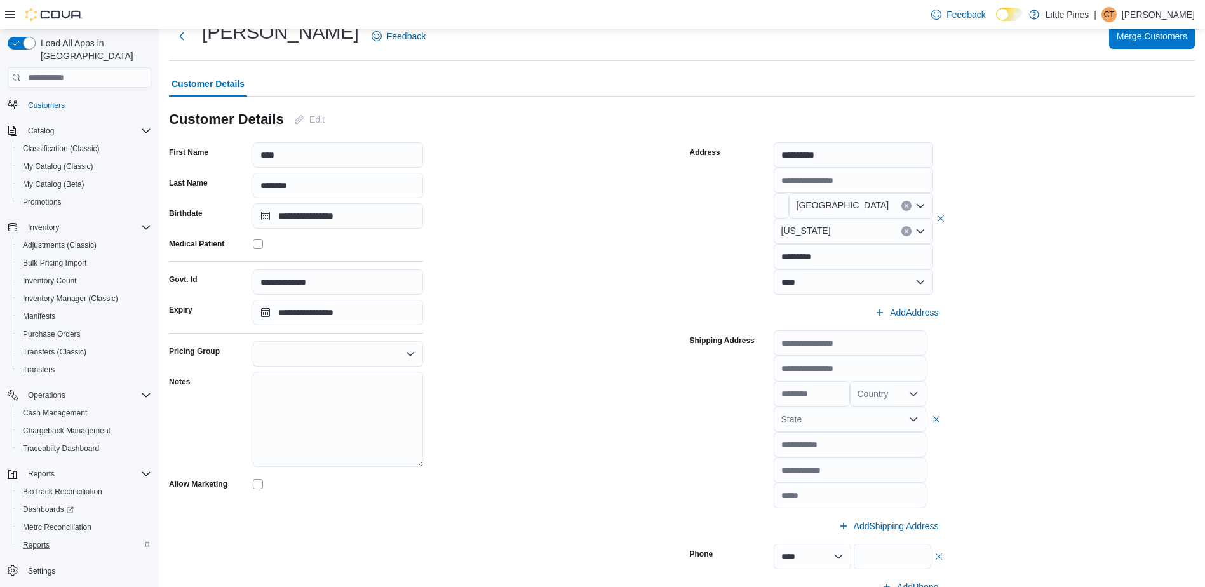
click at [408, 349] on icon "Open list of options" at bounding box center [410, 354] width 10 height 10
click at [303, 389] on span "Tribal" at bounding box center [346, 393] width 140 height 13
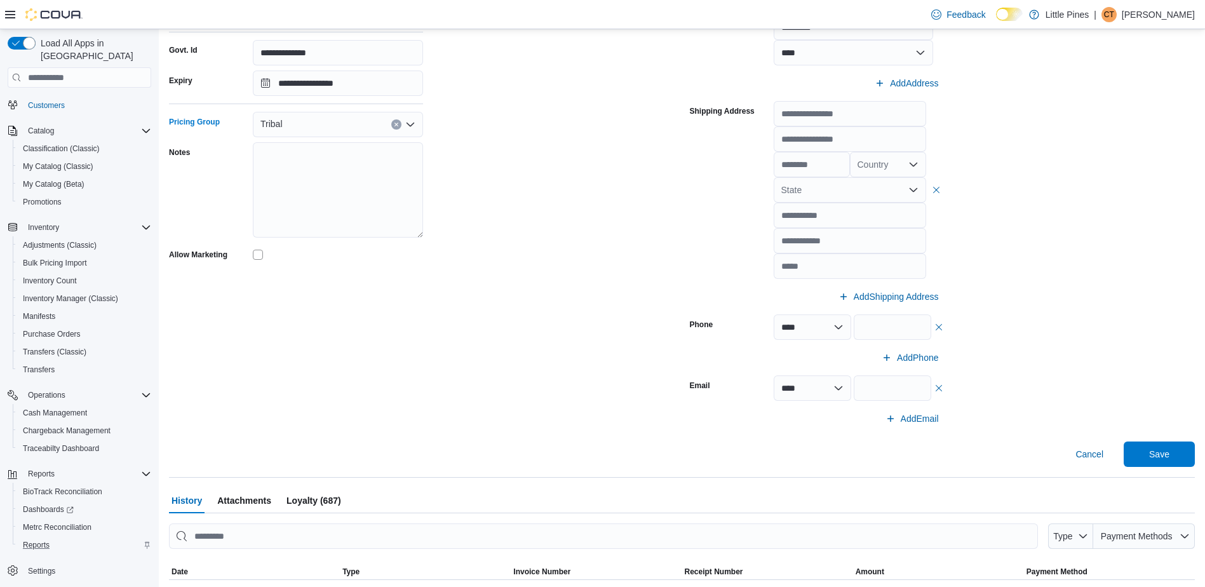
scroll to position [360, 0]
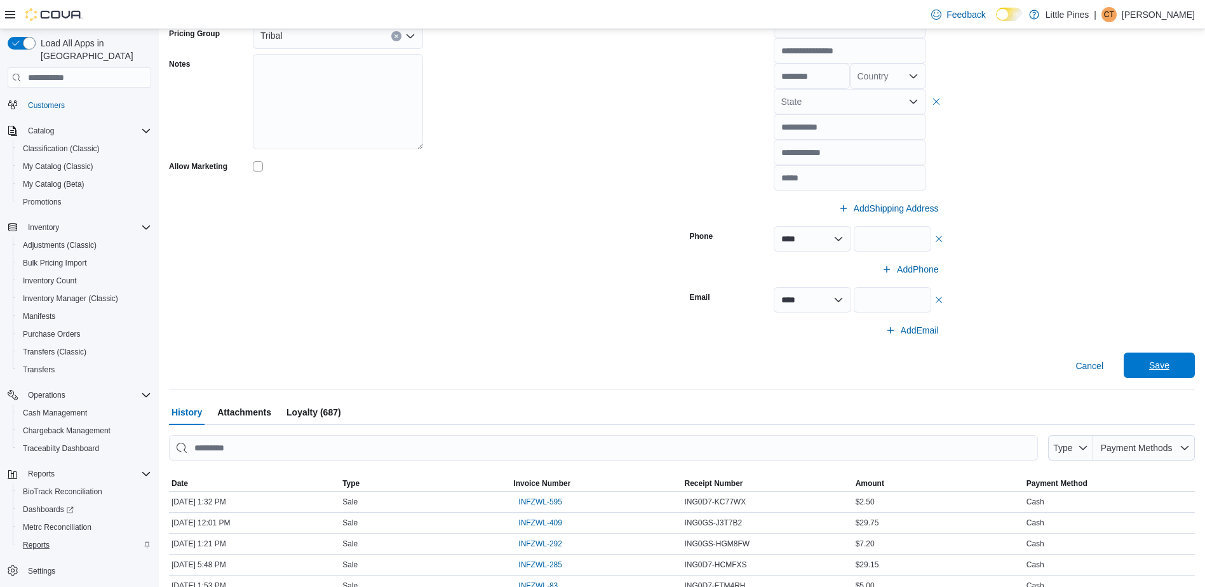
click at [1148, 365] on span "Save" at bounding box center [1159, 364] width 56 height 25
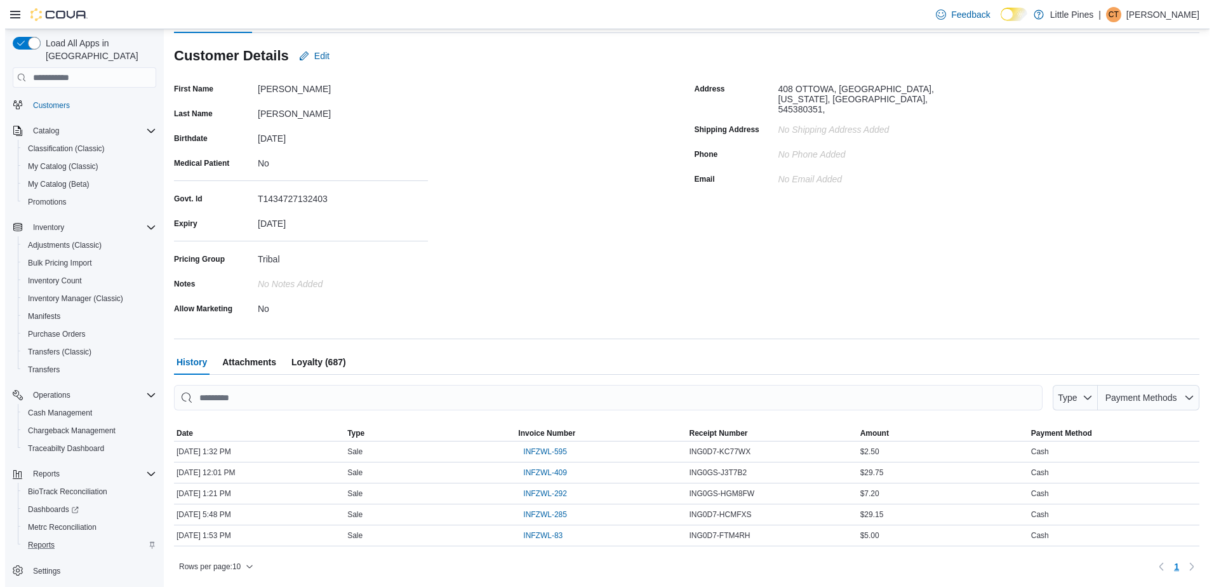
scroll to position [0, 0]
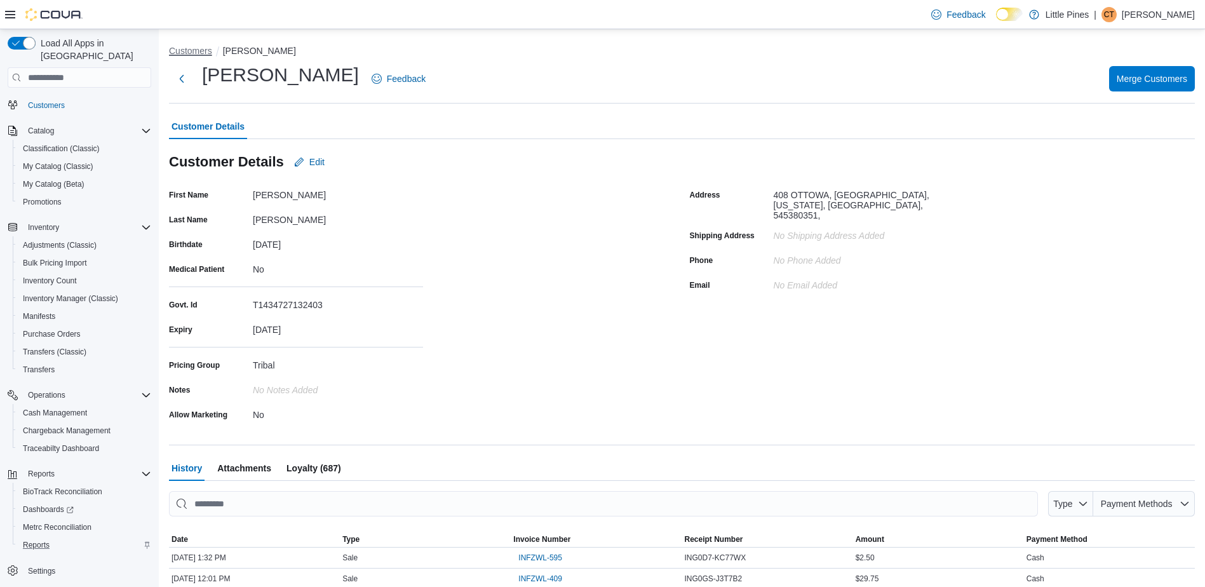
click at [184, 48] on button "Customers" at bounding box center [190, 51] width 43 height 10
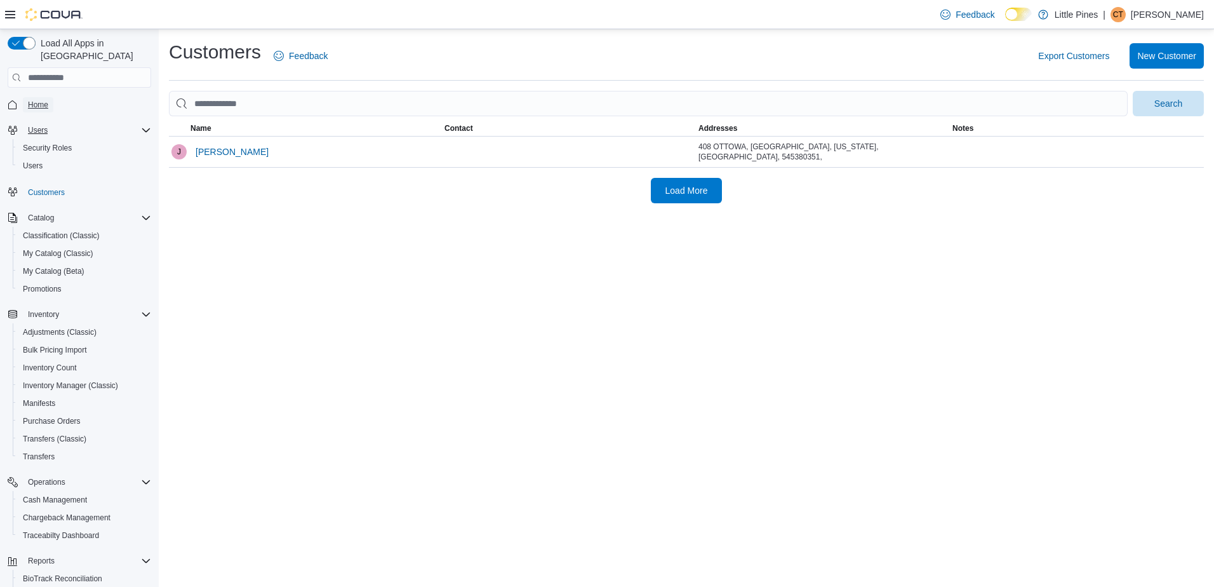
drag, startPoint x: 49, startPoint y: 93, endPoint x: 98, endPoint y: 111, distance: 52.6
click at [49, 97] on link "Home" at bounding box center [38, 104] width 30 height 15
